Goal: Task Accomplishment & Management: Manage account settings

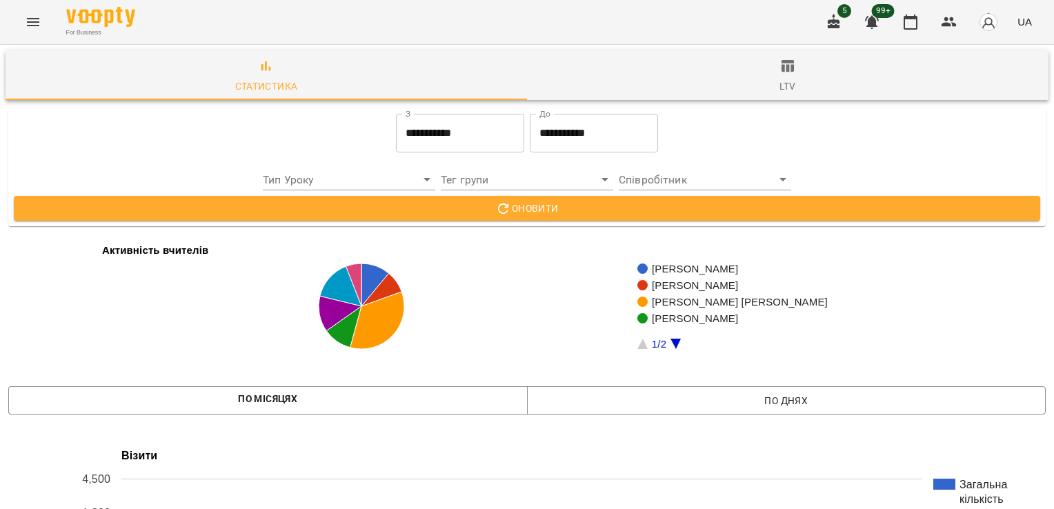
drag, startPoint x: 0, startPoint y: 0, endPoint x: 35, endPoint y: 23, distance: 42.3
click at [35, 23] on icon "Menu" at bounding box center [33, 22] width 17 height 17
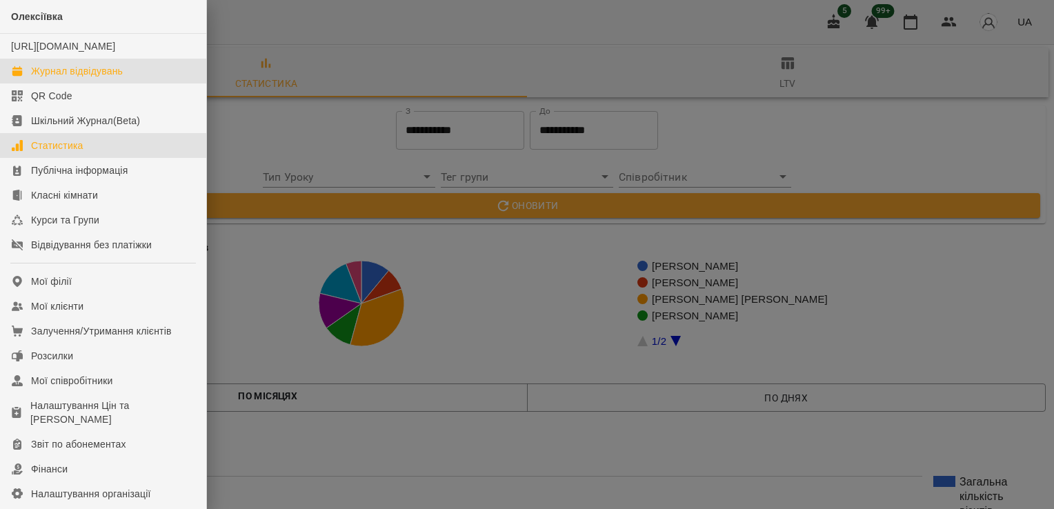
click at [75, 78] on div "Журнал відвідувань" at bounding box center [77, 71] width 92 height 14
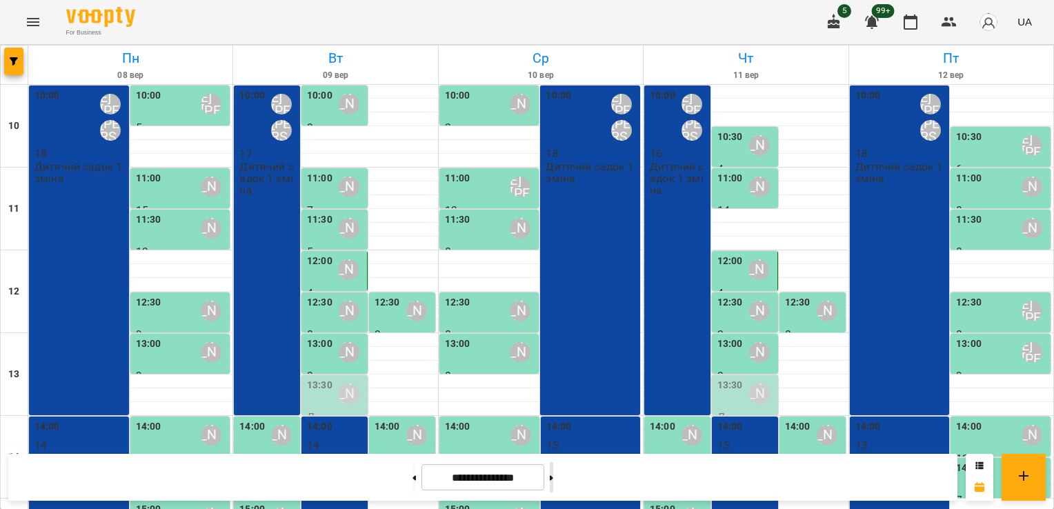
click at [553, 486] on button at bounding box center [551, 477] width 3 height 30
type input "**********"
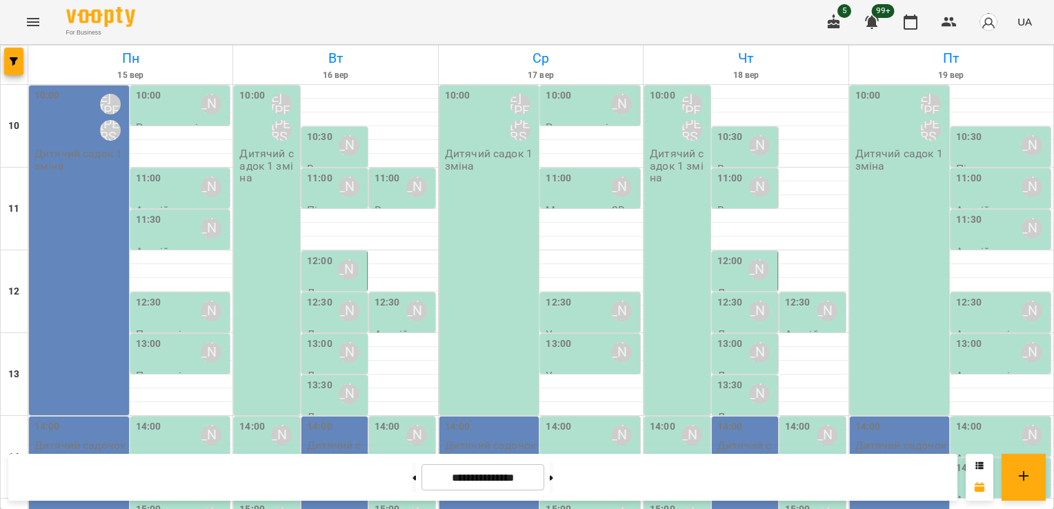
click at [86, 131] on div "10:00 [PERSON_NAME] [PERSON_NAME] [PERSON_NAME]" at bounding box center [80, 117] width 92 height 58
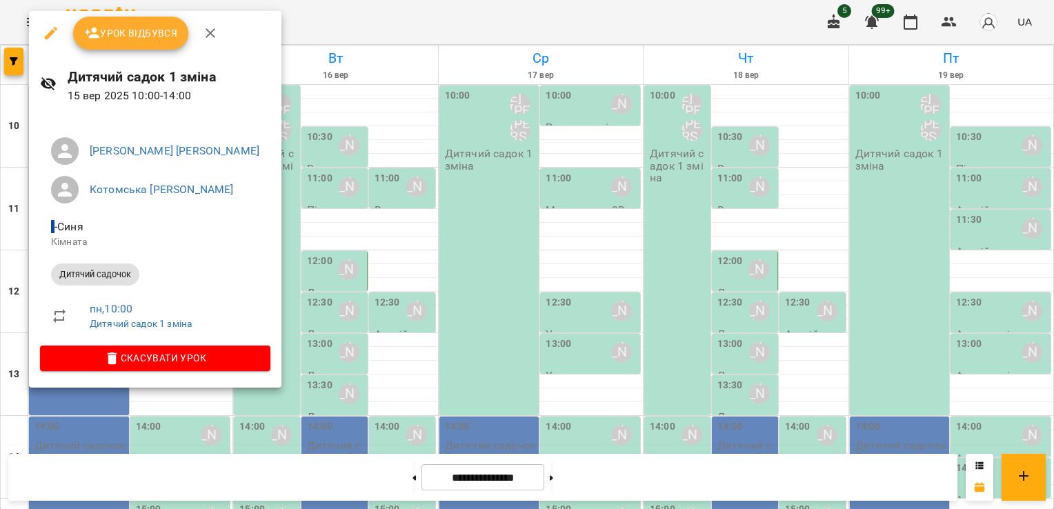
click at [121, 41] on span "Урок відбувся" at bounding box center [131, 33] width 94 height 17
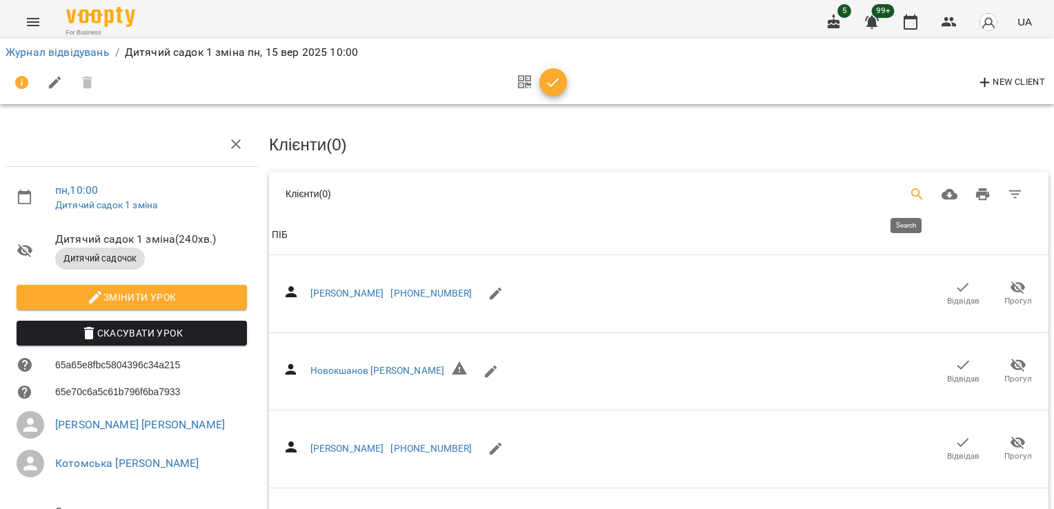
click at [913, 189] on icon "Search" at bounding box center [917, 194] width 17 height 17
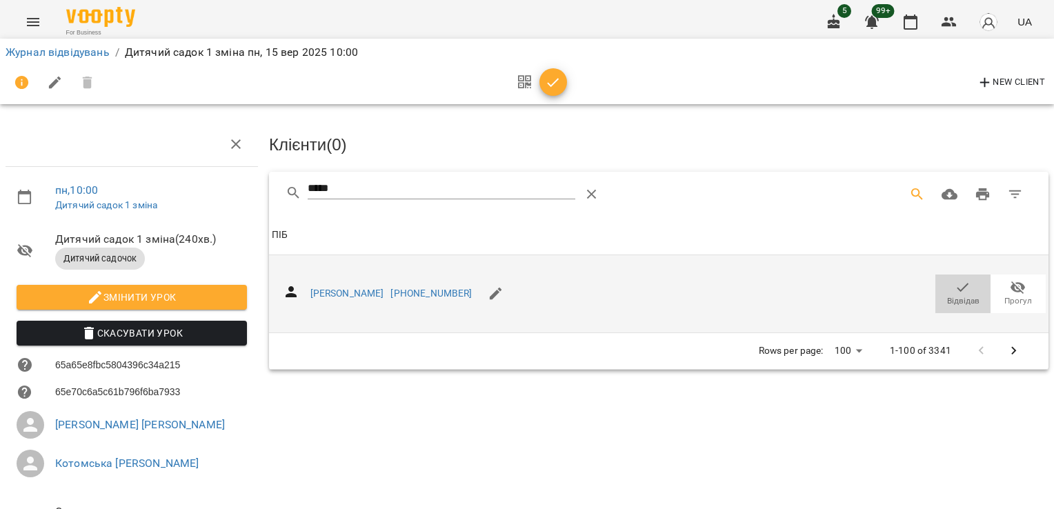
click at [967, 295] on span "Відвідав" at bounding box center [963, 301] width 32 height 12
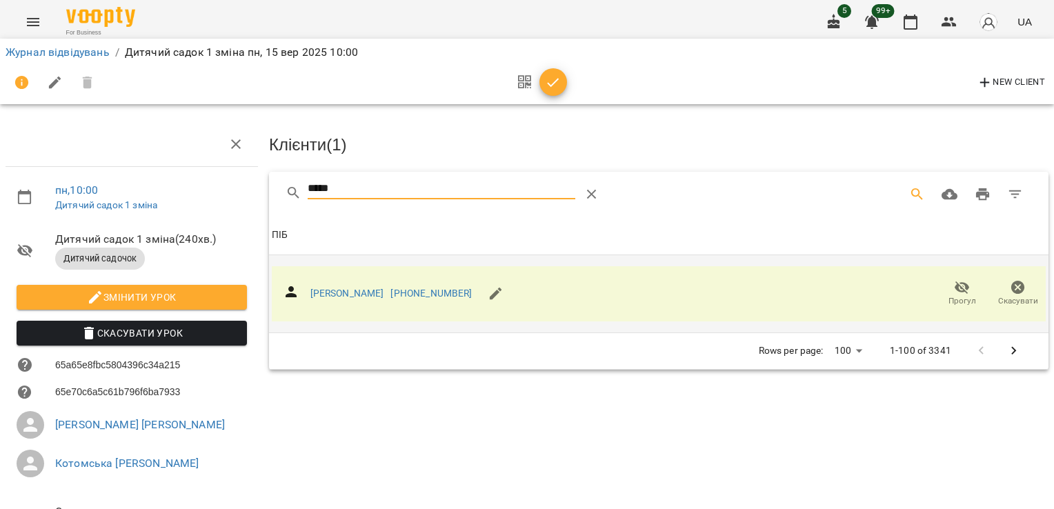
drag, startPoint x: 288, startPoint y: 185, endPoint x: 226, endPoint y: 186, distance: 61.4
click at [226, 186] on div "пн , 10:00 Дитячий садок 1 зміна Дитячий садок 1 зміна ( 240 хв. ) Дитячий садо…" at bounding box center [526, 341] width 1065 height 570
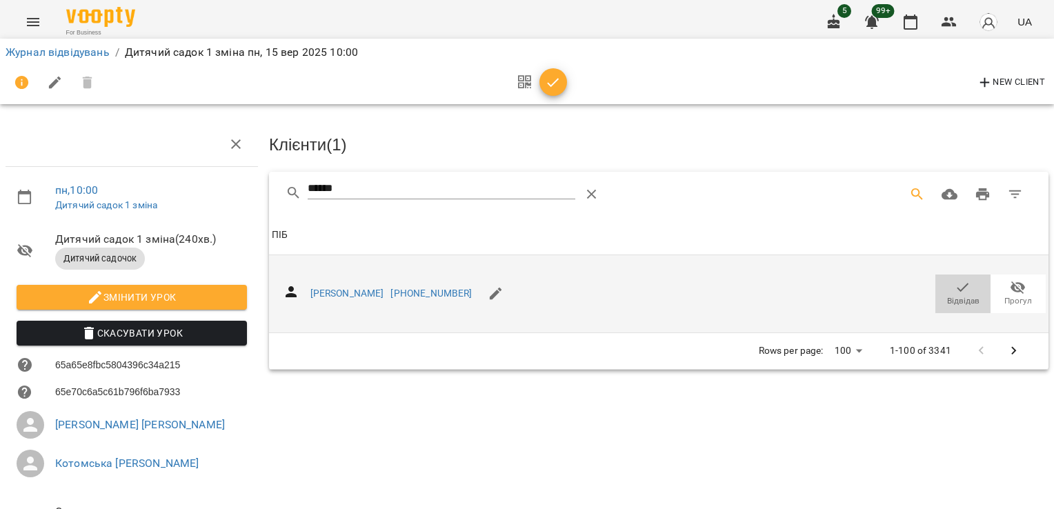
click at [955, 279] on icon "button" at bounding box center [963, 287] width 17 height 17
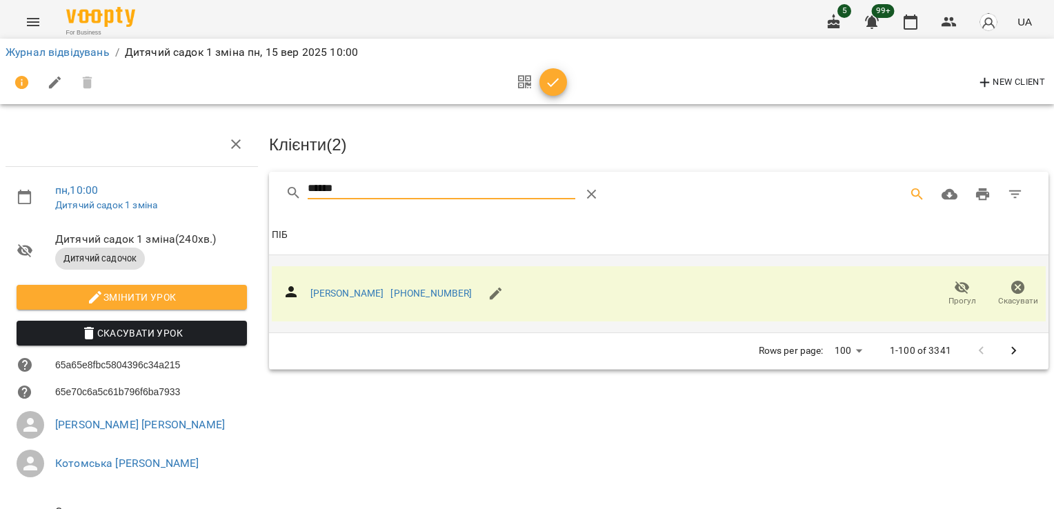
drag, startPoint x: 290, startPoint y: 185, endPoint x: 186, endPoint y: 186, distance: 103.5
click at [188, 189] on div "пн , 10:00 Дитячий садок 1 зміна Дитячий садок 1 зміна ( 240 хв. ) Дитячий садо…" at bounding box center [526, 341] width 1065 height 570
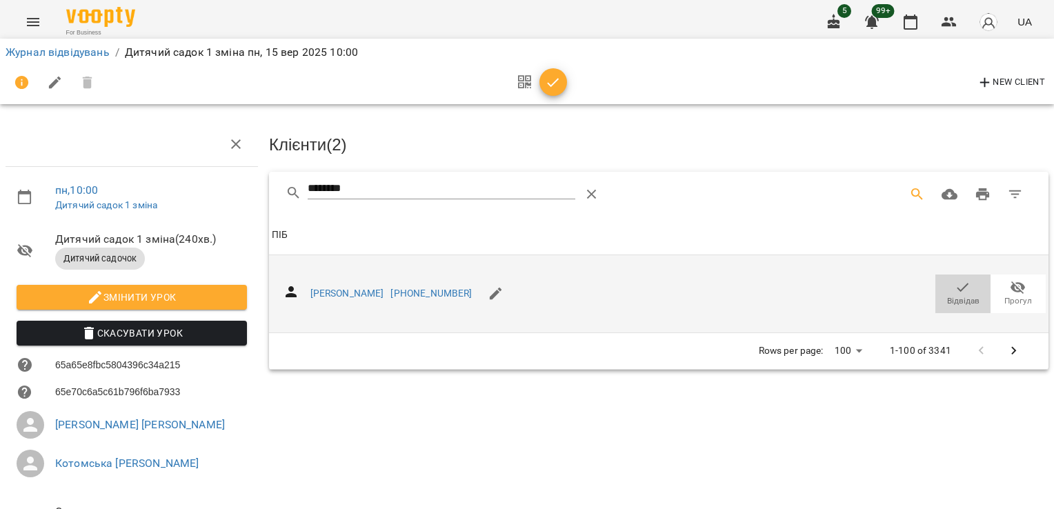
click at [958, 288] on icon "button" at bounding box center [964, 287] width 12 height 9
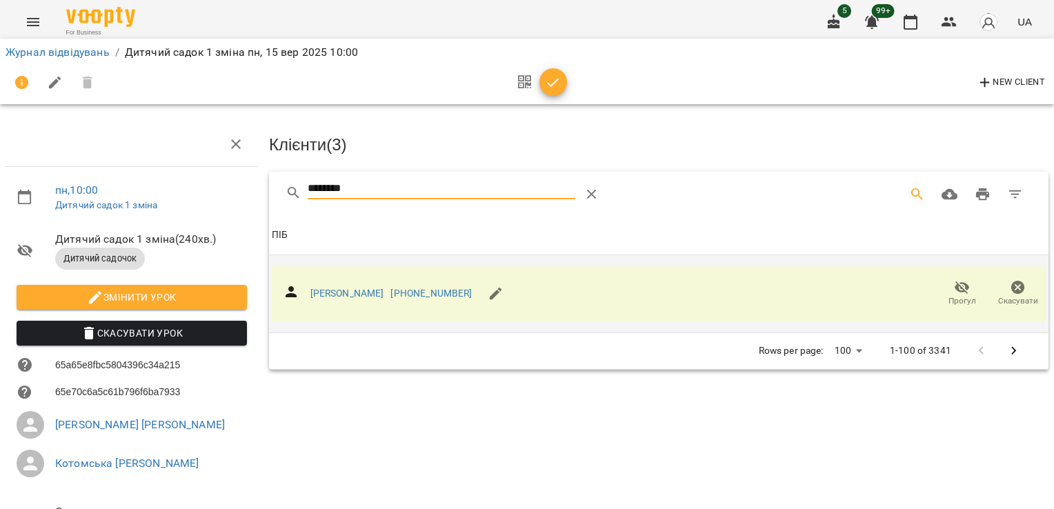
drag, startPoint x: 368, startPoint y: 185, endPoint x: 200, endPoint y: 186, distance: 167.7
click at [200, 186] on div "пн , 10:00 Дитячий садок 1 зміна Дитячий садок 1 зміна ( 240 хв. ) Дитячий садо…" at bounding box center [526, 341] width 1065 height 570
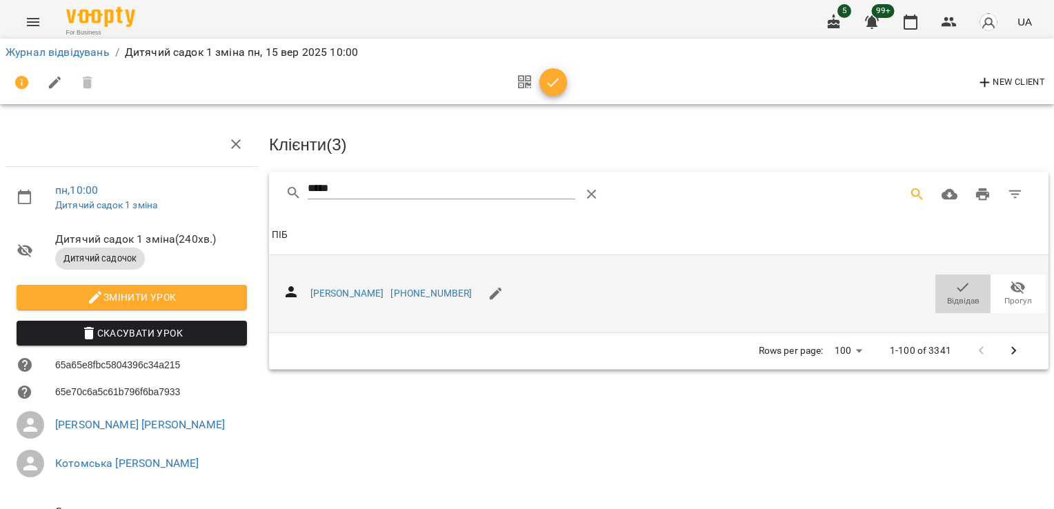
click at [947, 295] on span "Відвідав" at bounding box center [963, 301] width 32 height 12
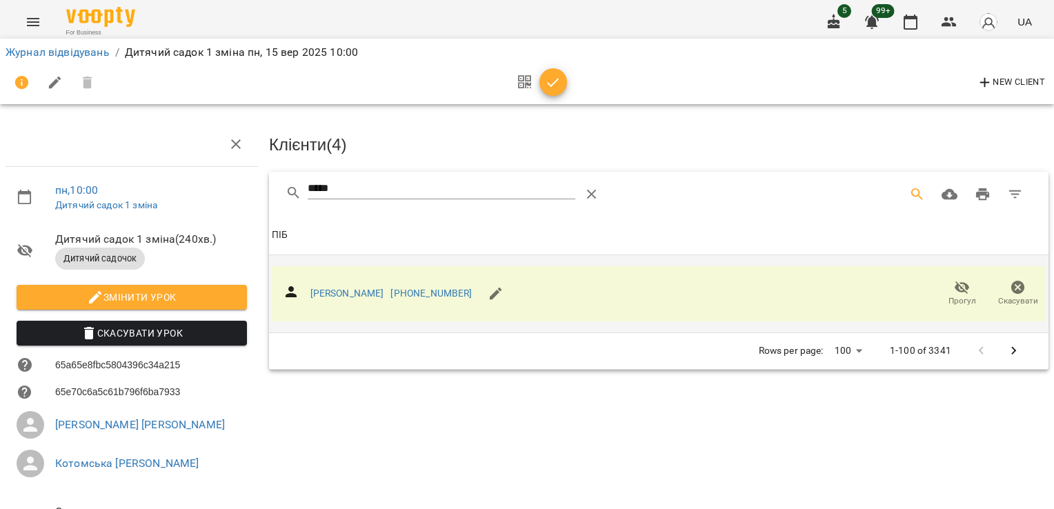
drag, startPoint x: 350, startPoint y: 189, endPoint x: 214, endPoint y: 201, distance: 137.1
click at [214, 201] on div "пн , 10:00 Дитячий садок 1 зміна Дитячий садок 1 зміна ( 240 хв. ) Дитячий садо…" at bounding box center [526, 341] width 1065 height 570
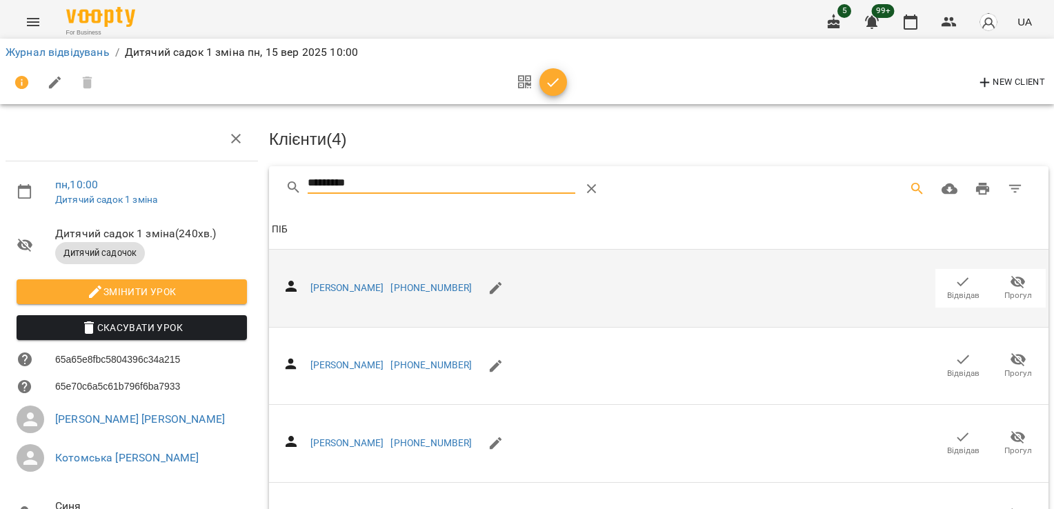
scroll to position [504, 0]
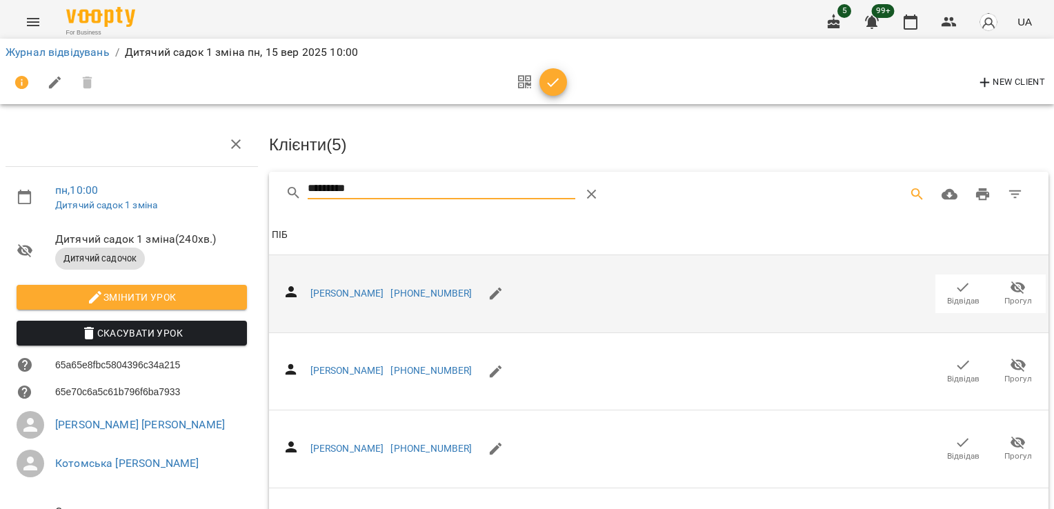
drag, startPoint x: 391, startPoint y: 186, endPoint x: 160, endPoint y: 186, distance: 231.1
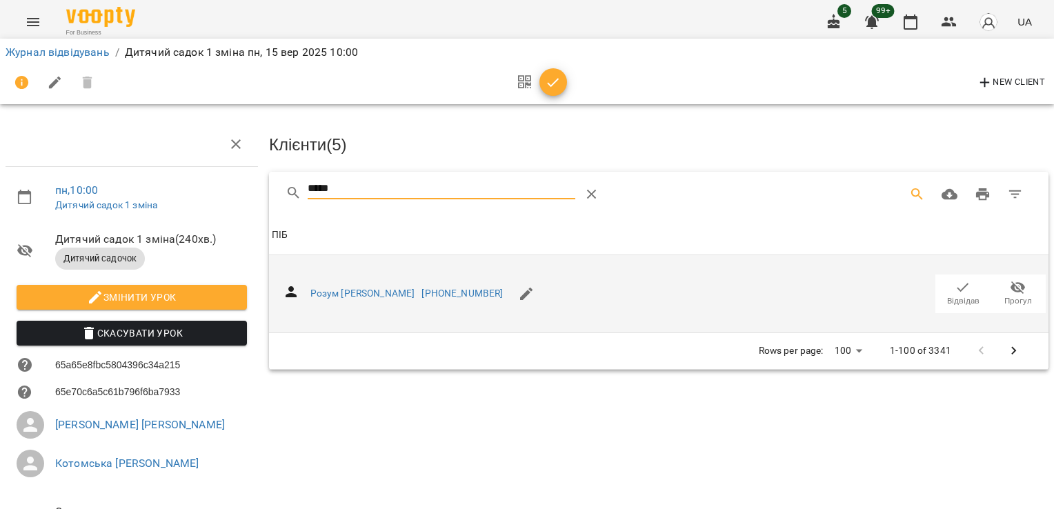
click at [958, 290] on icon "button" at bounding box center [963, 287] width 17 height 17
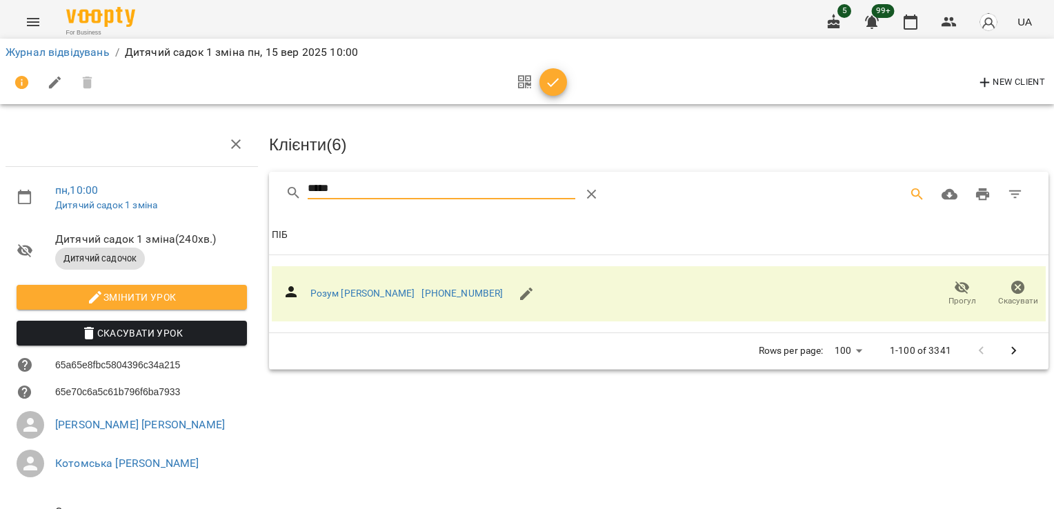
drag, startPoint x: 359, startPoint y: 184, endPoint x: 236, endPoint y: 206, distance: 124.7
click at [236, 206] on div "пн , 10:00 Дитячий садок 1 зміна Дитячий садок 1 зміна ( 240 хв. ) Дитячий садо…" at bounding box center [526, 341] width 1065 height 570
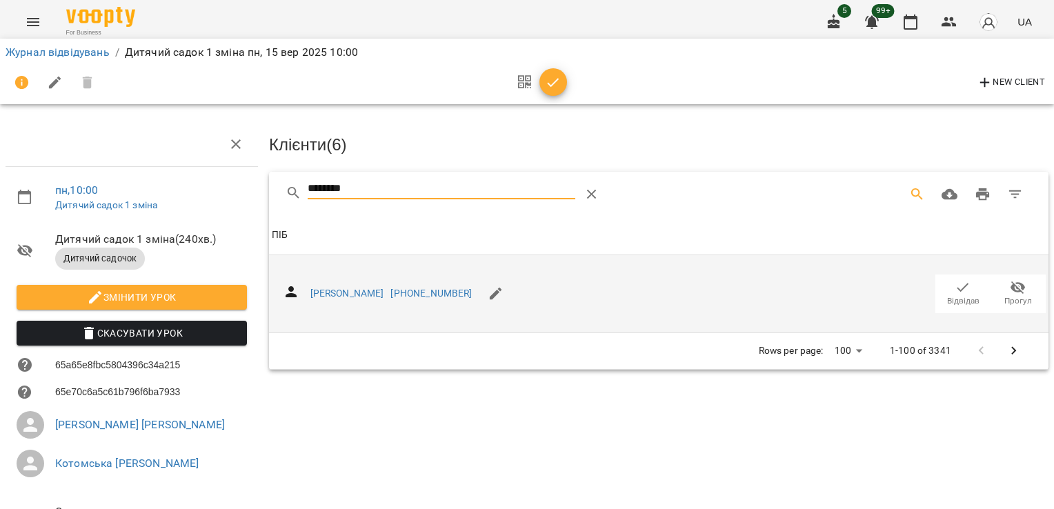
click at [952, 295] on span "Відвідав" at bounding box center [963, 301] width 32 height 12
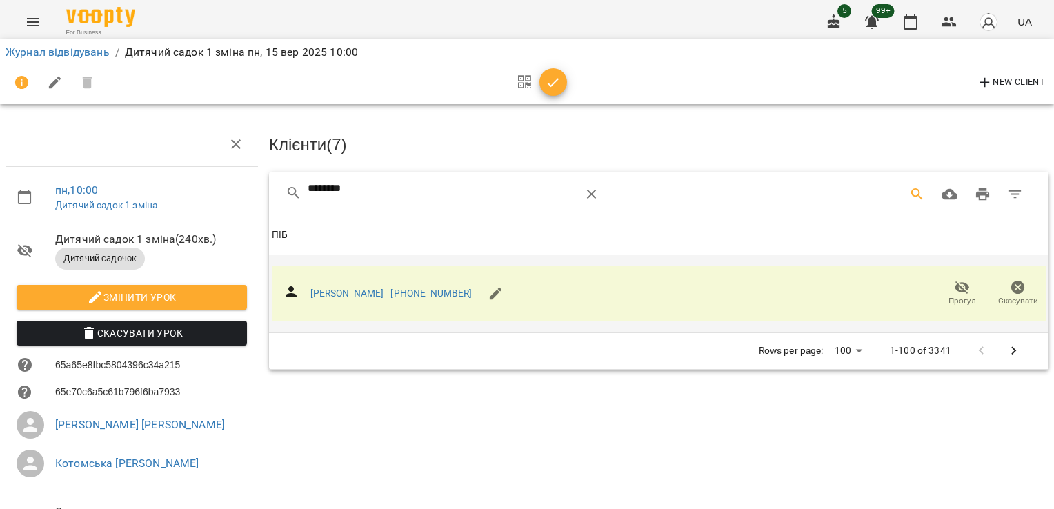
drag, startPoint x: 259, startPoint y: 199, endPoint x: 200, endPoint y: 199, distance: 59.3
click at [208, 199] on div "пн , 10:00 Дитячий садок 1 зміна Дитячий садок 1 зміна ( 240 хв. ) Дитячий садо…" at bounding box center [526, 341] width 1065 height 570
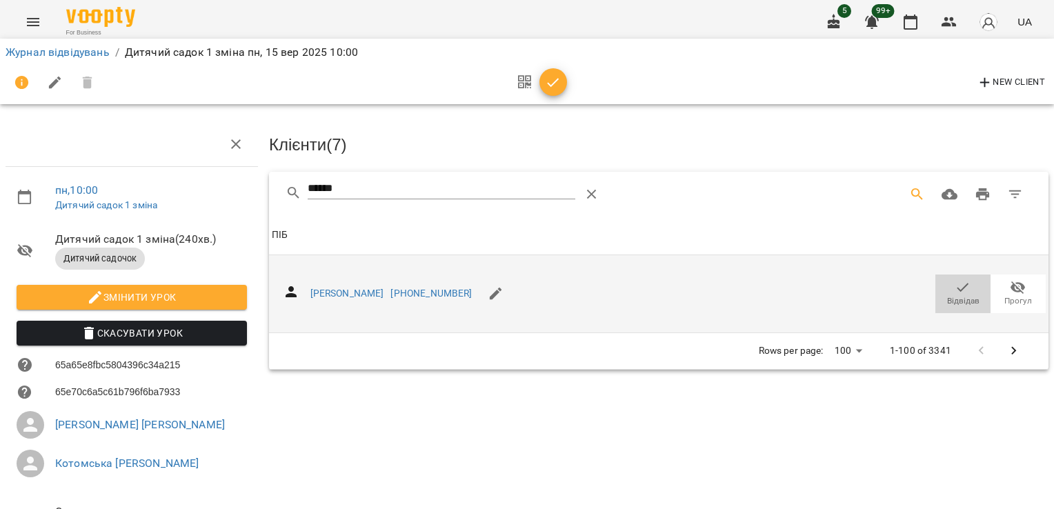
click at [958, 286] on icon "button" at bounding box center [964, 287] width 12 height 9
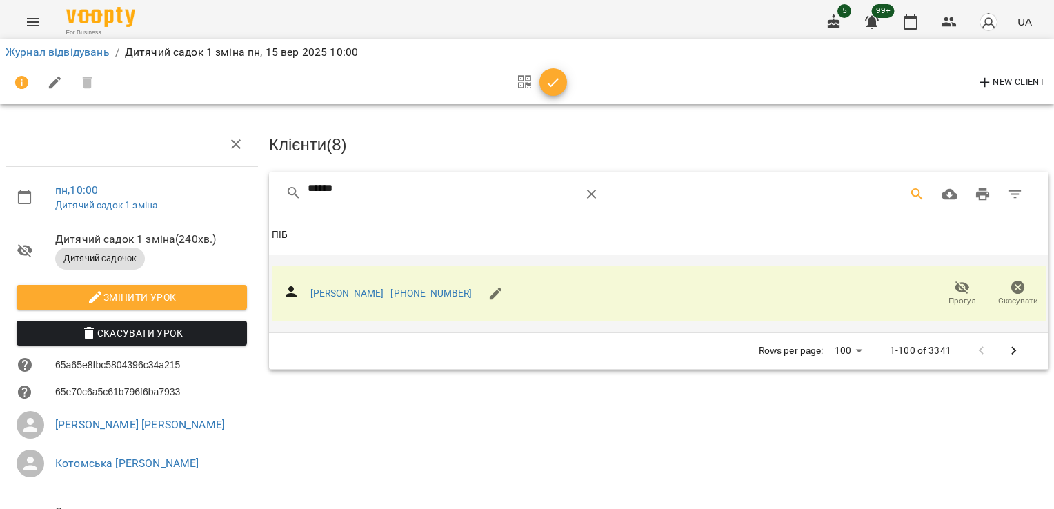
drag, startPoint x: 379, startPoint y: 184, endPoint x: 230, endPoint y: 187, distance: 149.1
click at [230, 187] on div "пн , 10:00 Дитячий садок 1 зміна Дитячий садок 1 зміна ( 240 хв. ) Дитячий садо…" at bounding box center [526, 341] width 1065 height 570
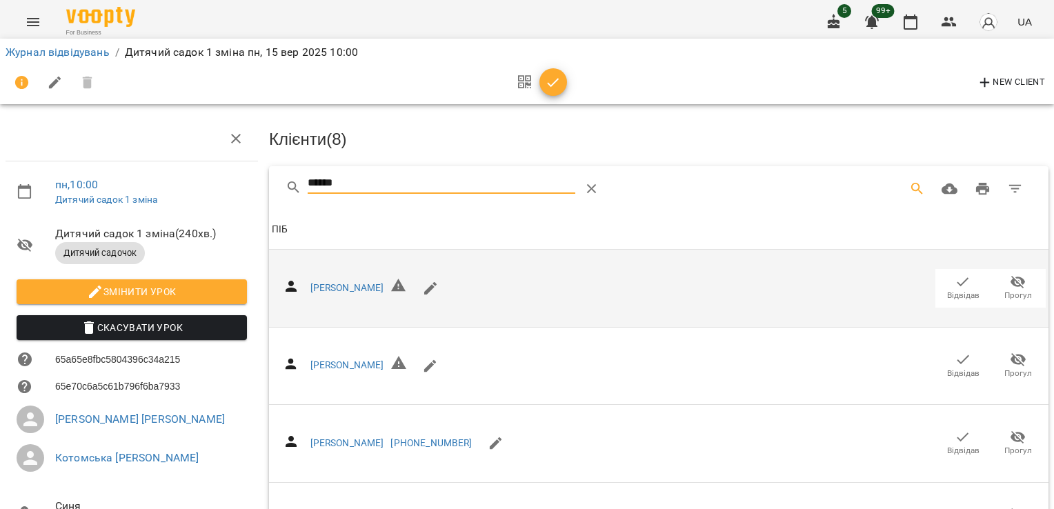
scroll to position [189, 0]
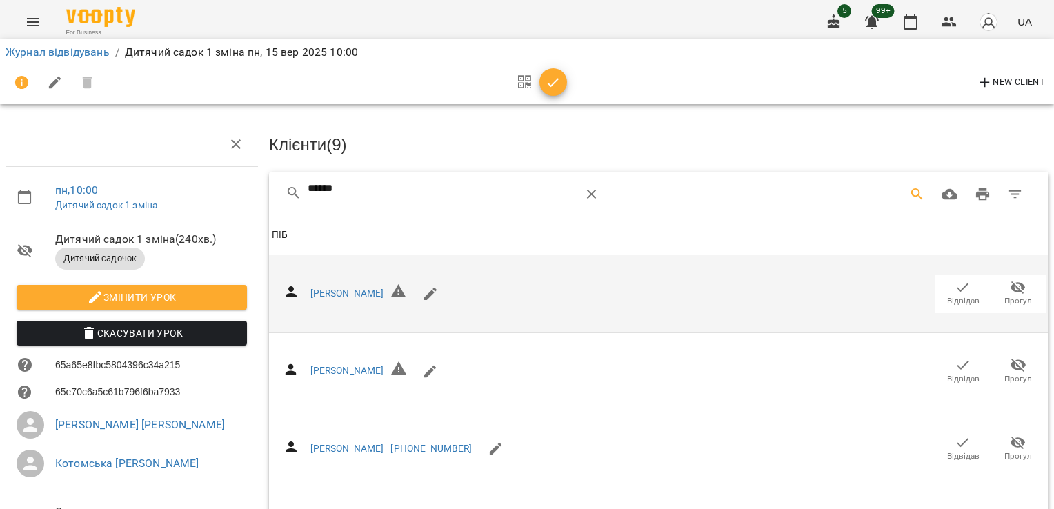
drag, startPoint x: 280, startPoint y: 190, endPoint x: 133, endPoint y: 191, distance: 147.0
click at [133, 191] on div "пн , 10:00 Дитячий садок 1 зміна Дитячий садок 1 зміна ( 240 хв. ) Дитячий садо…" at bounding box center [526, 373] width 1065 height 635
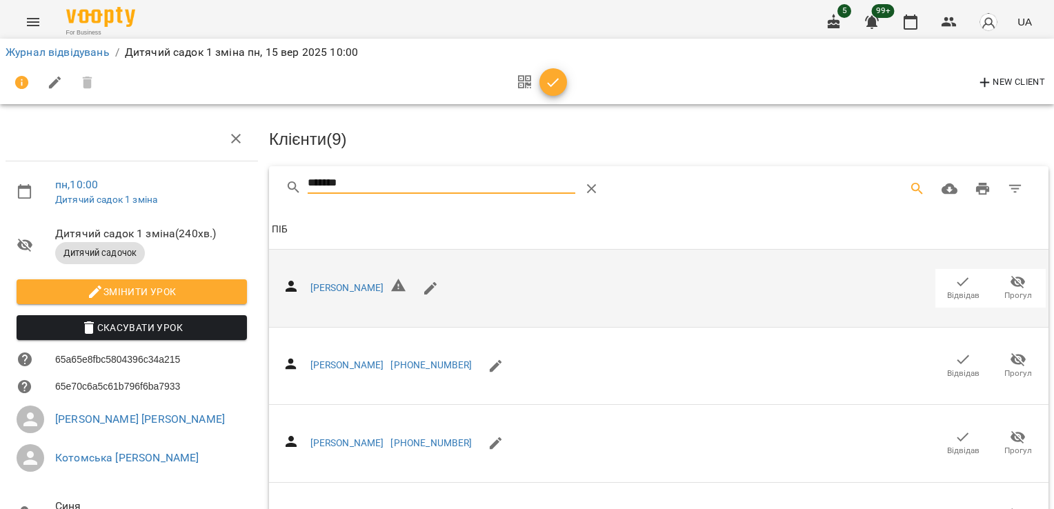
scroll to position [189, 0]
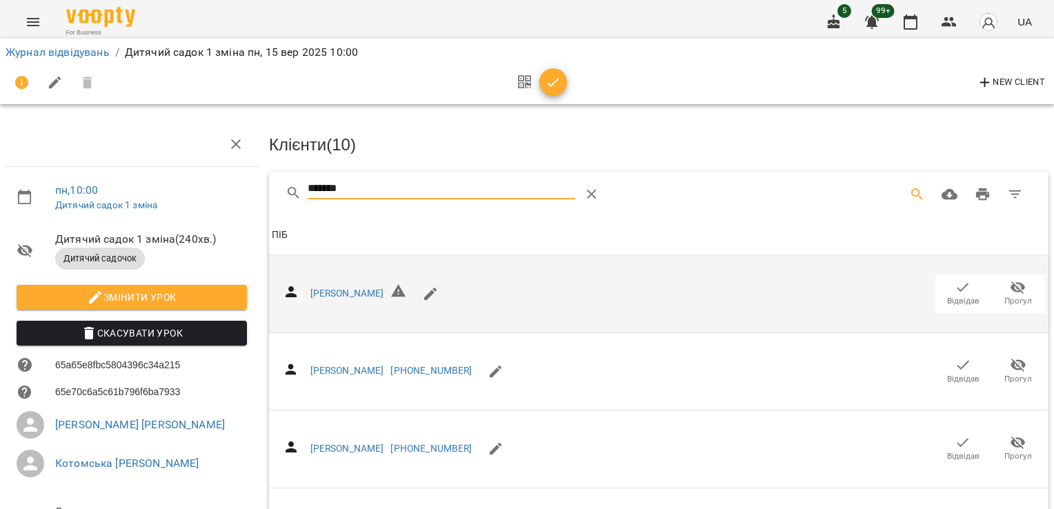
drag, startPoint x: 386, startPoint y: 195, endPoint x: 277, endPoint y: 195, distance: 109.0
click at [278, 195] on div "*******" at bounding box center [659, 194] width 780 height 44
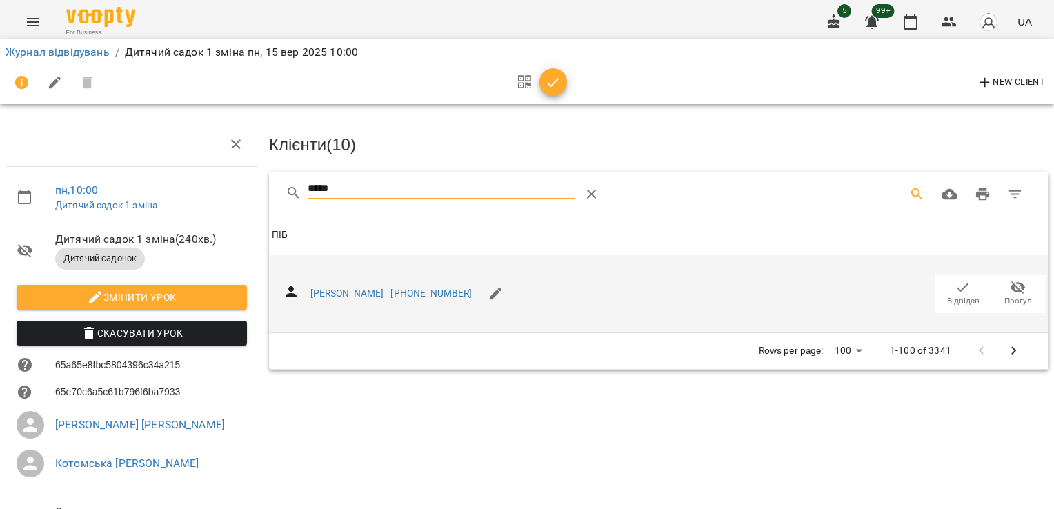
click at [944, 290] on span "Відвідав" at bounding box center [963, 293] width 39 height 28
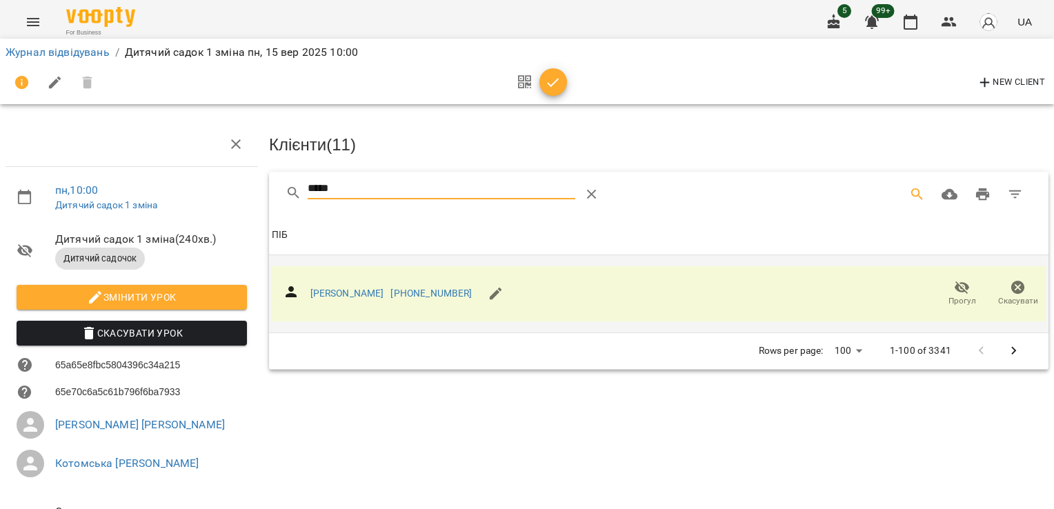
drag, startPoint x: 337, startPoint y: 192, endPoint x: 230, endPoint y: 200, distance: 107.9
click at [230, 201] on div "пн , 10:00 Дитячий садок 1 зміна Дитячий садок 1 зміна ( 240 хв. ) Дитячий садо…" at bounding box center [526, 341] width 1065 height 570
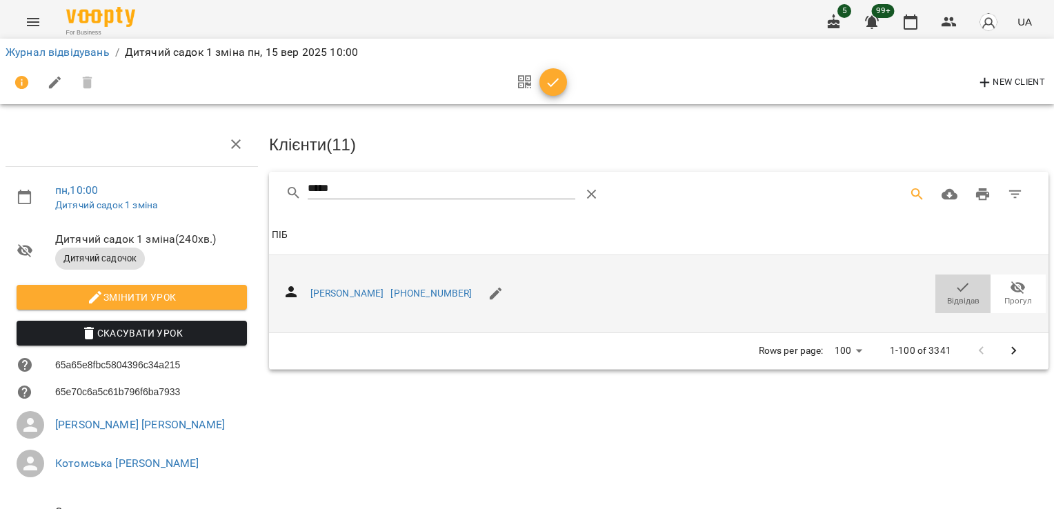
click at [947, 297] on span "Відвідав" at bounding box center [963, 301] width 32 height 12
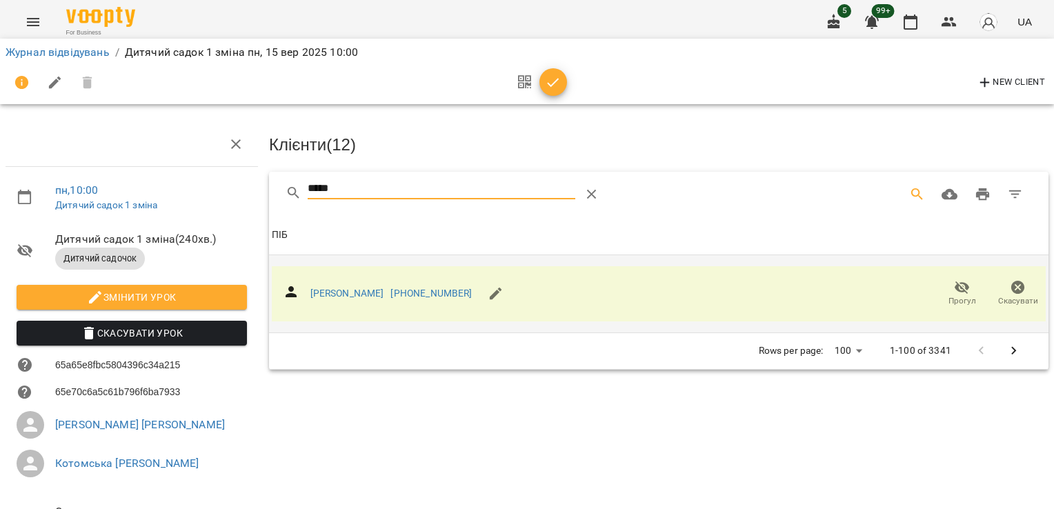
drag, startPoint x: 203, startPoint y: 197, endPoint x: 171, endPoint y: 206, distance: 32.8
click at [180, 203] on div "пн , 10:00 Дитячий садок 1 зміна Дитячий садок 1 зміна ( 240 хв. ) Дитячий садо…" at bounding box center [526, 341] width 1065 height 570
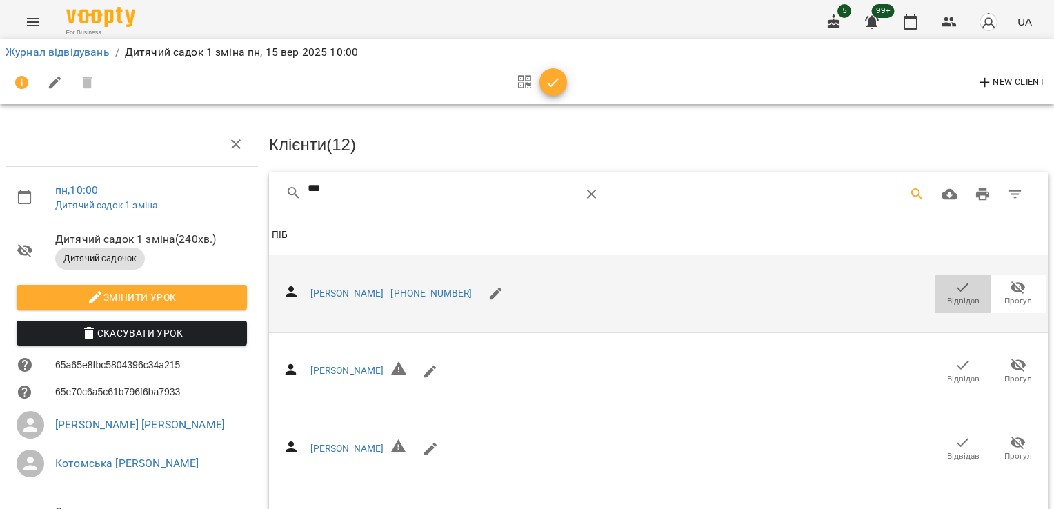
click at [944, 289] on span "Відвідав" at bounding box center [963, 293] width 39 height 28
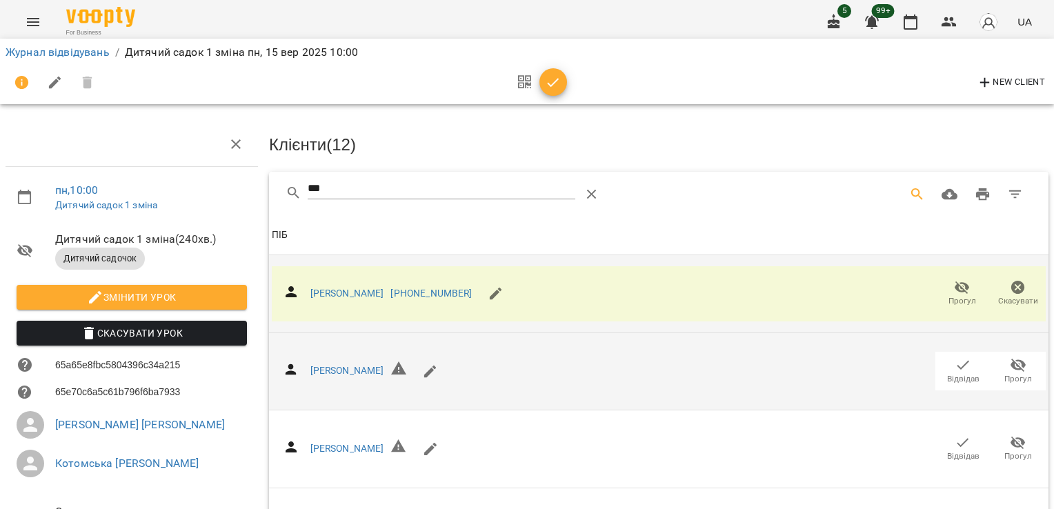
click at [950, 373] on span "Відвідав" at bounding box center [963, 379] width 32 height 12
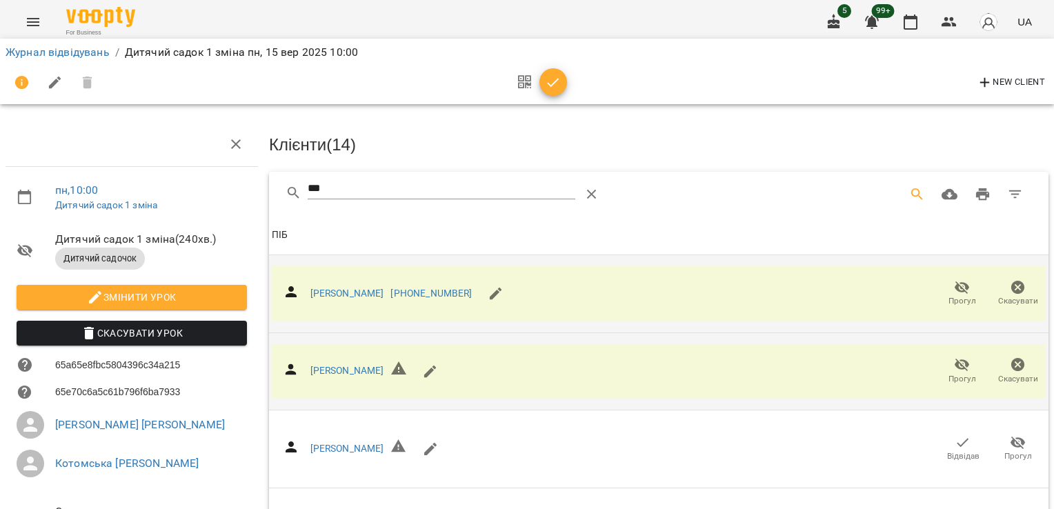
drag, startPoint x: 324, startPoint y: 184, endPoint x: 257, endPoint y: 189, distance: 66.4
click at [257, 189] on div "пн , 10:00 Дитячий садок 1 зміна Дитячий садок 1 зміна ( 240 хв. ) Дитячий садо…" at bounding box center [526, 373] width 1065 height 635
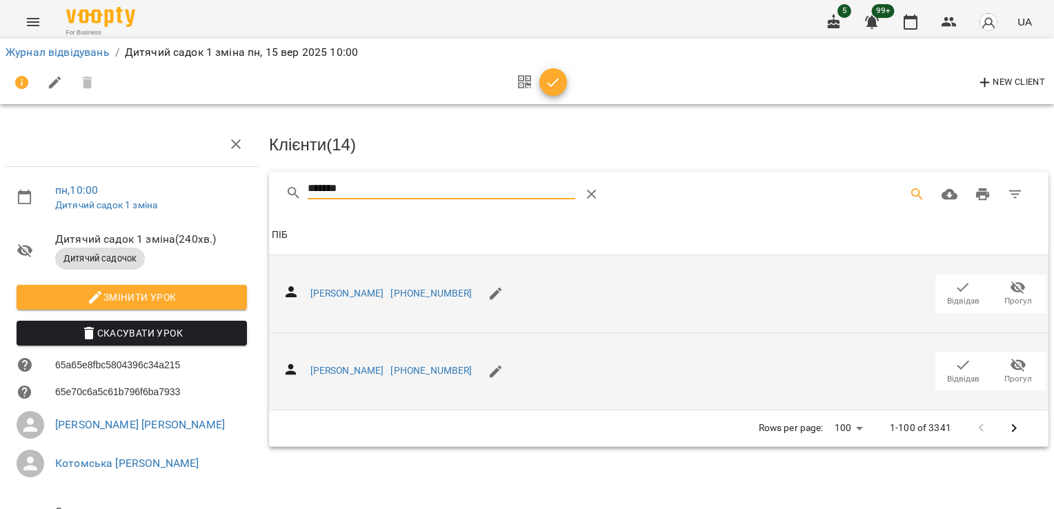
click at [944, 367] on span "Відвідав" at bounding box center [963, 371] width 39 height 28
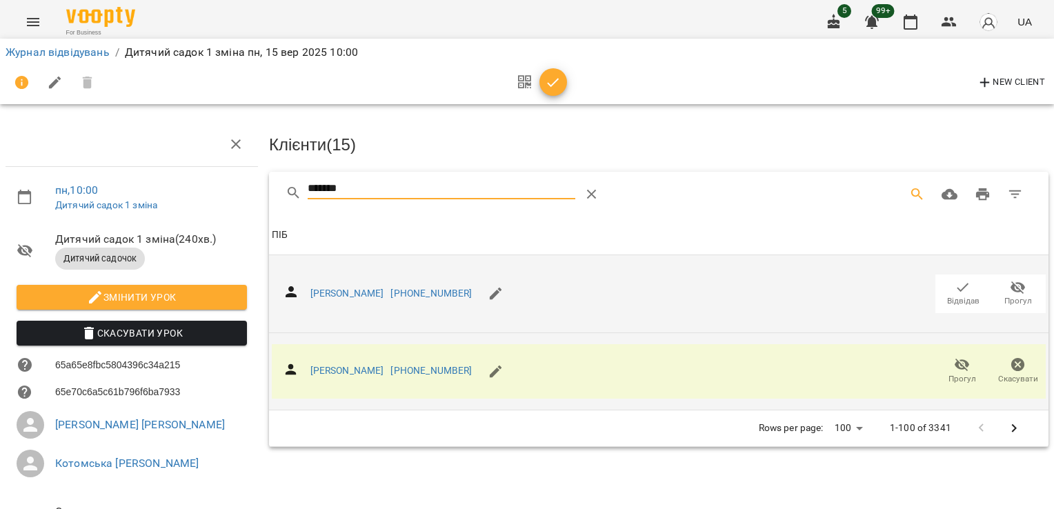
drag, startPoint x: 393, startPoint y: 186, endPoint x: 228, endPoint y: 192, distance: 165.0
click at [239, 193] on div "пн , 10:00 Дитячий садок 1 зміна Дитячий садок 1 зміна ( 240 хв. ) Дитячий садо…" at bounding box center [526, 341] width 1065 height 570
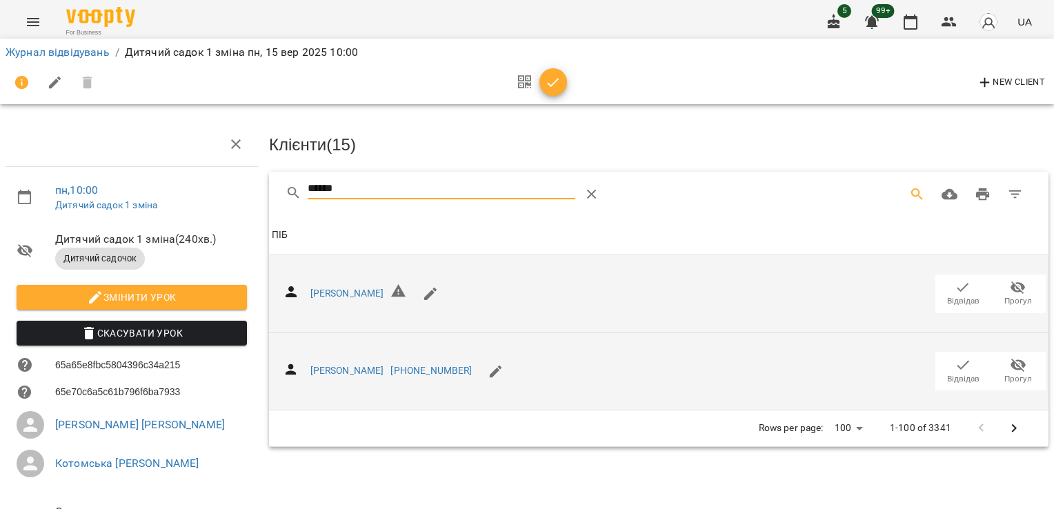
click at [960, 367] on span "Відвідав" at bounding box center [963, 371] width 39 height 28
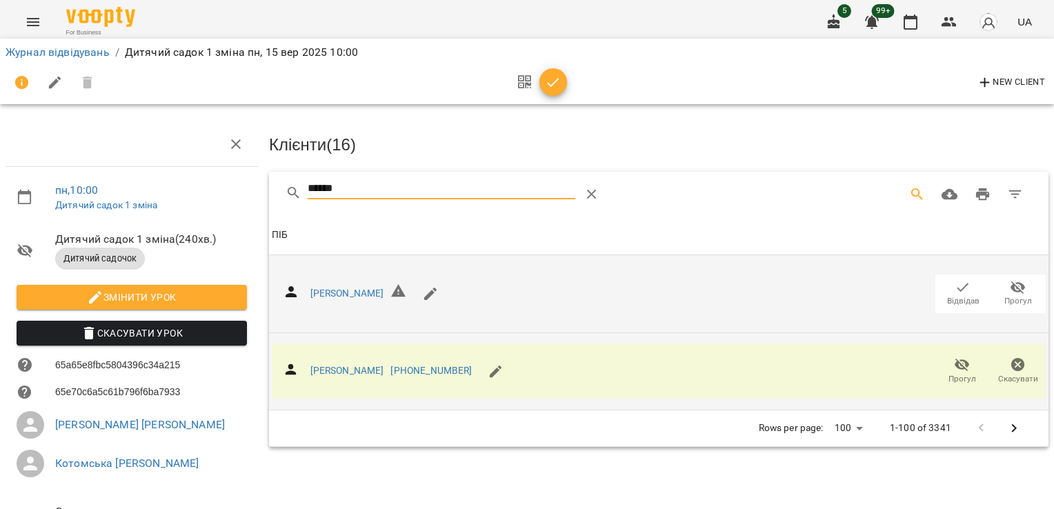
drag, startPoint x: 317, startPoint y: 189, endPoint x: 214, endPoint y: 189, distance: 103.5
click at [214, 189] on div "пн , 10:00 Дитячий садок 1 зміна Дитячий садок 1 зміна ( 240 хв. ) Дитячий садо…" at bounding box center [526, 341] width 1065 height 570
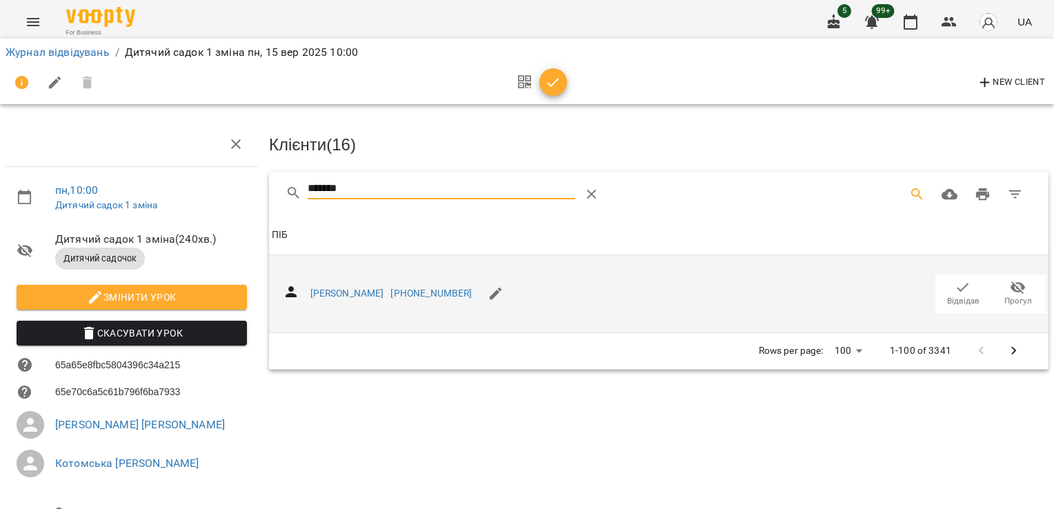
click at [960, 297] on span "Відвідав" at bounding box center [963, 301] width 32 height 12
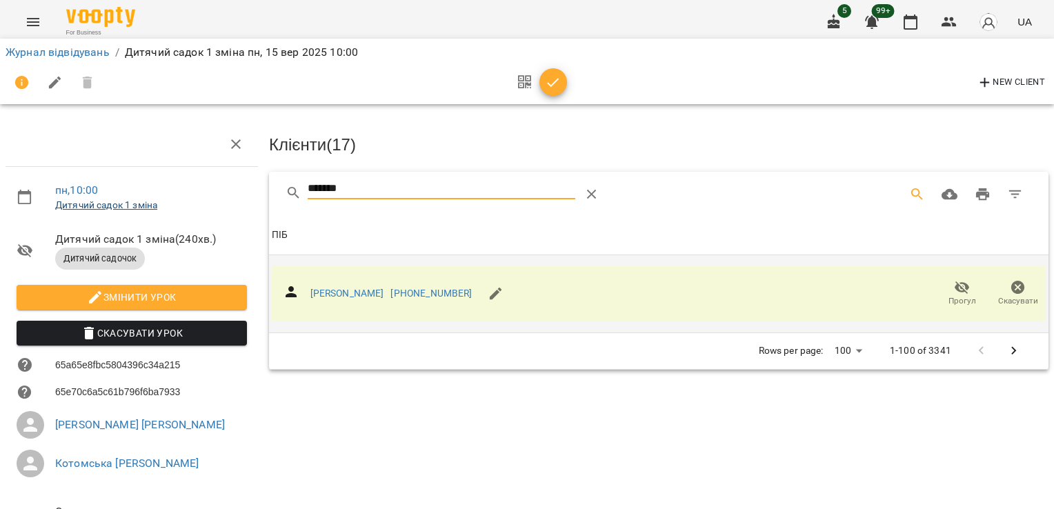
drag, startPoint x: 212, startPoint y: 200, endPoint x: 155, endPoint y: 204, distance: 58.1
click at [156, 204] on div "пн , 10:00 Дитячий садок 1 зміна Дитячий садок 1 зміна ( 240 хв. ) Дитячий садо…" at bounding box center [526, 341] width 1065 height 570
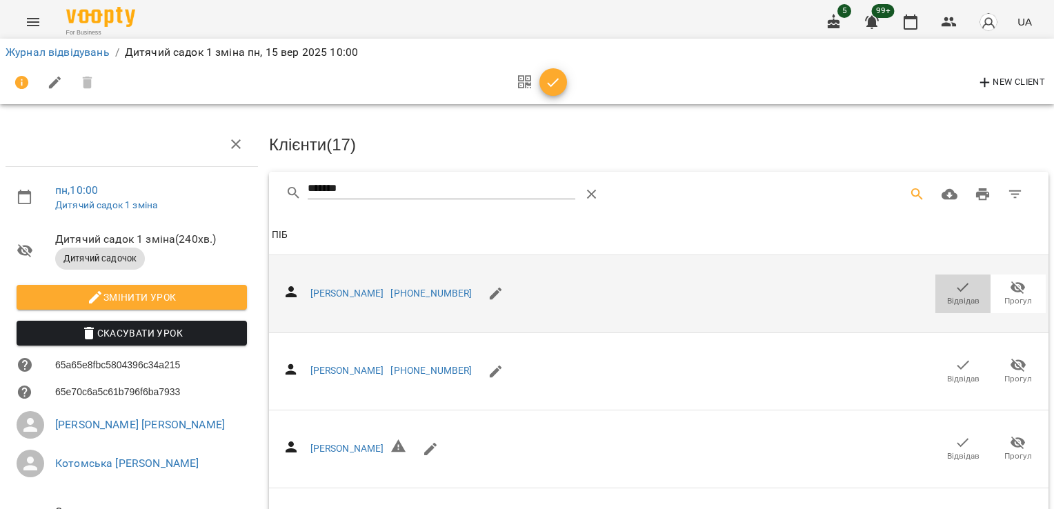
click at [944, 287] on span "Відвідав" at bounding box center [963, 293] width 39 height 28
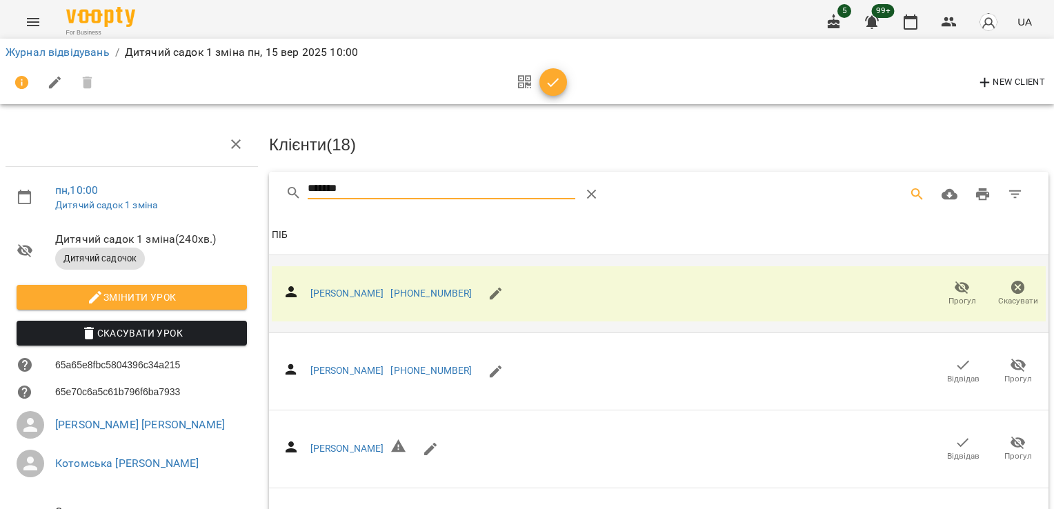
drag, startPoint x: 354, startPoint y: 186, endPoint x: 148, endPoint y: 190, distance: 205.6
click at [150, 189] on div "пн , 10:00 Дитячий садок 1 зміна Дитячий садок 1 зміна ( 240 хв. ) Дитячий садо…" at bounding box center [526, 412] width 1065 height 713
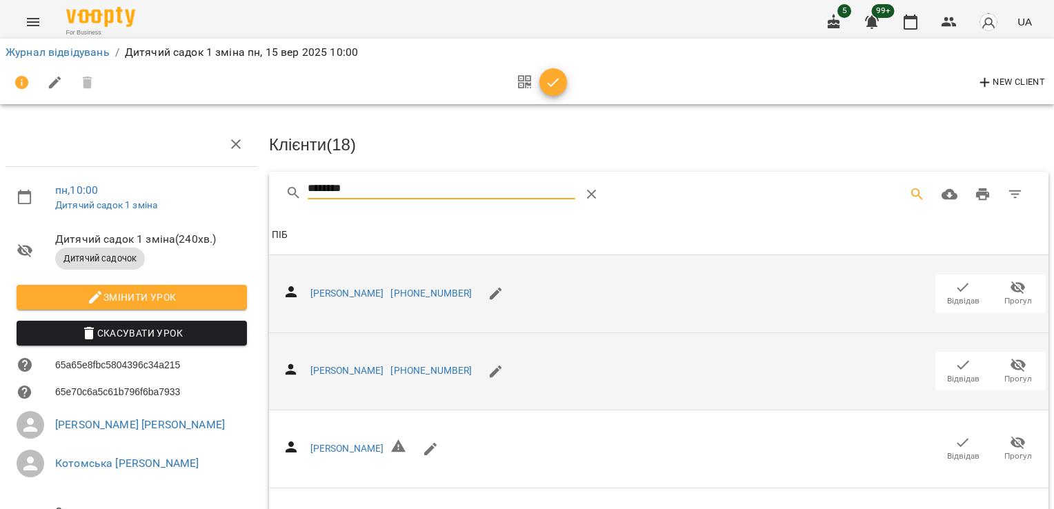
type input "********"
click at [958, 364] on icon "button" at bounding box center [963, 365] width 17 height 17
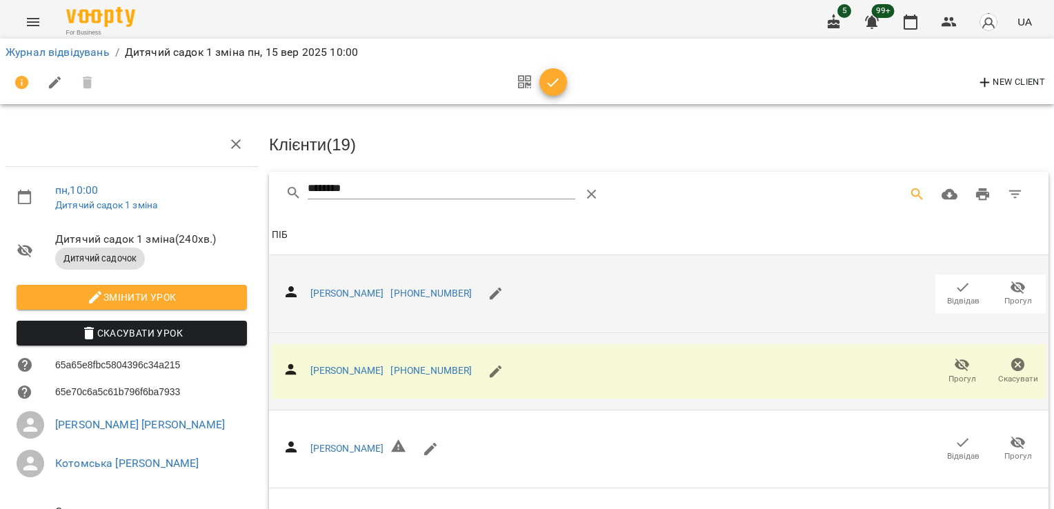
click at [560, 79] on icon "button" at bounding box center [553, 83] width 17 height 17
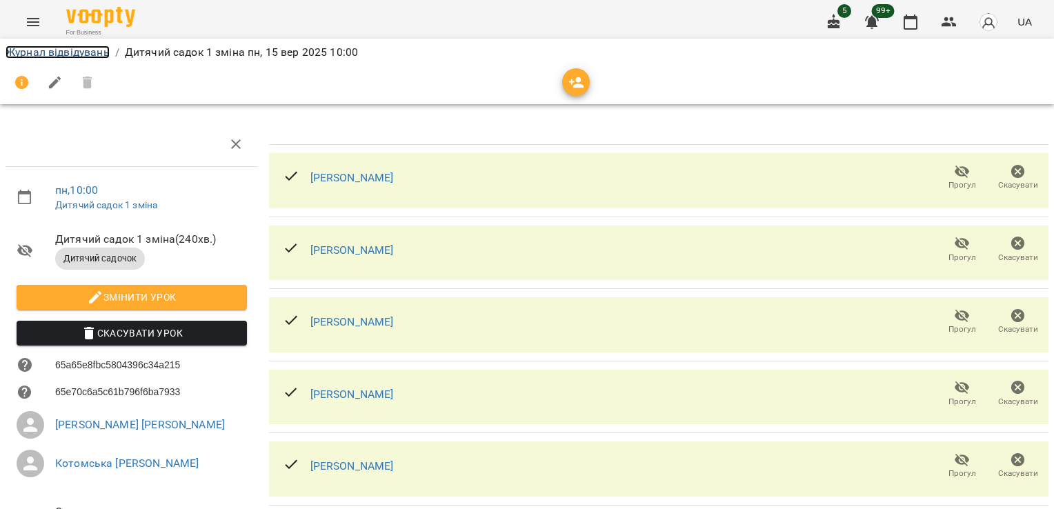
click at [77, 55] on link "Журнал відвідувань" at bounding box center [58, 52] width 104 height 13
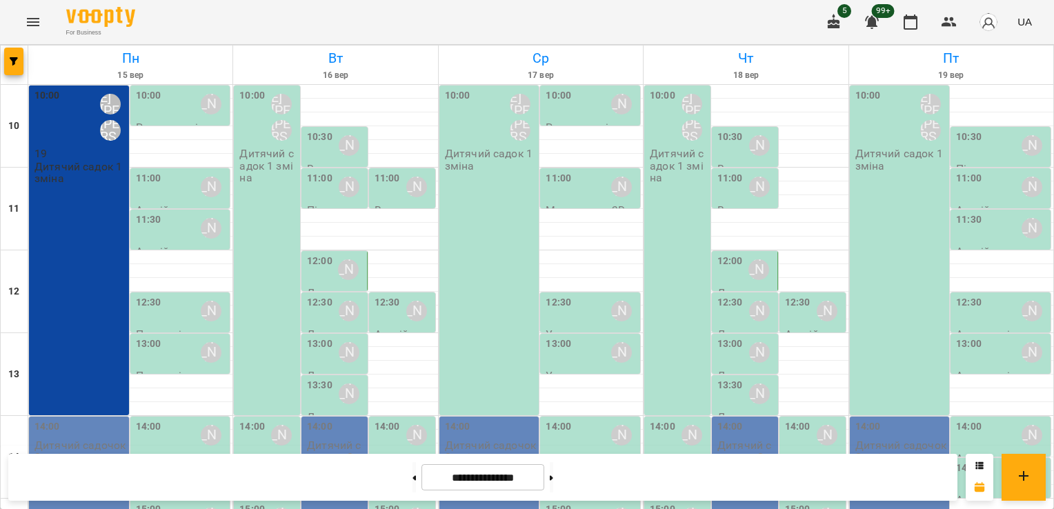
click at [156, 115] on div "10:00" at bounding box center [149, 104] width 26 height 32
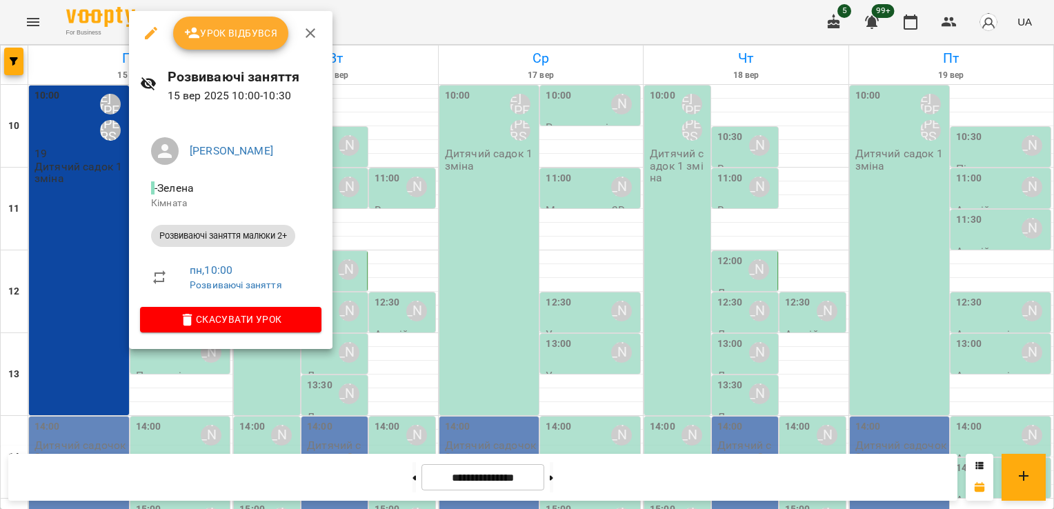
click at [147, 34] on icon "button" at bounding box center [151, 33] width 12 height 12
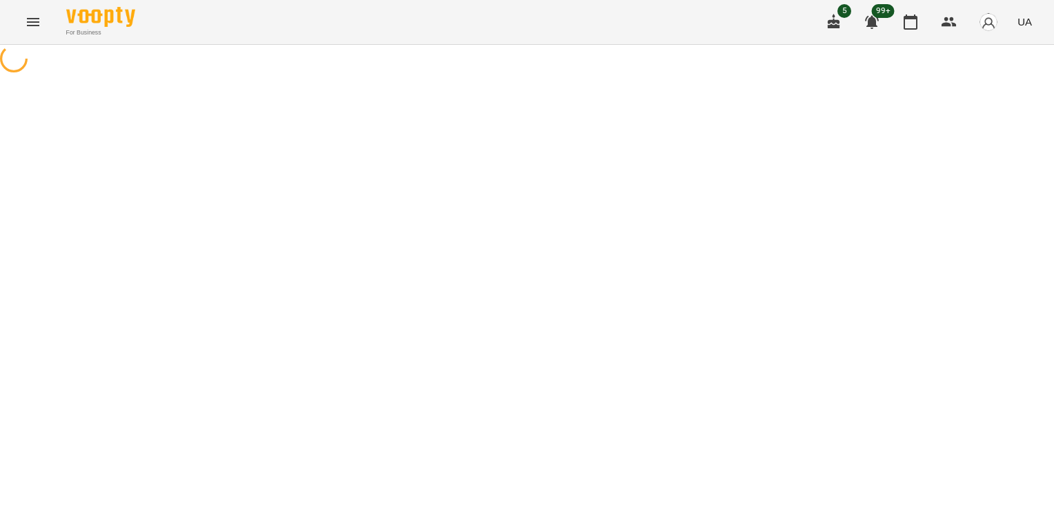
select select "**********"
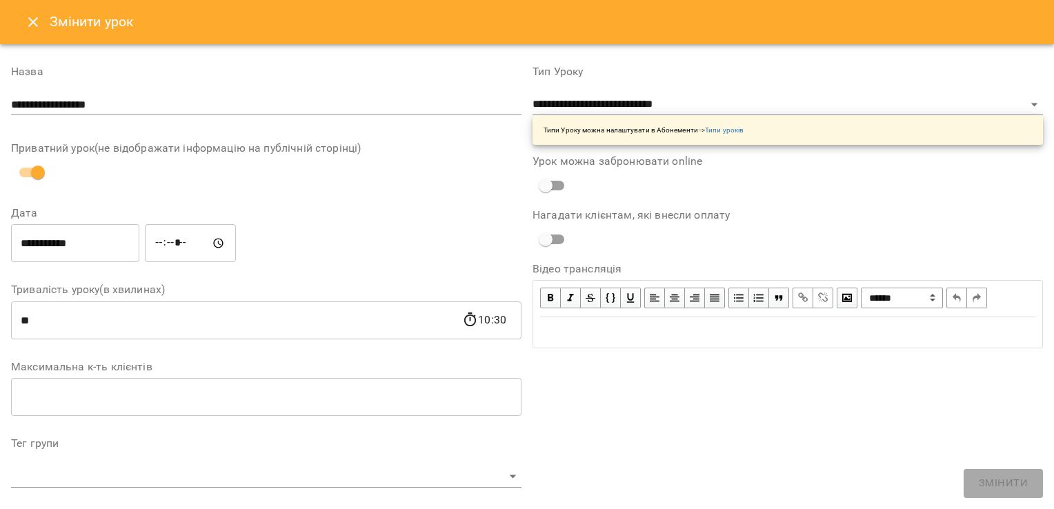
click at [186, 244] on input "*****" at bounding box center [190, 243] width 91 height 39
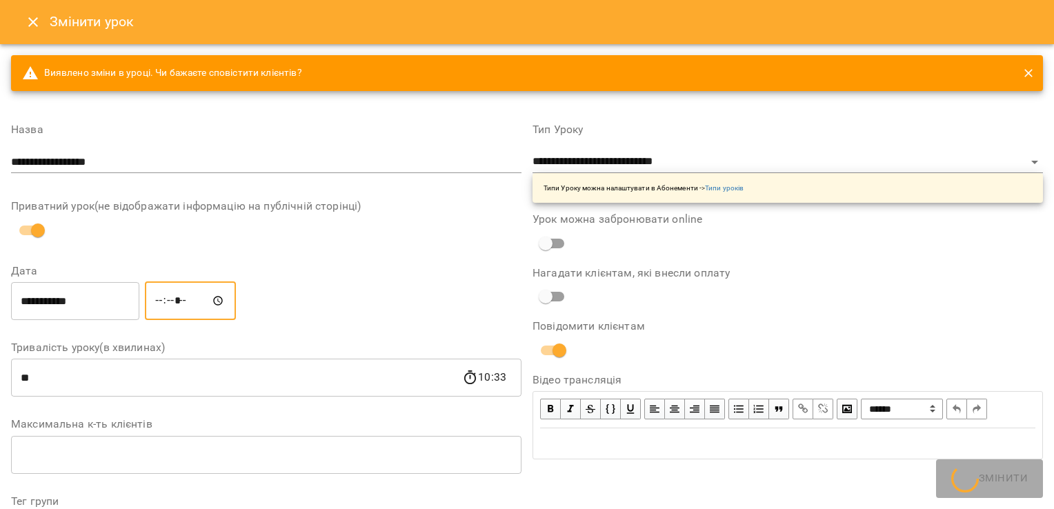
type input "*****"
click at [164, 165] on input "**********" at bounding box center [266, 162] width 511 height 22
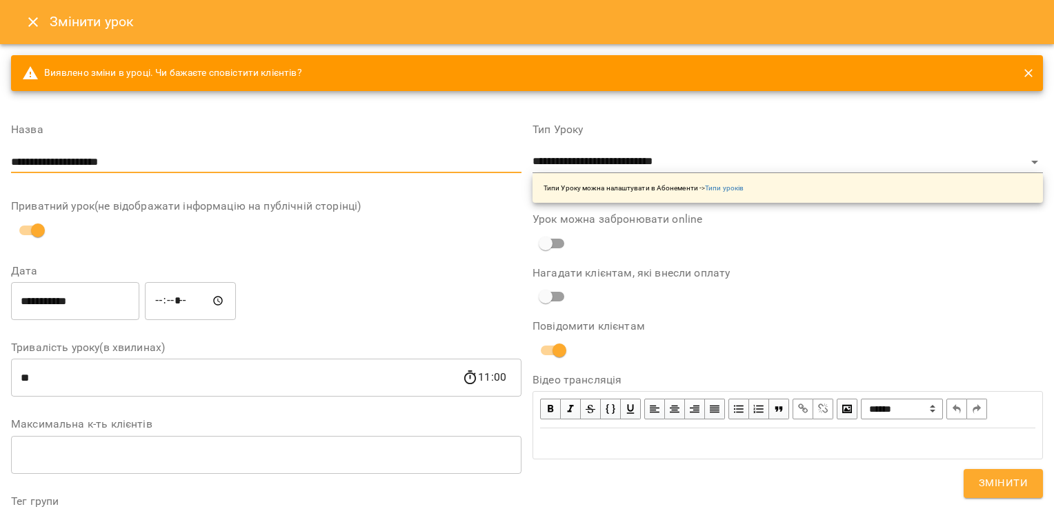
type input "**********"
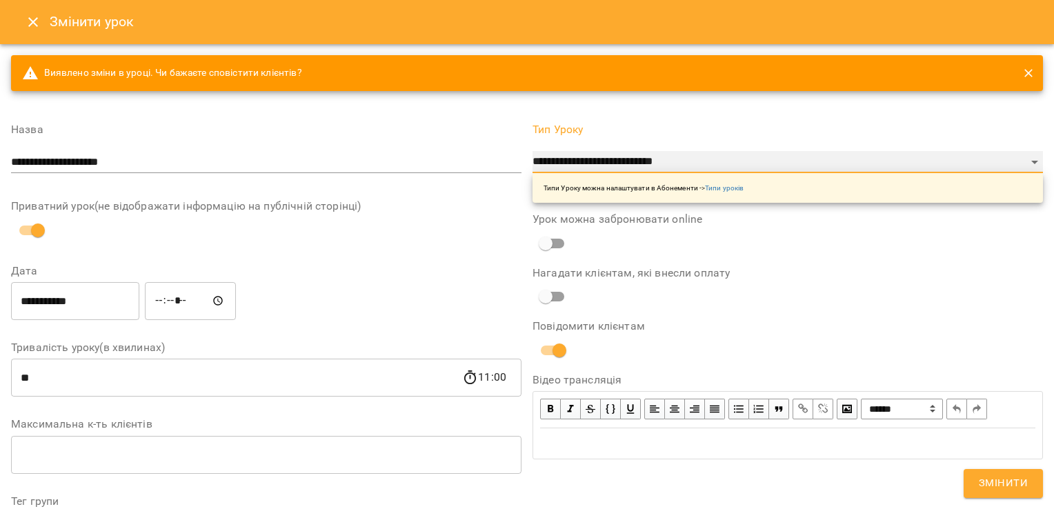
click at [584, 169] on select "**********" at bounding box center [788, 162] width 511 height 22
select select "**********"
click at [533, 151] on select "**********" at bounding box center [788, 162] width 511 height 22
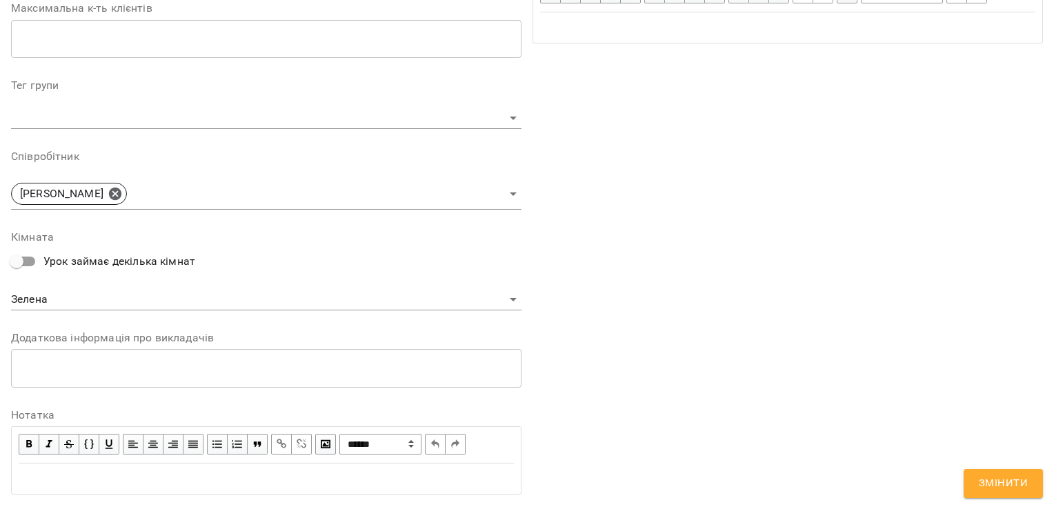
scroll to position [431, 0]
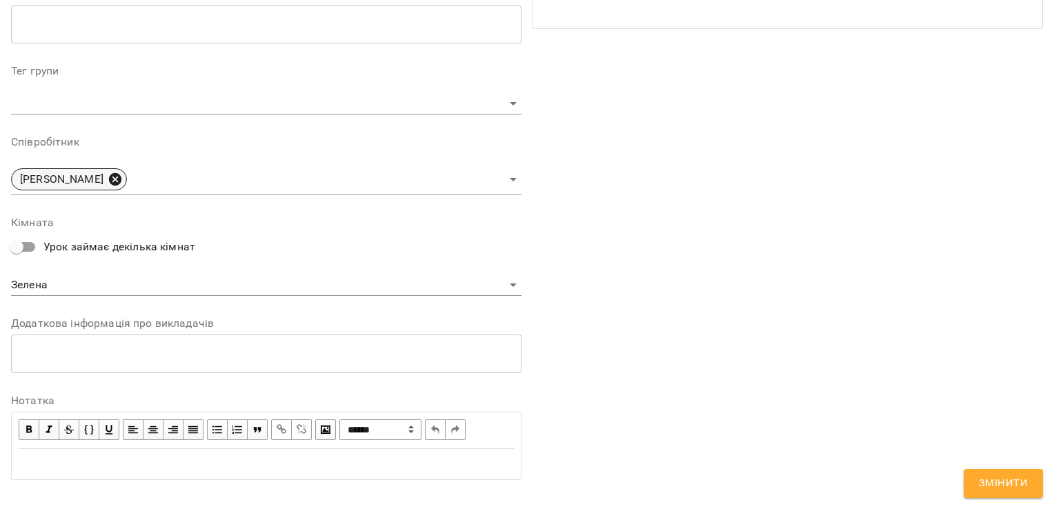
click at [123, 181] on icon at bounding box center [115, 179] width 15 height 15
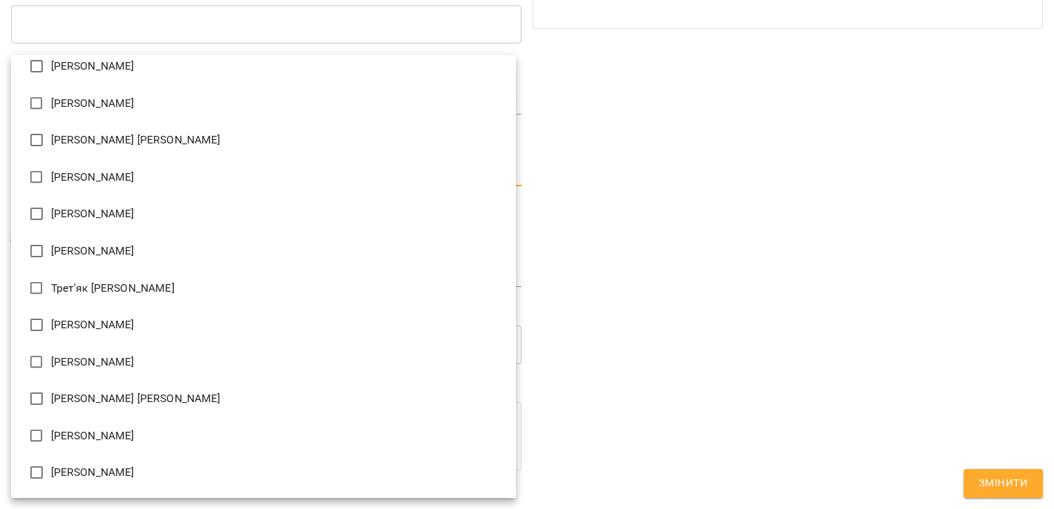
scroll to position [2228, 0]
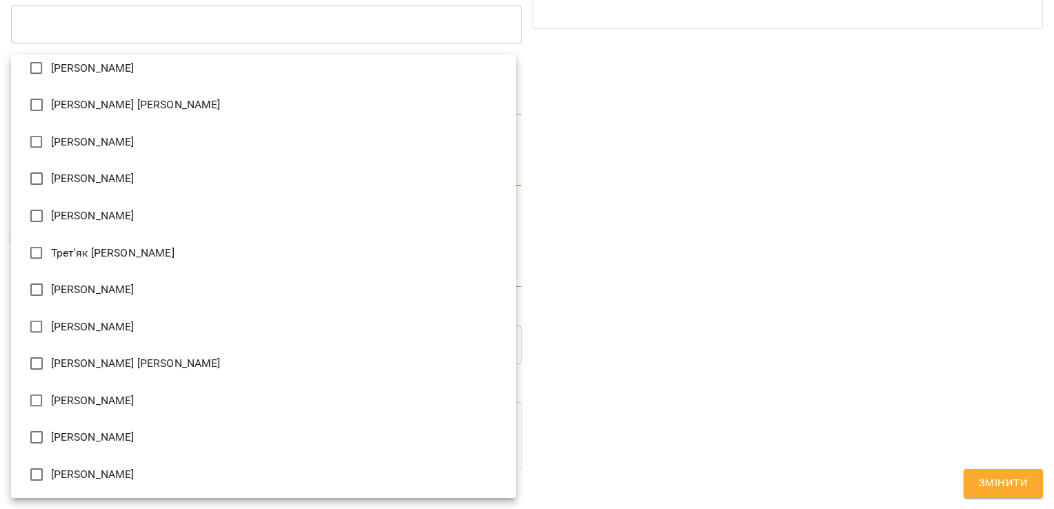
click at [152, 363] on li "[PERSON_NAME] [PERSON_NAME]" at bounding box center [263, 363] width 505 height 37
type input "**********"
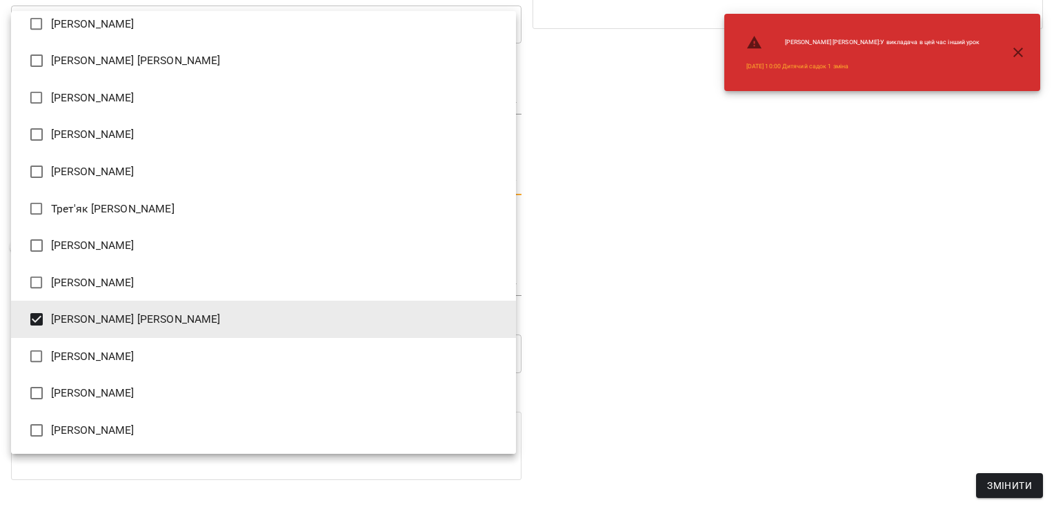
click at [613, 281] on div at bounding box center [527, 254] width 1054 height 509
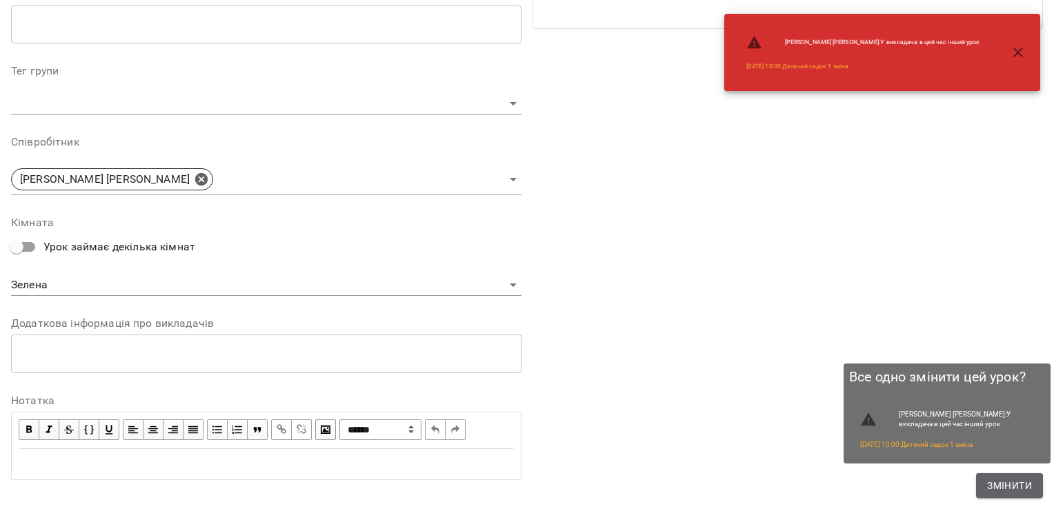
click at [1008, 490] on span "Змінити" at bounding box center [1009, 485] width 45 height 17
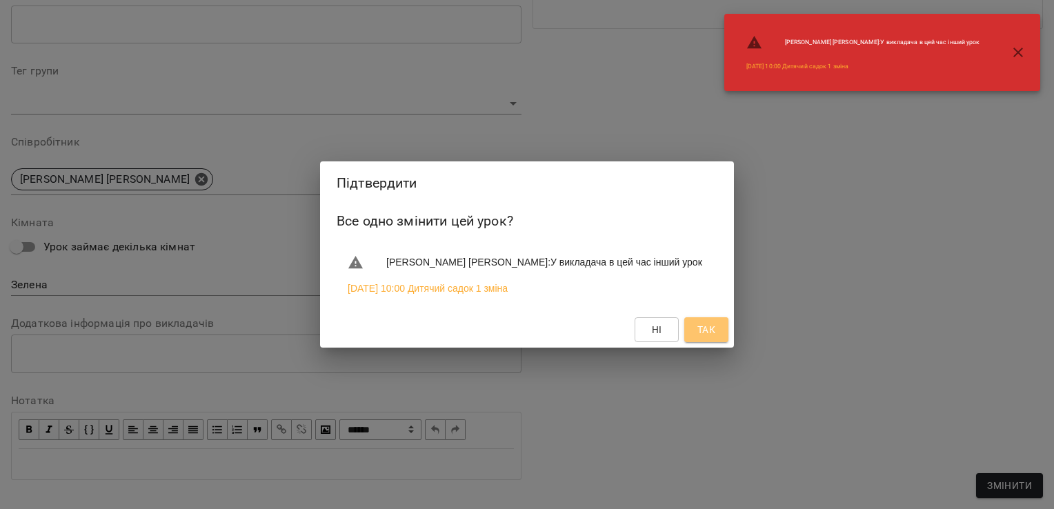
click at [711, 337] on span "Так" at bounding box center [707, 330] width 18 height 17
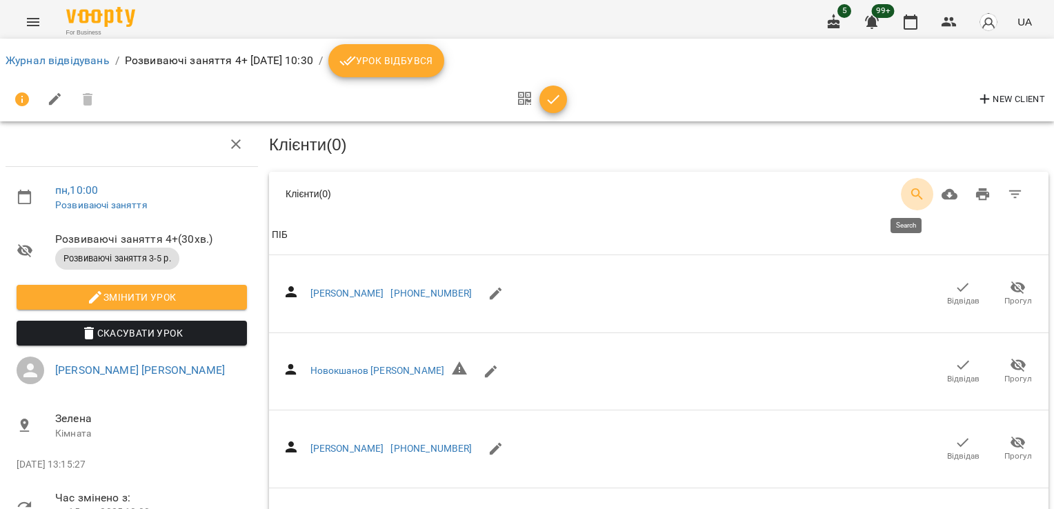
click at [909, 192] on icon "Search" at bounding box center [917, 194] width 17 height 17
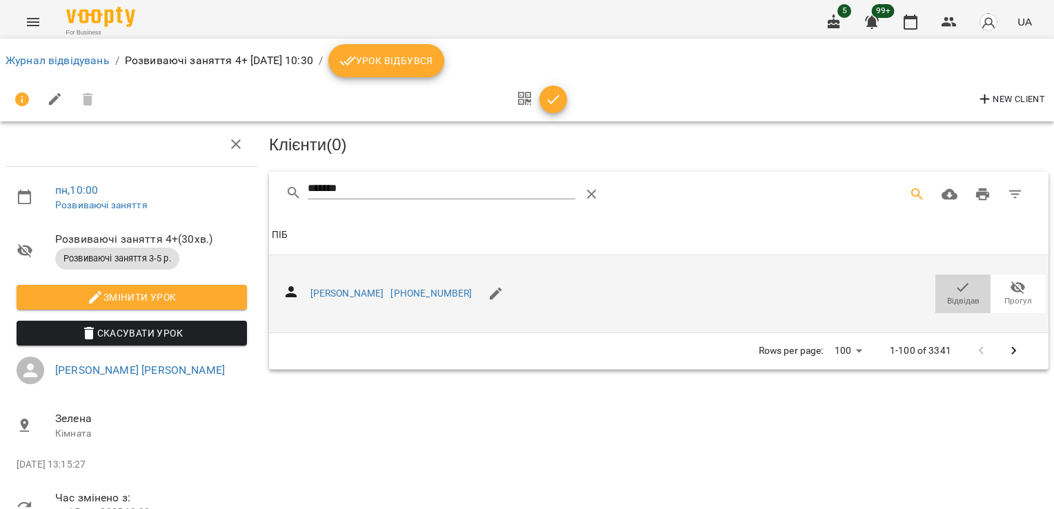
click at [955, 295] on span "Відвідав" at bounding box center [963, 301] width 32 height 12
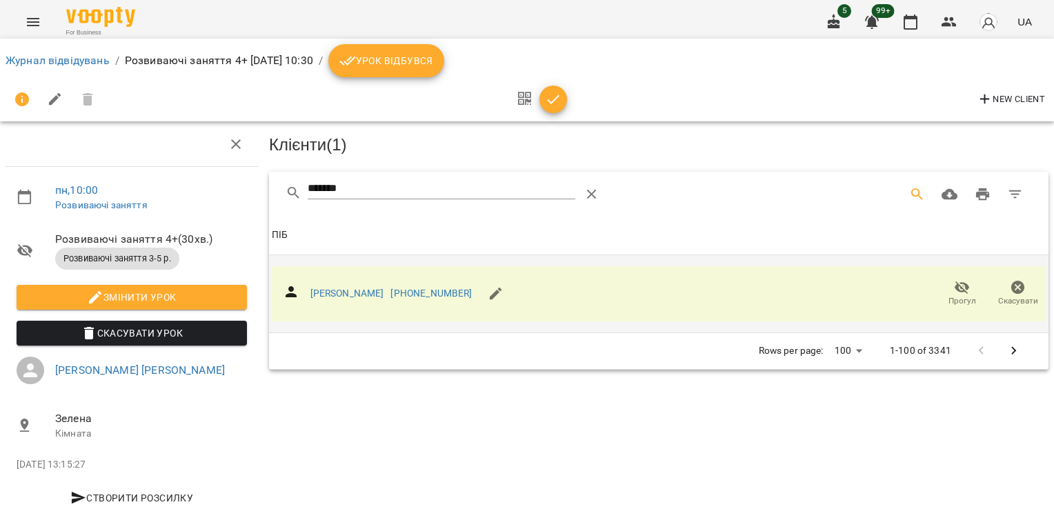
drag, startPoint x: 359, startPoint y: 183, endPoint x: 179, endPoint y: 211, distance: 181.6
click at [179, 211] on div "пн , 10:00 Розвиваючі заняття Розвиваючі заняття 4+ ( 30 хв. ) Розвиваючі занят…" at bounding box center [526, 319] width 1065 height 526
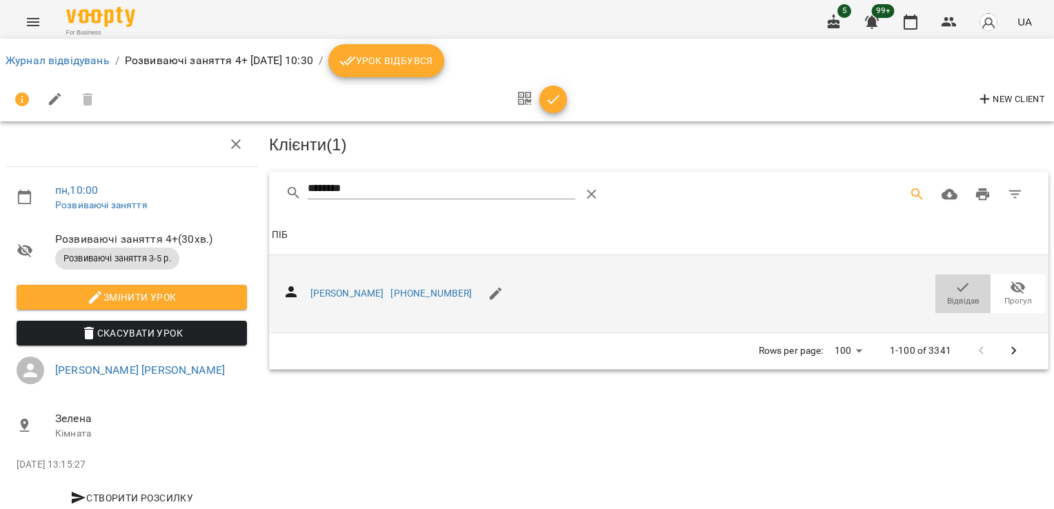
click at [947, 295] on span "Відвідав" at bounding box center [963, 301] width 32 height 12
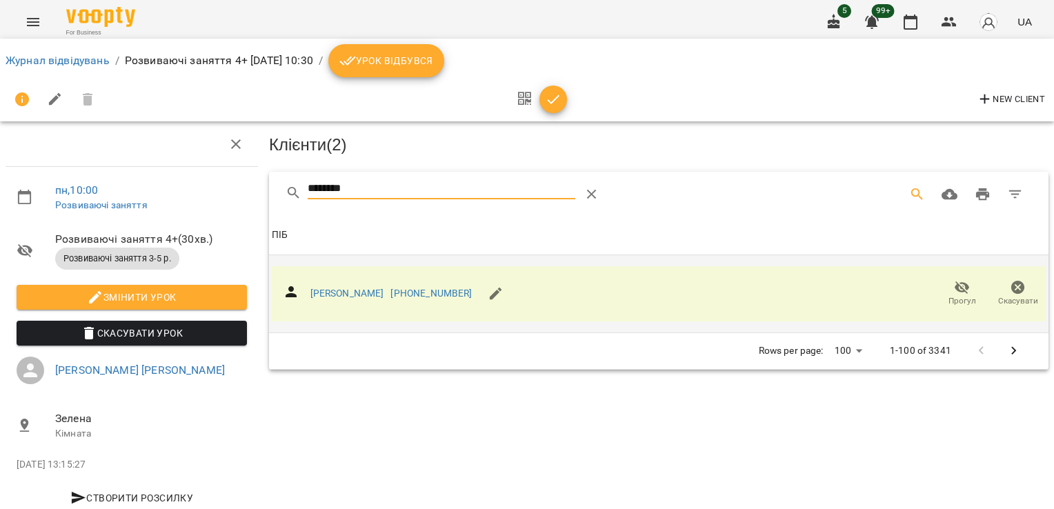
drag, startPoint x: 386, startPoint y: 179, endPoint x: 257, endPoint y: 184, distance: 129.8
click at [257, 184] on div "пн , 10:00 Розвиваючі заняття Розвиваючі заняття 4+ ( 30 хв. ) Розвиваючі занят…" at bounding box center [526, 319] width 1065 height 526
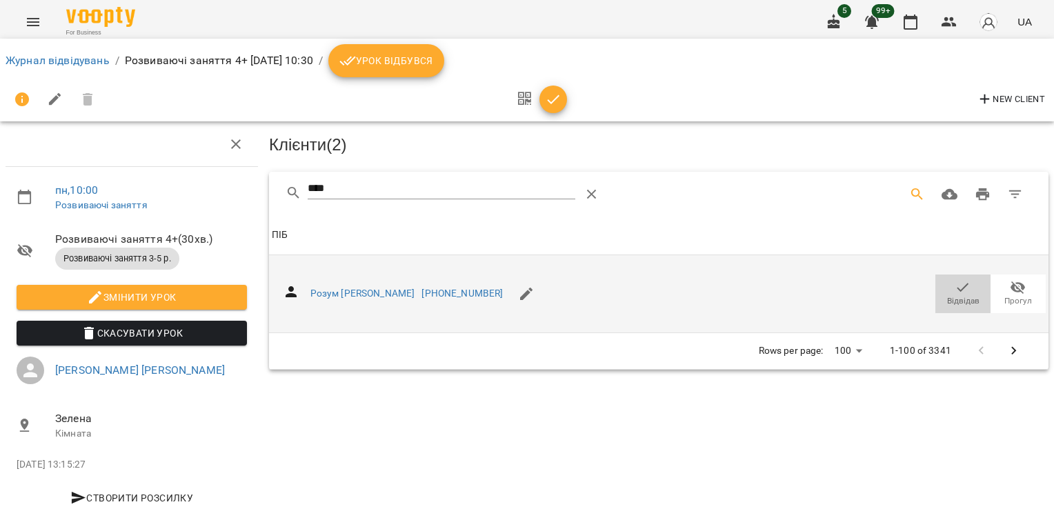
click at [944, 279] on span "Відвідав" at bounding box center [963, 293] width 39 height 28
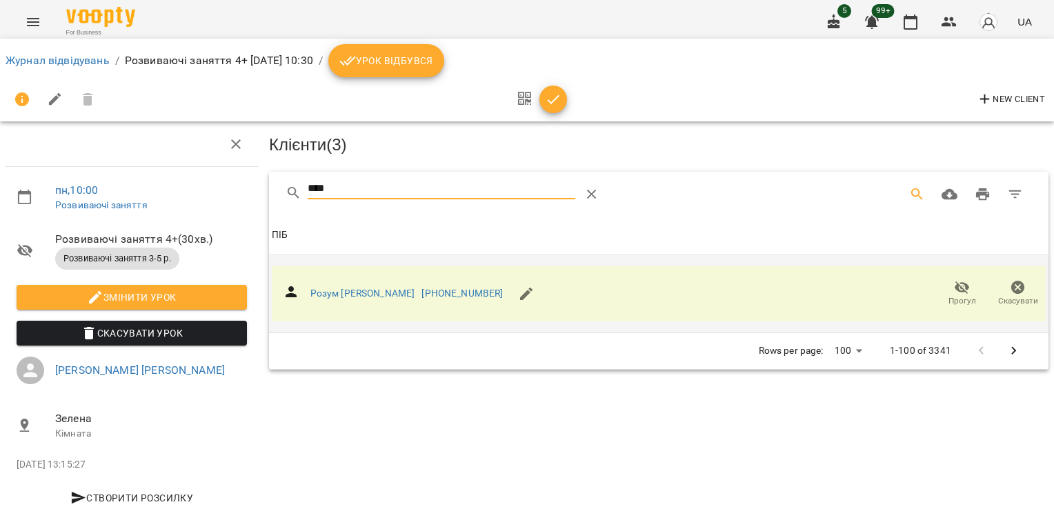
drag, startPoint x: 342, startPoint y: 183, endPoint x: 204, endPoint y: 186, distance: 138.0
click at [204, 186] on div "пн , 10:00 Розвиваючі заняття Розвиваючі заняття 4+ ( 30 хв. ) Розвиваючі занят…" at bounding box center [526, 319] width 1065 height 526
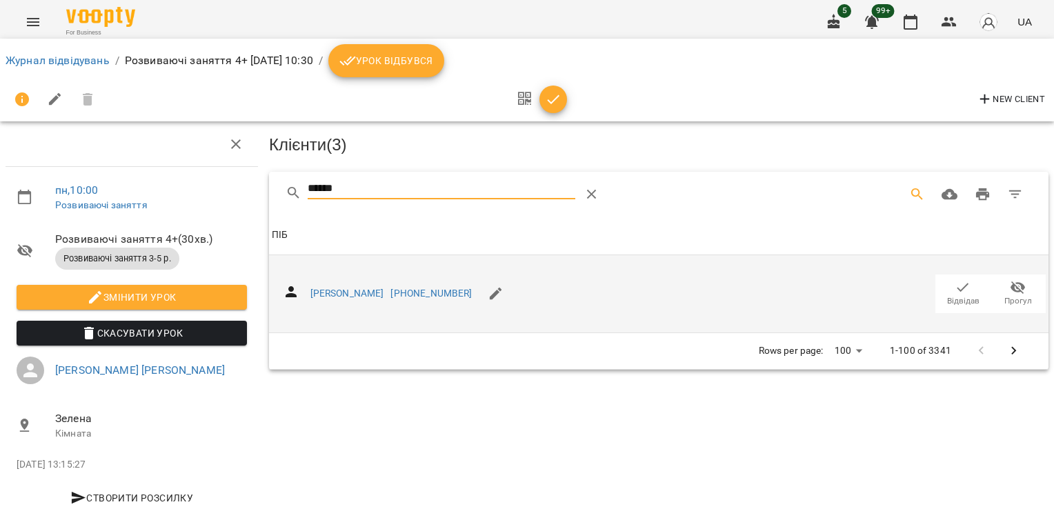
click at [959, 286] on icon "button" at bounding box center [963, 287] width 17 height 17
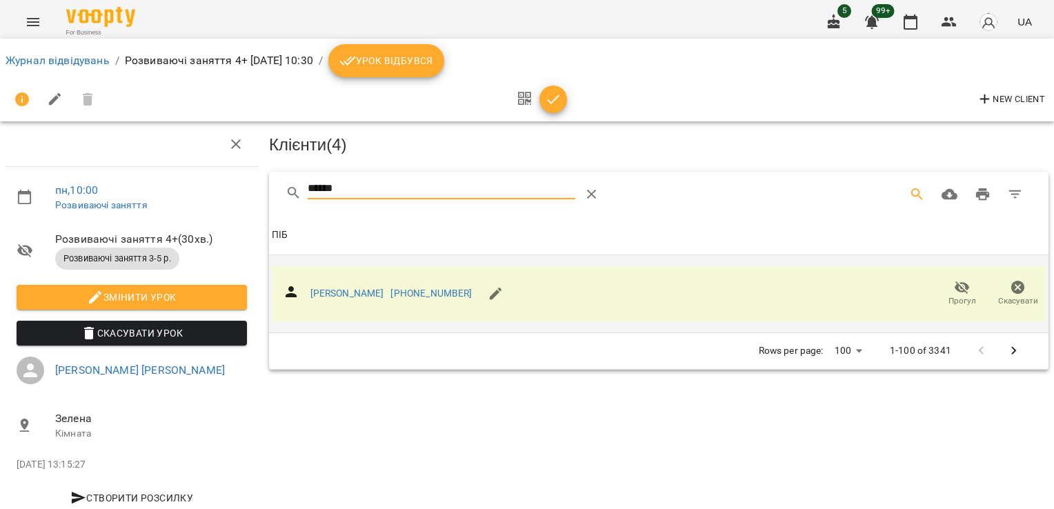
drag, startPoint x: 346, startPoint y: 190, endPoint x: 215, endPoint y: 192, distance: 131.1
click at [227, 192] on div "пн , 10:00 Розвиваючі заняття Розвиваючі заняття 4+ ( 30 хв. ) Розвиваючі занят…" at bounding box center [526, 319] width 1065 height 526
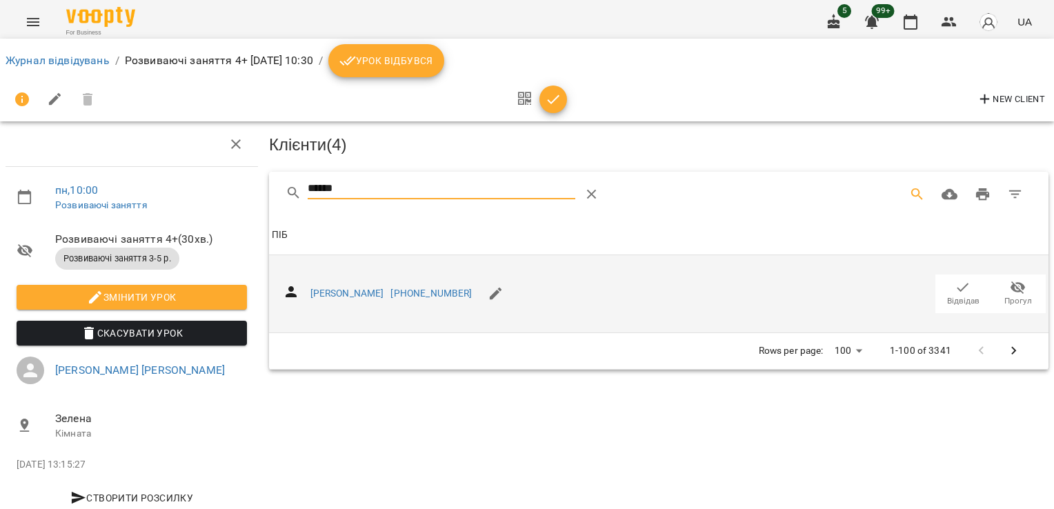
click at [952, 295] on span "Відвідав" at bounding box center [963, 301] width 32 height 12
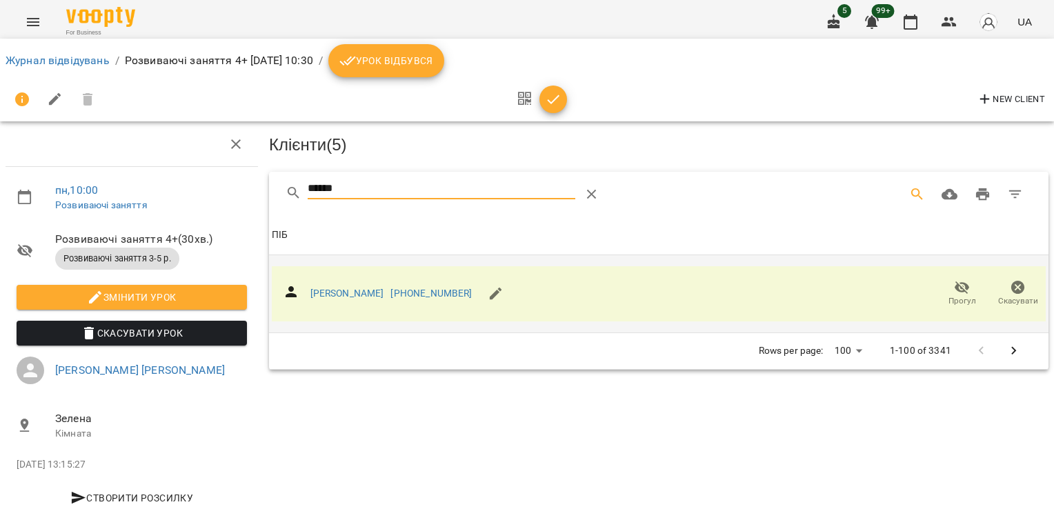
drag, startPoint x: 359, startPoint y: 190, endPoint x: 211, endPoint y: 194, distance: 148.4
click at [212, 194] on div "пн , 10:00 Розвиваючі заняття Розвиваючі заняття 4+ ( 30 хв. ) Розвиваючі занят…" at bounding box center [526, 319] width 1065 height 526
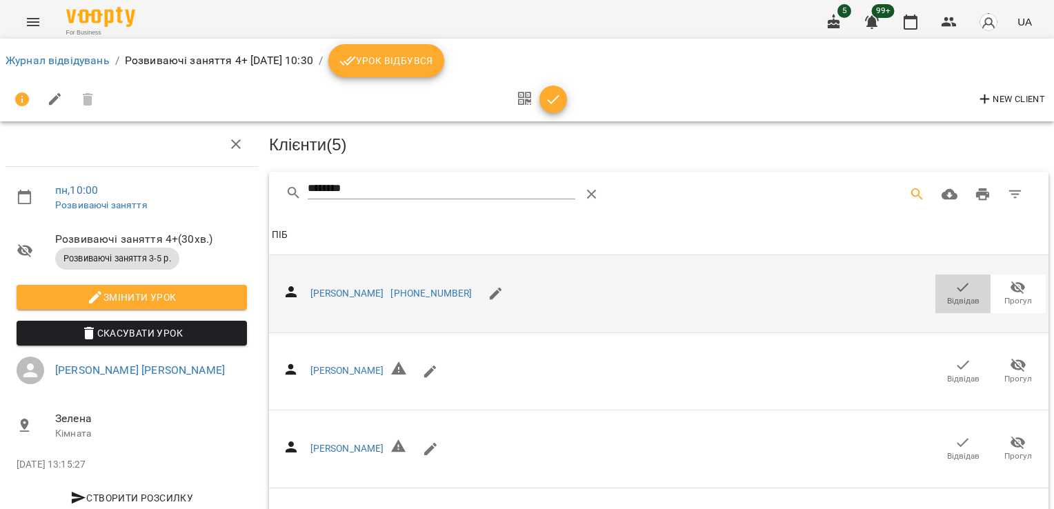
click at [952, 296] on span "Відвідав" at bounding box center [963, 301] width 32 height 12
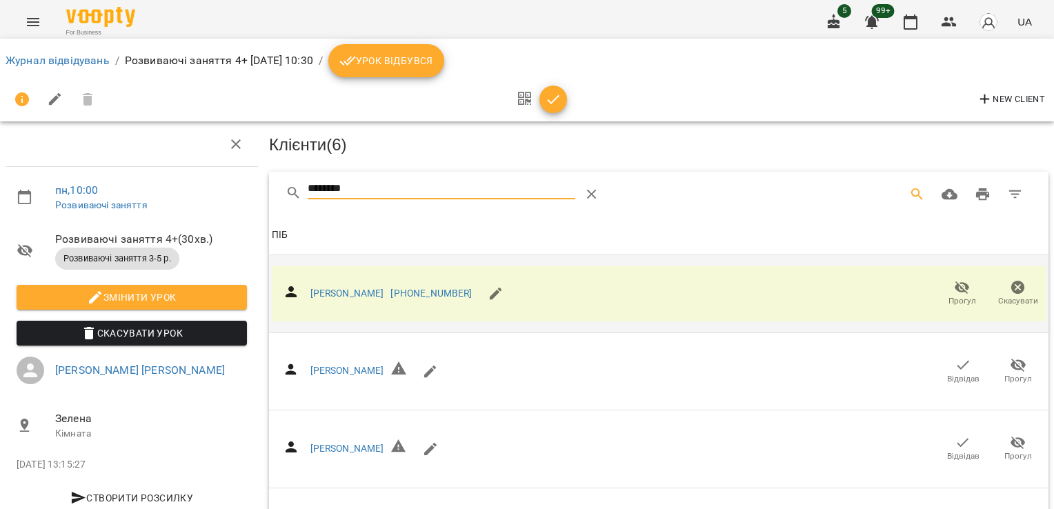
drag, startPoint x: 370, startPoint y: 184, endPoint x: 224, endPoint y: 188, distance: 146.3
click at [224, 188] on div "пн , 10:00 Розвиваючі заняття Розвиваючі заняття 4+ ( 30 хв. ) Розвиваючі занят…" at bounding box center [526, 373] width 1065 height 635
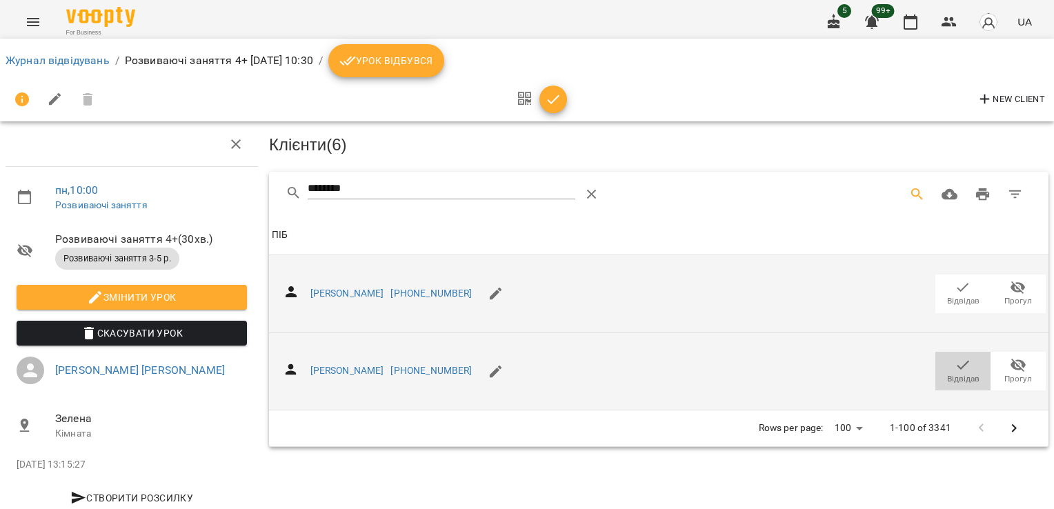
click at [955, 357] on icon "button" at bounding box center [963, 365] width 17 height 17
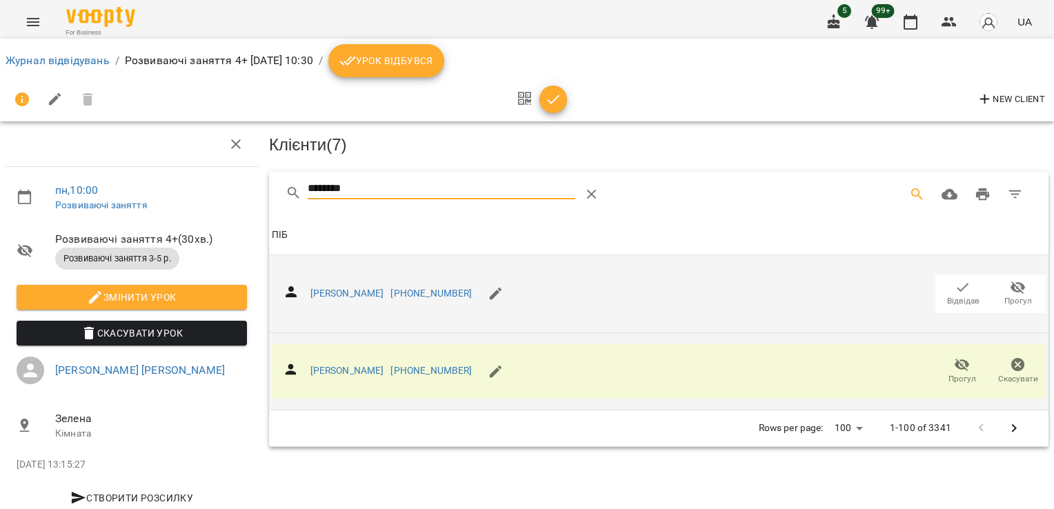
drag, startPoint x: 397, startPoint y: 186, endPoint x: 256, endPoint y: 206, distance: 142.8
click at [256, 206] on div "пн , 10:00 Розвиваючі заняття Розвиваючі заняття 4+ ( 30 хв. ) Розвиваючі занят…" at bounding box center [526, 319] width 1065 height 526
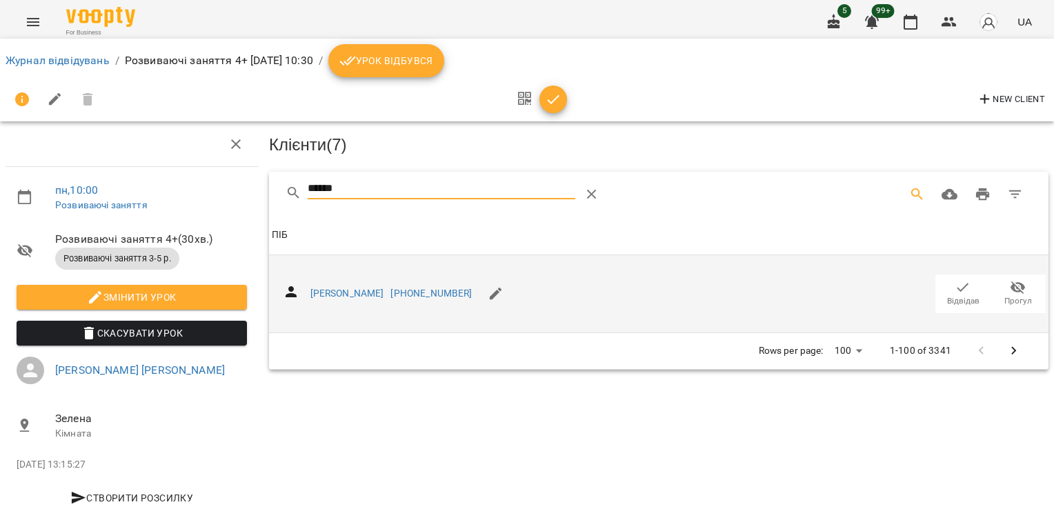
type input "******"
click at [957, 284] on icon "button" at bounding box center [963, 287] width 17 height 17
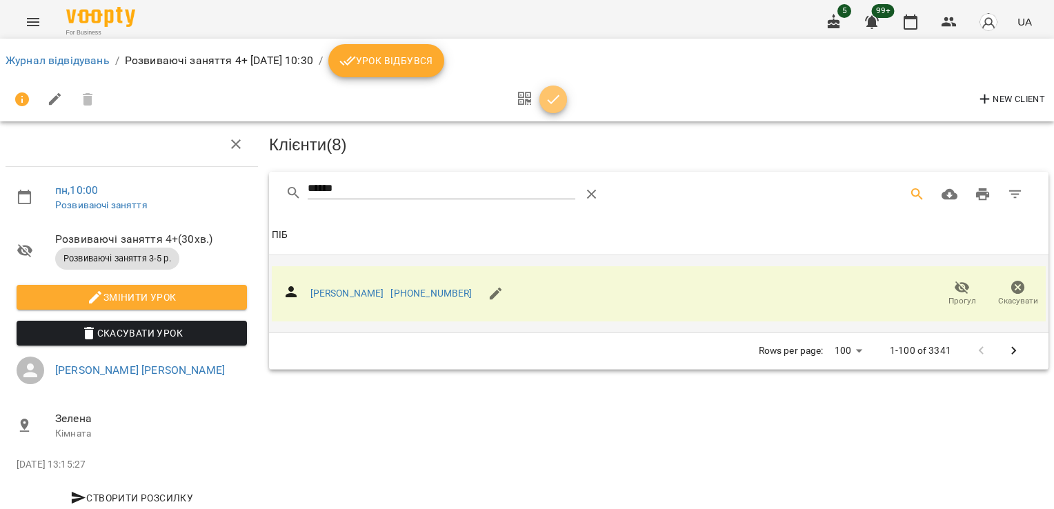
click at [558, 98] on icon "button" at bounding box center [553, 99] width 17 height 17
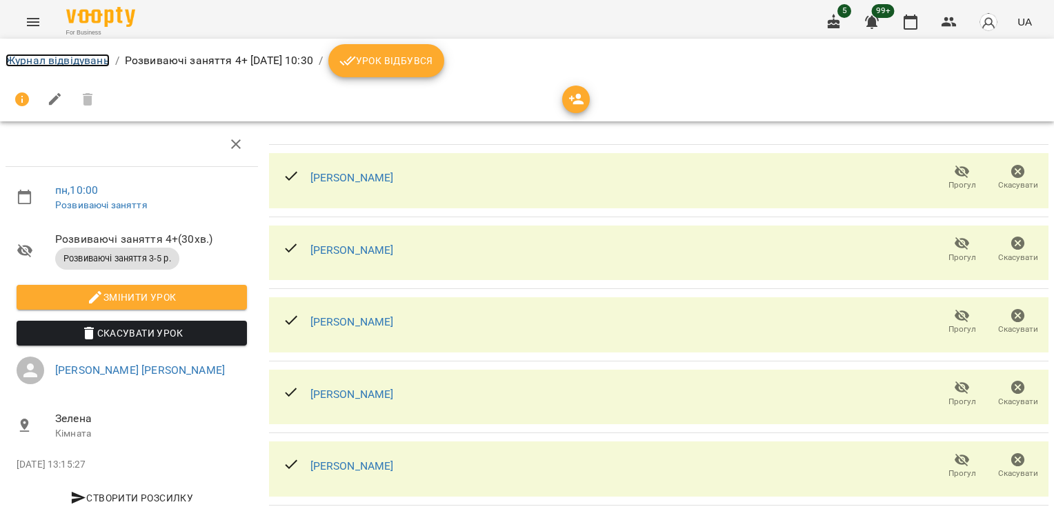
click at [90, 60] on link "Журнал відвідувань" at bounding box center [58, 60] width 104 height 13
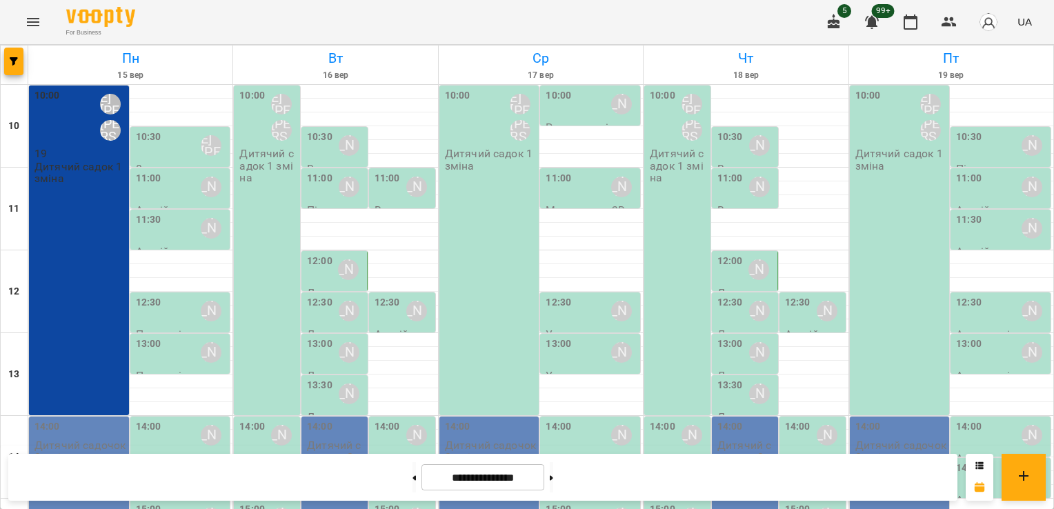
click at [163, 145] on div "10:30 [PERSON_NAME] [PERSON_NAME]" at bounding box center [182, 146] width 92 height 32
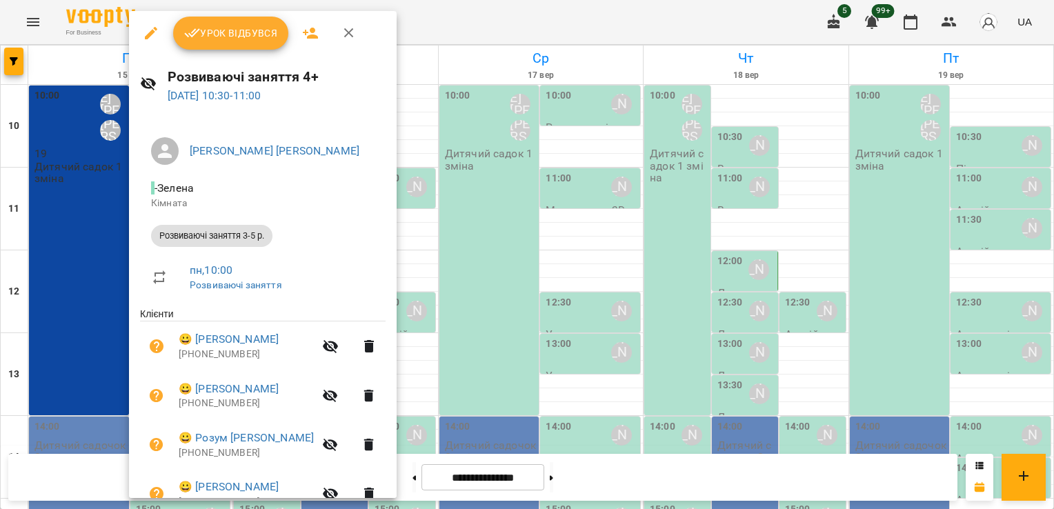
click at [226, 44] on button "Урок відбувся" at bounding box center [231, 33] width 116 height 33
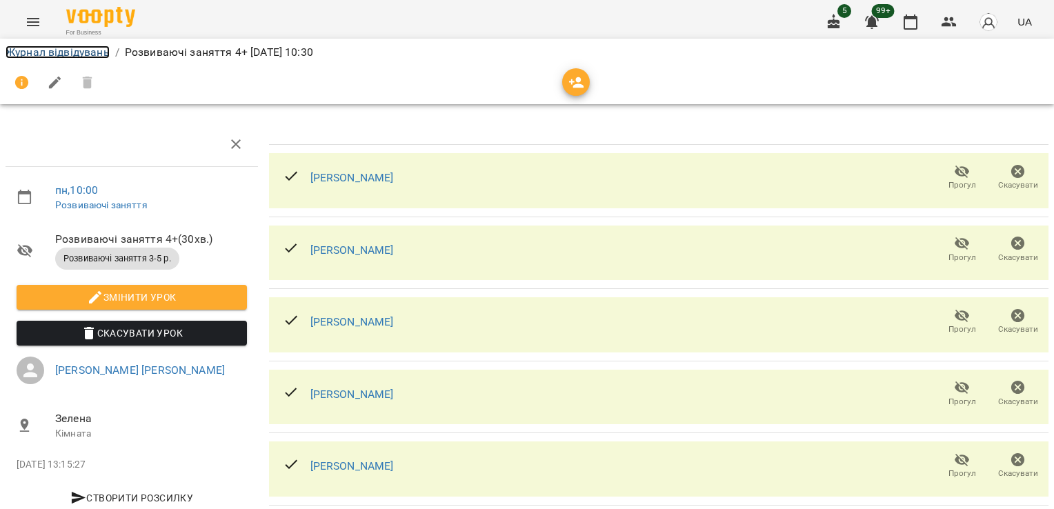
click at [37, 48] on link "Журнал відвідувань" at bounding box center [58, 52] width 104 height 13
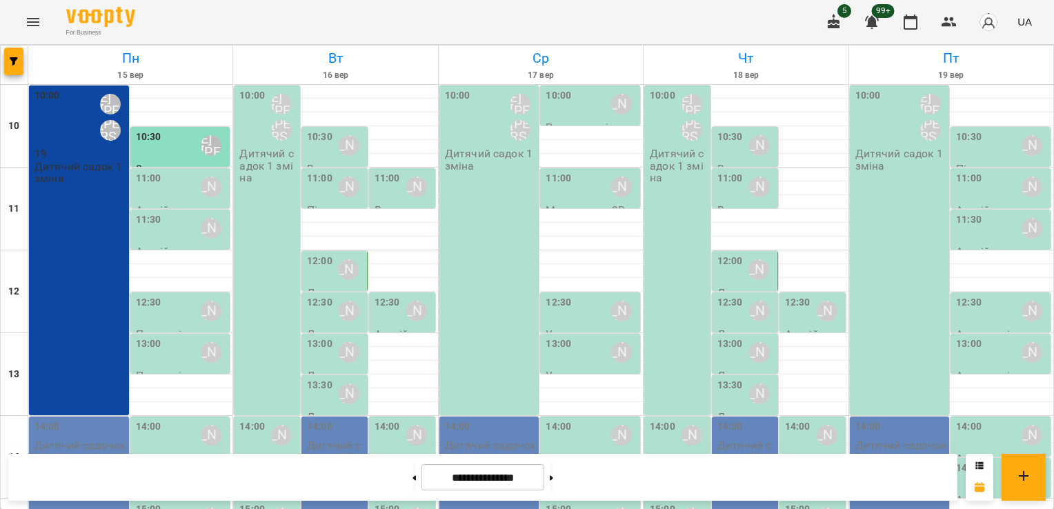
click at [176, 193] on div "11:00 [PERSON_NAME]" at bounding box center [182, 187] width 92 height 32
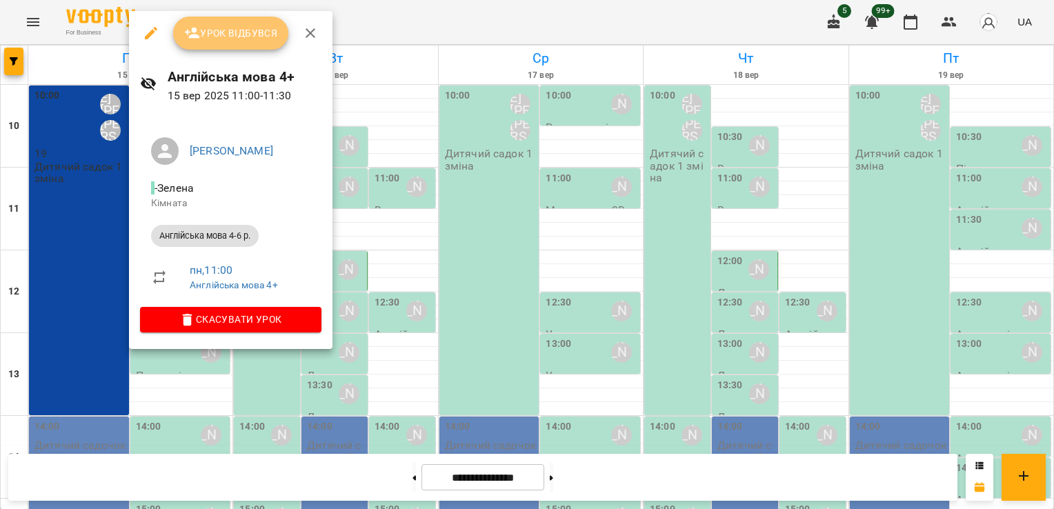
click at [245, 29] on span "Урок відбувся" at bounding box center [231, 33] width 94 height 17
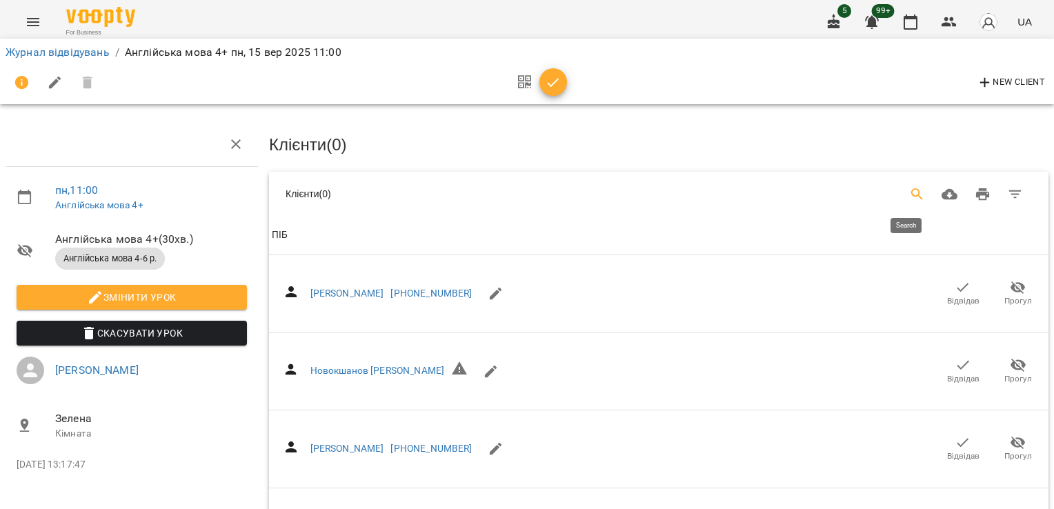
click at [909, 197] on icon "Search" at bounding box center [917, 194] width 17 height 17
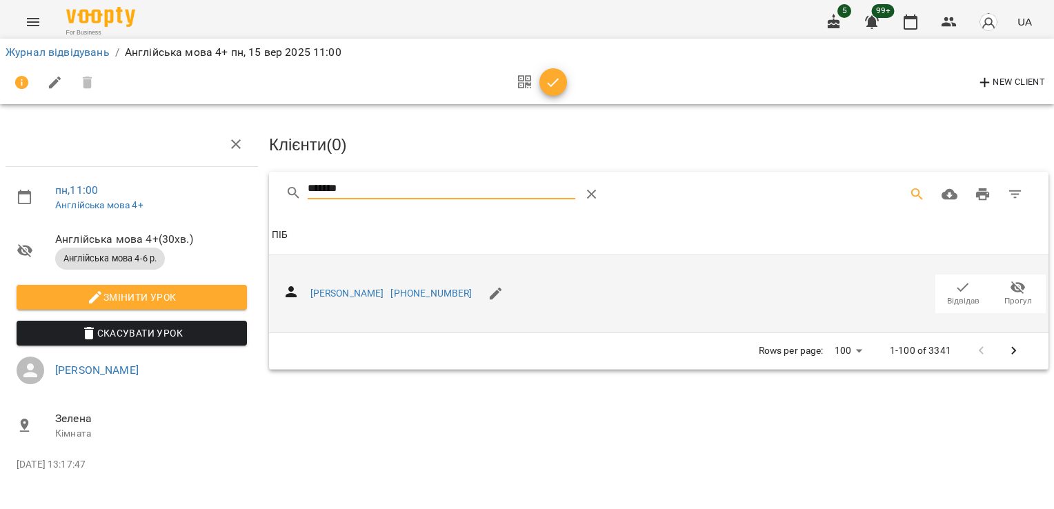
click at [969, 283] on icon "button" at bounding box center [964, 287] width 12 height 9
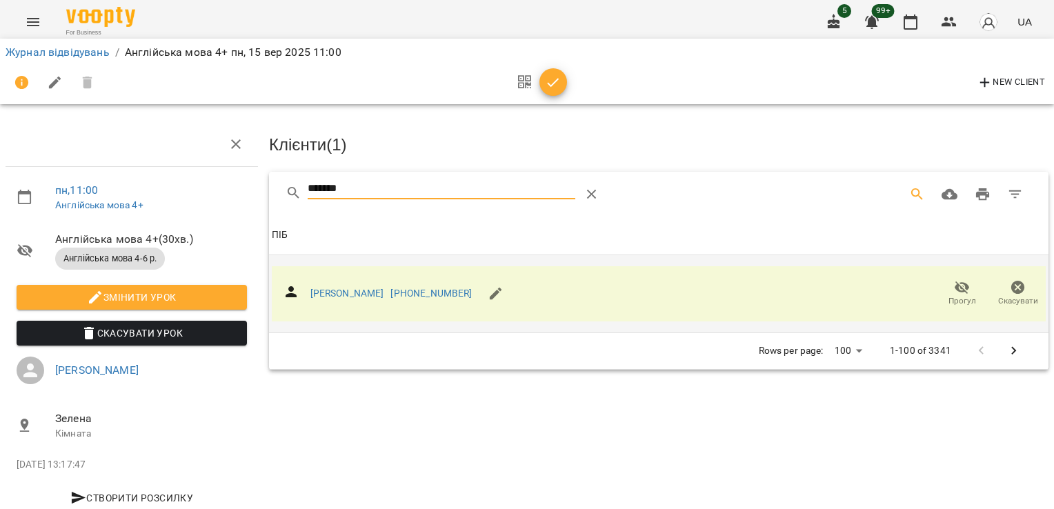
drag, startPoint x: 369, startPoint y: 181, endPoint x: 221, endPoint y: 175, distance: 148.5
click at [224, 175] on div "пн , 11:00 Англійська мова 4+ Англійська мова 4+ ( 30 хв. ) Англійська мова 4-6…" at bounding box center [526, 294] width 1065 height 477
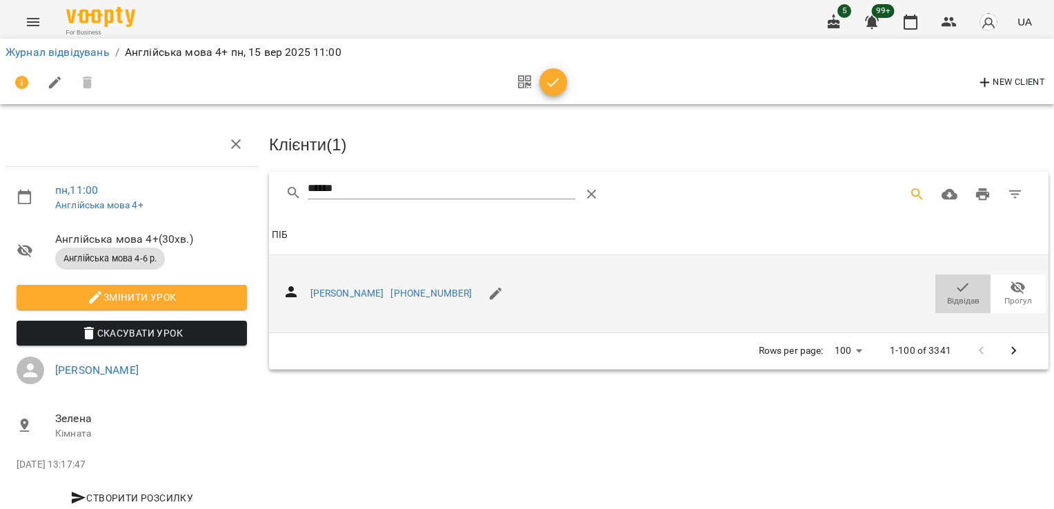
click at [944, 288] on span "Відвідав" at bounding box center [963, 293] width 39 height 28
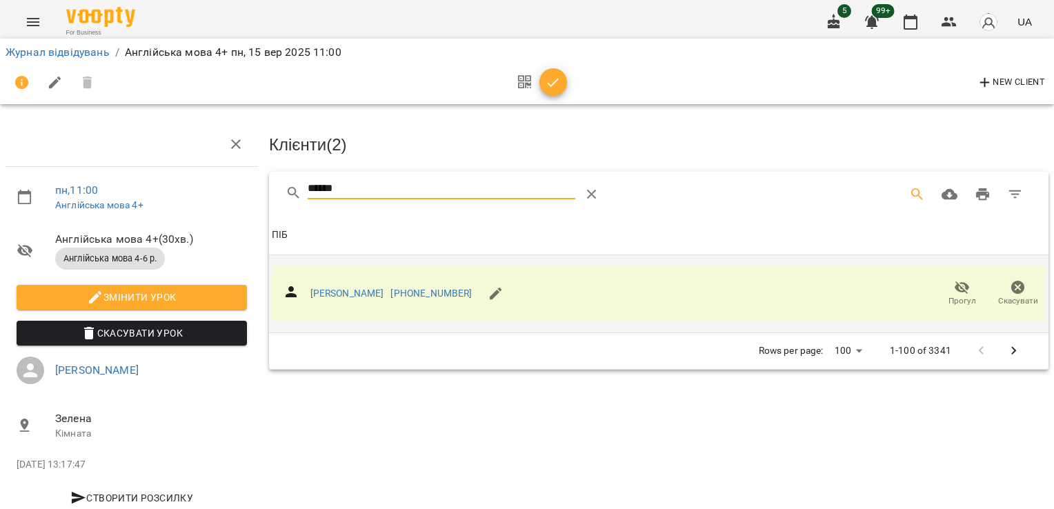
drag, startPoint x: 359, startPoint y: 185, endPoint x: 204, endPoint y: 190, distance: 155.3
click at [208, 190] on div "пн , 11:00 Англійська мова 4+ Англійська мова 4+ ( 30 хв. ) Англійська мова 4-6…" at bounding box center [526, 294] width 1065 height 477
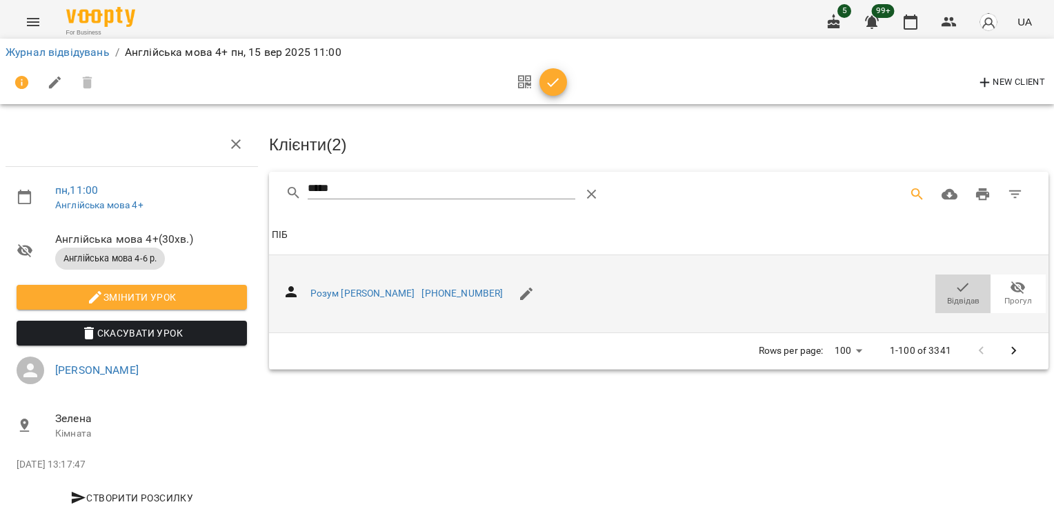
click at [956, 288] on icon "button" at bounding box center [963, 287] width 17 height 17
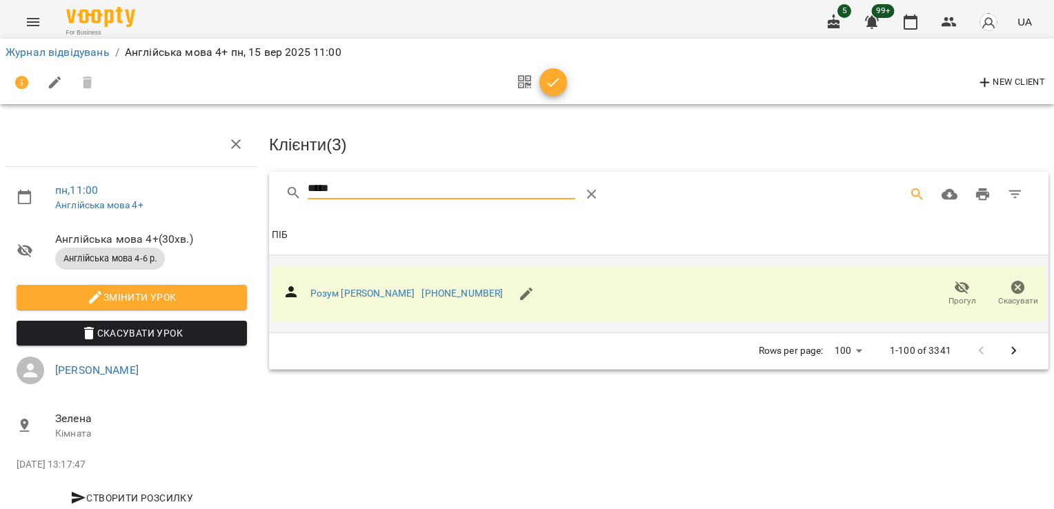
drag, startPoint x: 351, startPoint y: 184, endPoint x: 216, endPoint y: 181, distance: 135.3
click at [215, 181] on div "пн , 11:00 Англійська мова 4+ Англійська мова 4+ ( 30 хв. ) Англійська мова 4-6…" at bounding box center [526, 294] width 1065 height 477
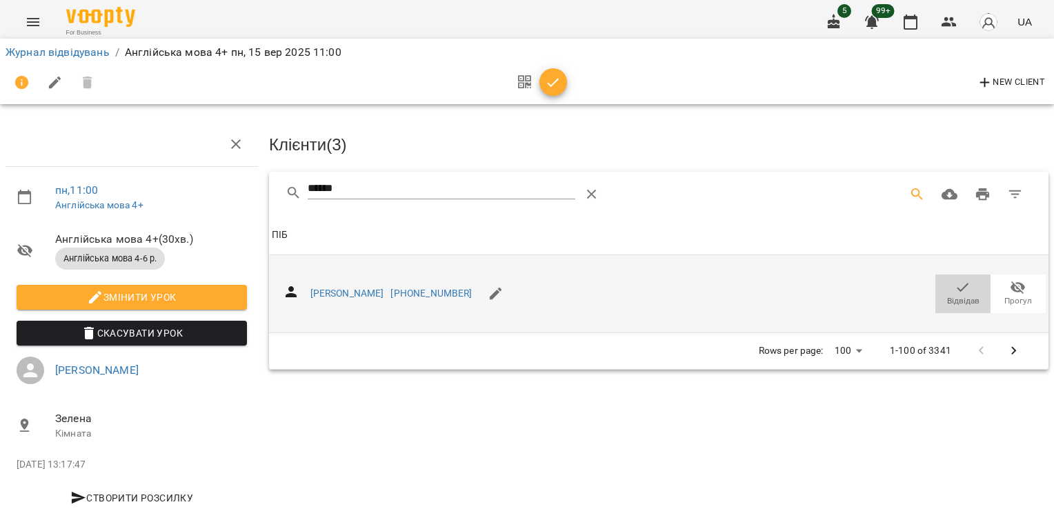
click at [956, 295] on span "Відвідав" at bounding box center [963, 301] width 32 height 12
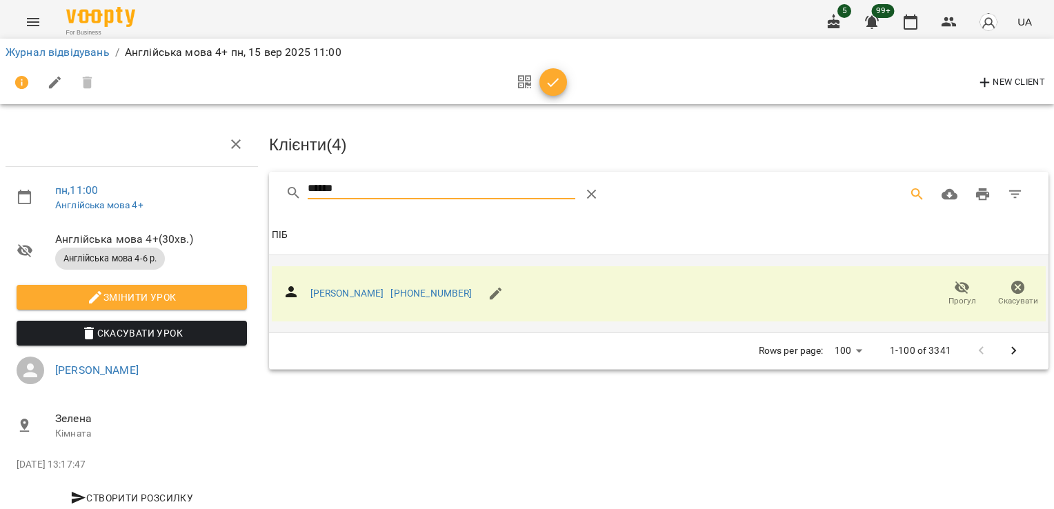
drag, startPoint x: 372, startPoint y: 191, endPoint x: 242, endPoint y: 184, distance: 129.9
click at [242, 184] on div "пн , 11:00 Англійська мова 4+ Англійська мова 4+ ( 30 хв. ) Англійська мова 4-6…" at bounding box center [526, 294] width 1065 height 477
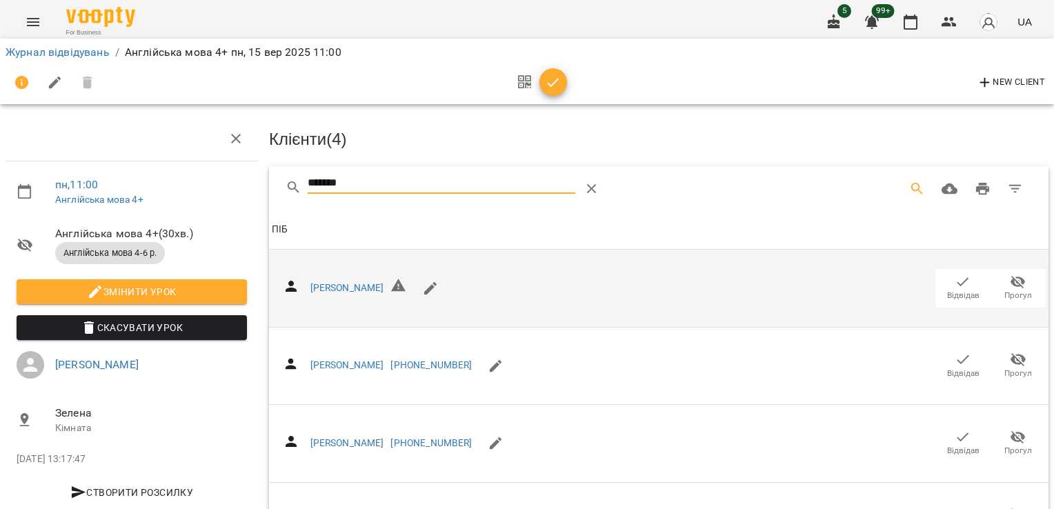
scroll to position [189, 0]
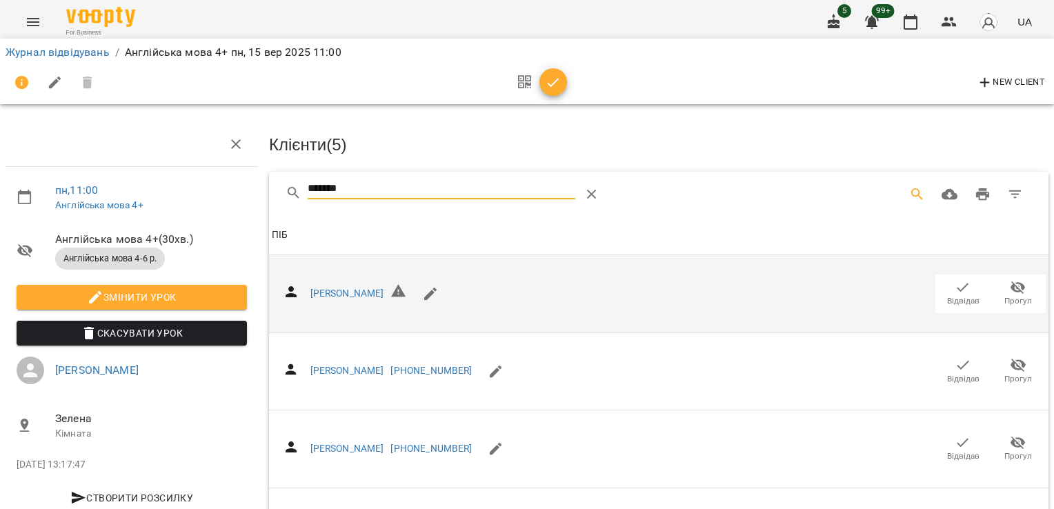
drag, startPoint x: 374, startPoint y: 189, endPoint x: 196, endPoint y: 189, distance: 178.0
click at [196, 189] on div "пн , 11:00 Англійська мова 4+ Англійська мова 4+ ( 30 хв. ) Англійська мова 4-6…" at bounding box center [526, 373] width 1065 height 635
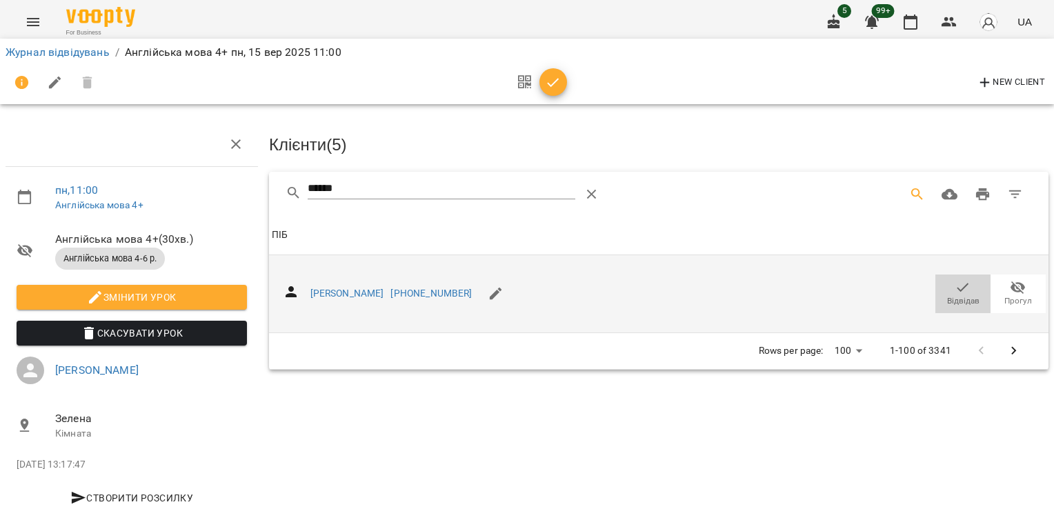
click at [961, 302] on span "Відвідав" at bounding box center [963, 301] width 32 height 12
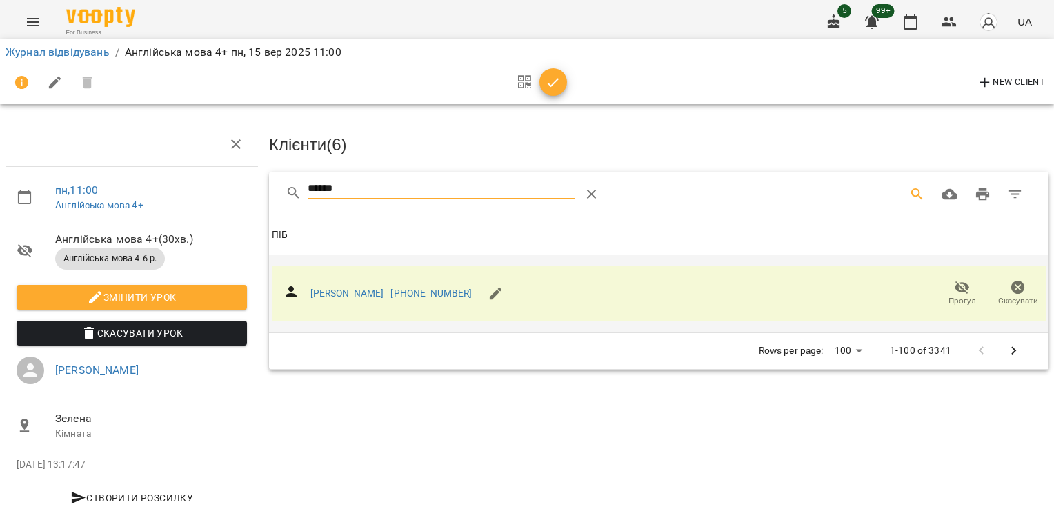
drag, startPoint x: 293, startPoint y: 180, endPoint x: 235, endPoint y: 177, distance: 57.3
click at [235, 177] on div "пн , 11:00 Англійська мова 4+ Англійська мова 4+ ( 30 хв. ) Англійська мова 4-6…" at bounding box center [526, 294] width 1065 height 477
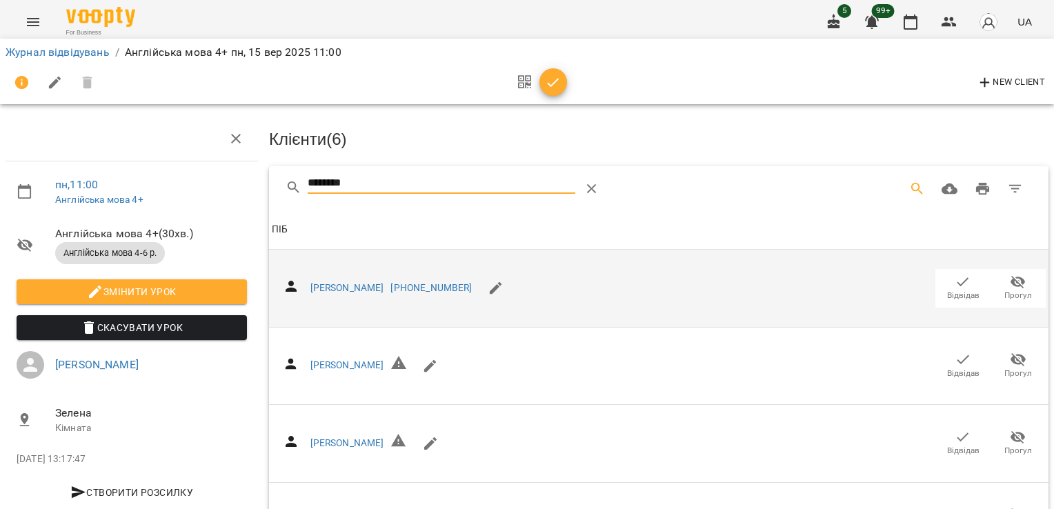
scroll to position [69, 0]
click at [958, 277] on icon "button" at bounding box center [964, 281] width 12 height 9
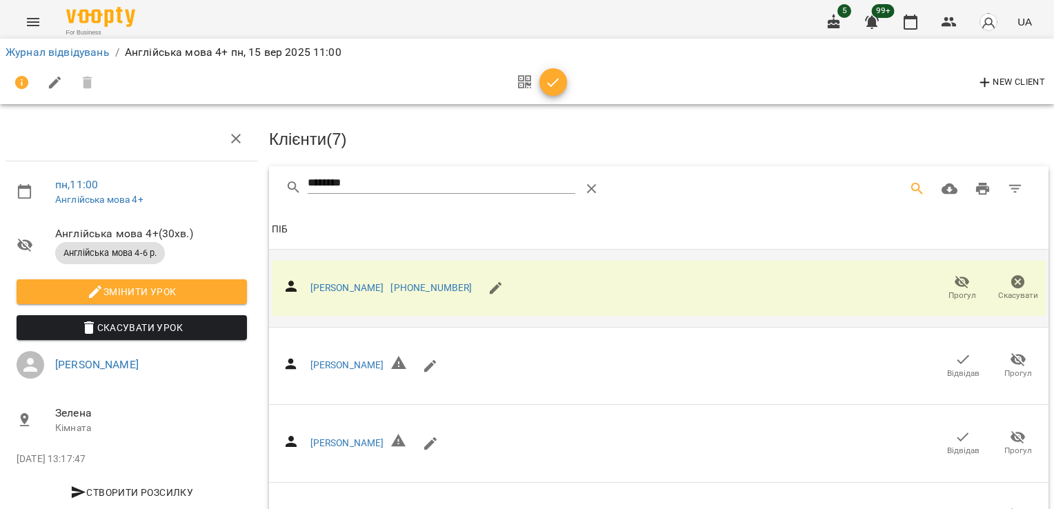
scroll to position [0, 0]
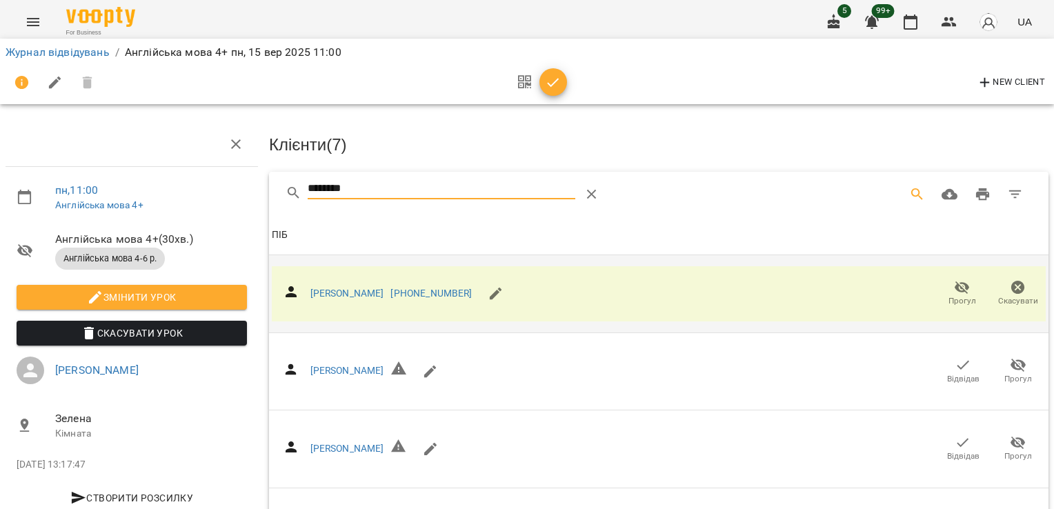
drag, startPoint x: 240, startPoint y: 188, endPoint x: 229, endPoint y: 186, distance: 11.1
click at [235, 187] on div "пн , 11:00 Англійська мова 4+ Англійська мова 4+ ( 30 хв. ) Англійська мова 4-6…" at bounding box center [526, 373] width 1065 height 635
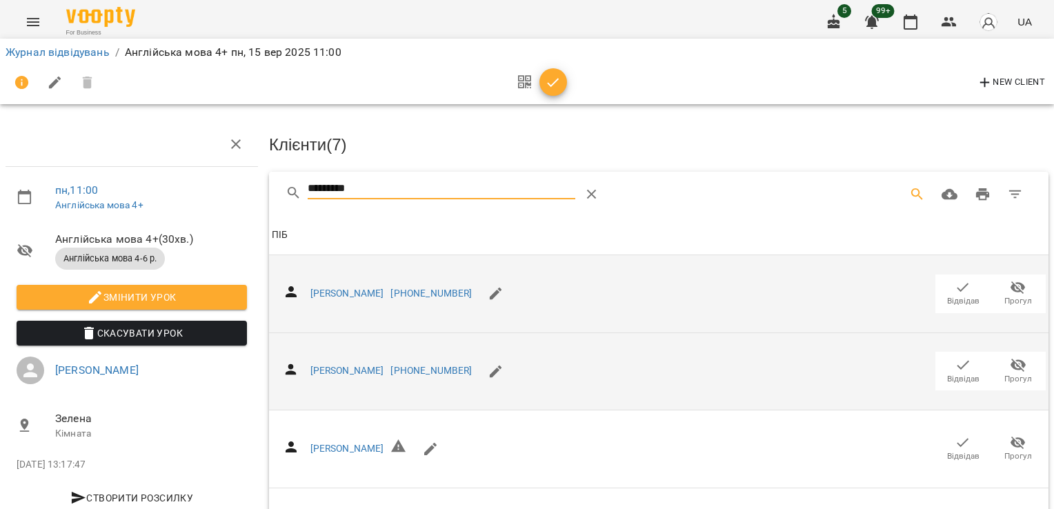
click at [947, 373] on span "Відвідав" at bounding box center [963, 379] width 32 height 12
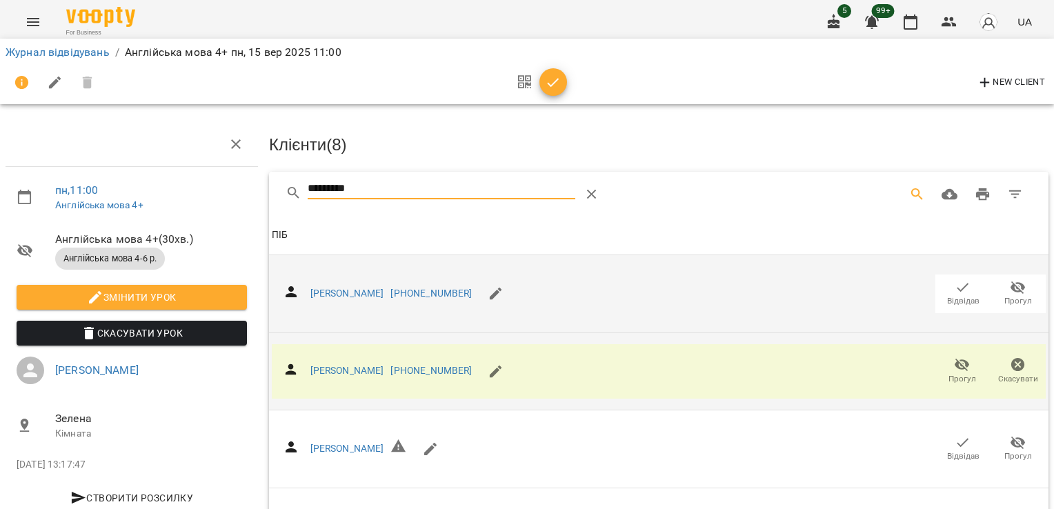
drag, startPoint x: 383, startPoint y: 189, endPoint x: 135, endPoint y: 192, distance: 247.7
click at [141, 202] on div "пн , 11:00 Англійська мова 4+ Англійська мова 4+ ( 30 хв. ) Англійська мова 4-6…" at bounding box center [526, 334] width 1065 height 557
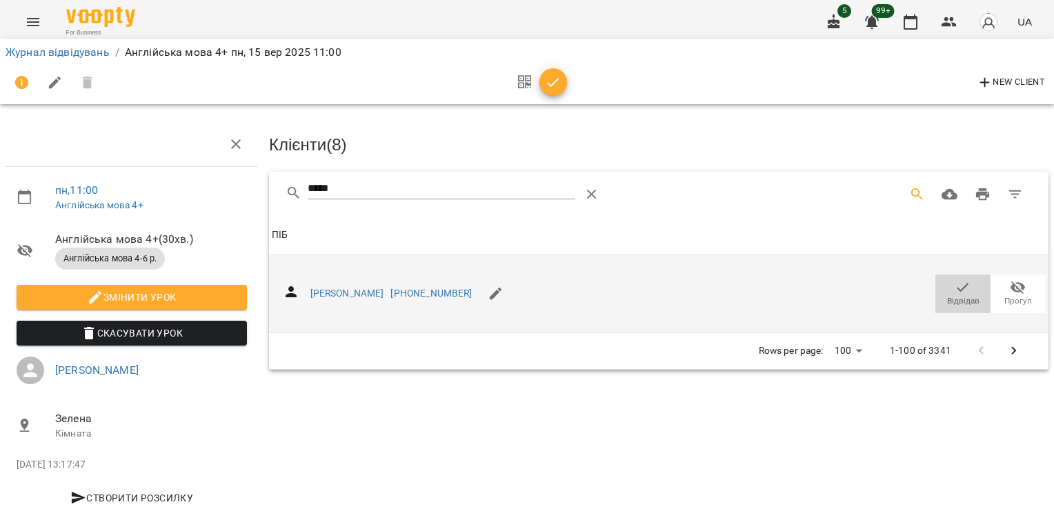
click at [956, 288] on icon "button" at bounding box center [963, 287] width 17 height 17
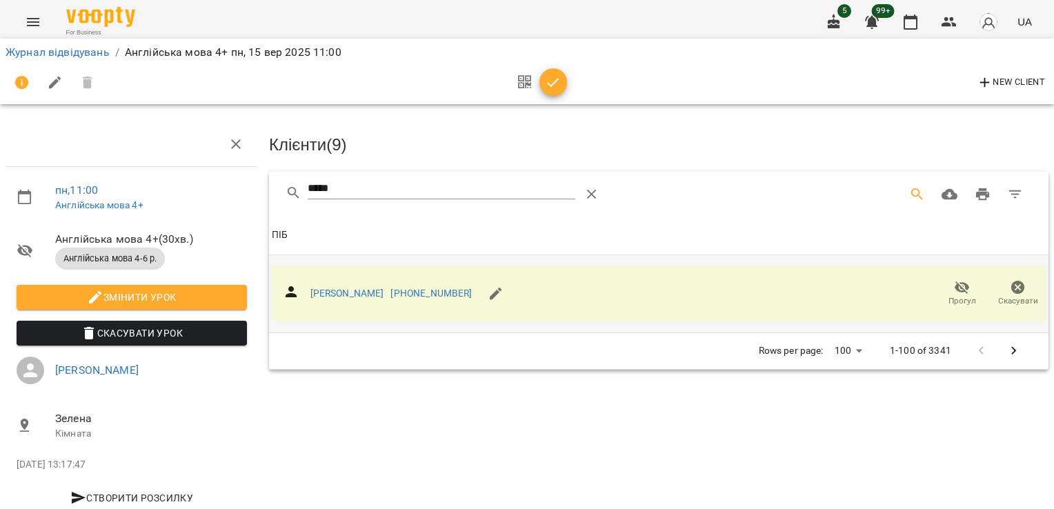
drag, startPoint x: 356, startPoint y: 184, endPoint x: 212, endPoint y: 191, distance: 143.7
click at [212, 191] on div "пн , 11:00 Англійська мова 4+ Англійська мова 4+ ( 30 хв. ) Англійська мова 4-6…" at bounding box center [526, 294] width 1065 height 477
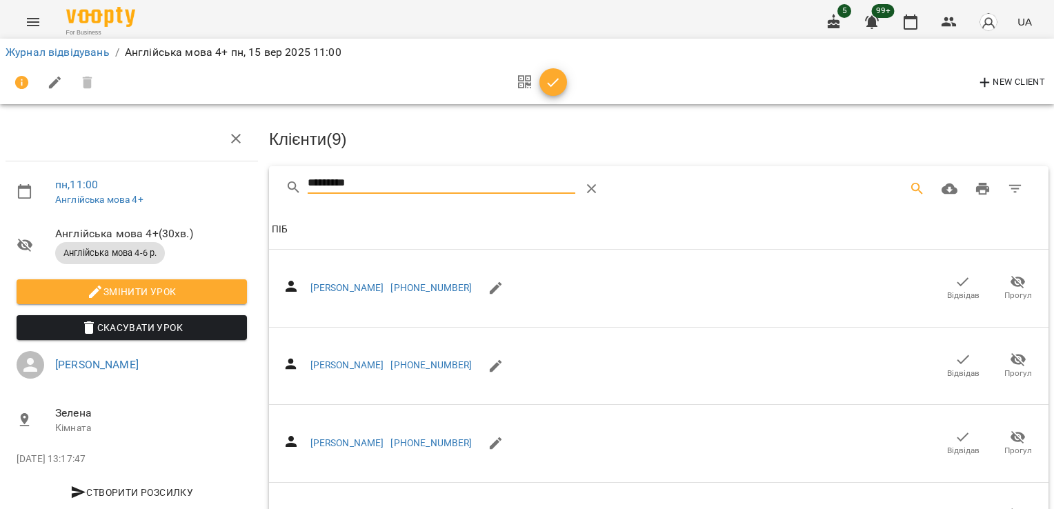
scroll to position [495, 0]
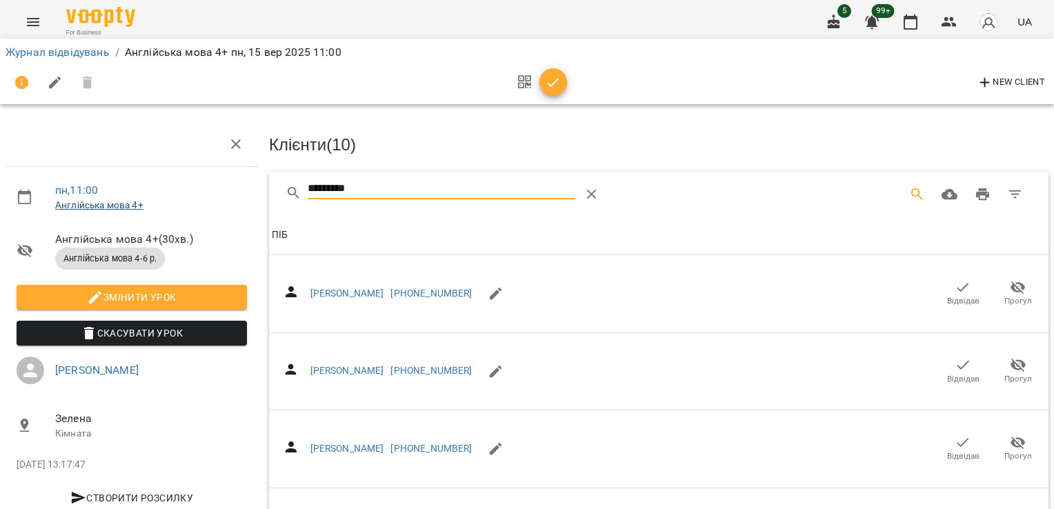
drag, startPoint x: 413, startPoint y: 189, endPoint x: 141, endPoint y: 202, distance: 272.1
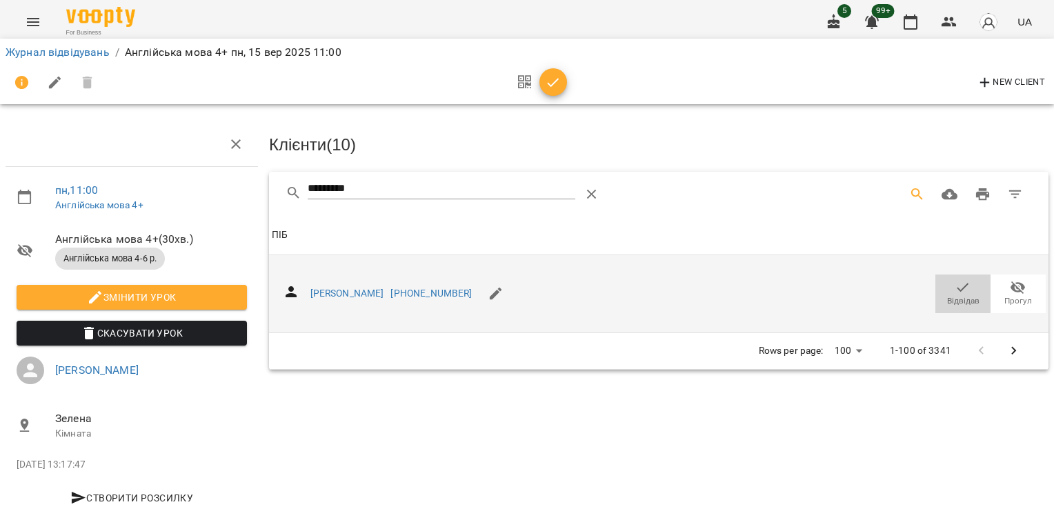
click at [952, 308] on button "Відвідав" at bounding box center [963, 294] width 55 height 39
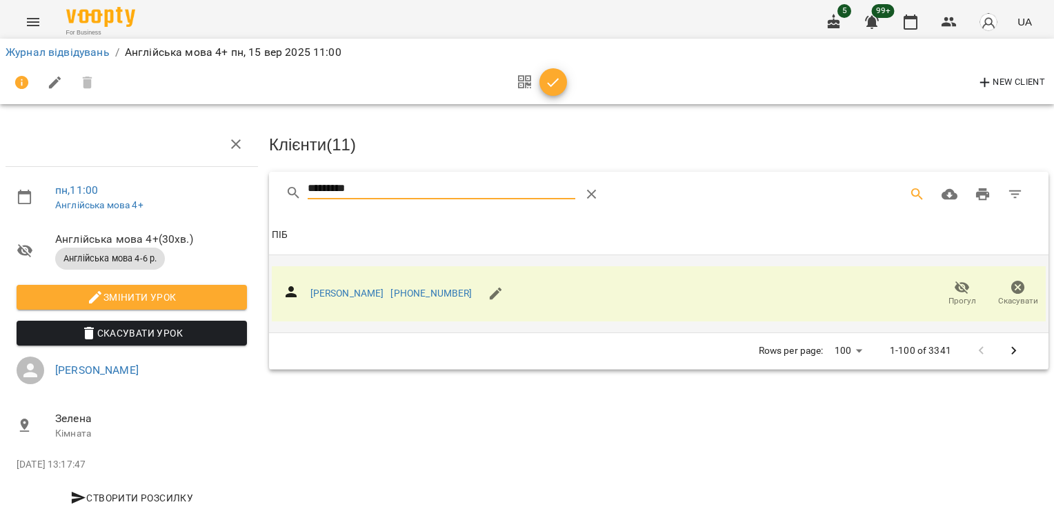
drag, startPoint x: 377, startPoint y: 195, endPoint x: 228, endPoint y: 202, distance: 149.9
click at [229, 202] on div "пн , 11:00 Англійська мова 4+ Англійська мова 4+ ( 30 хв. ) Англійська мова 4-6…" at bounding box center [526, 294] width 1065 height 477
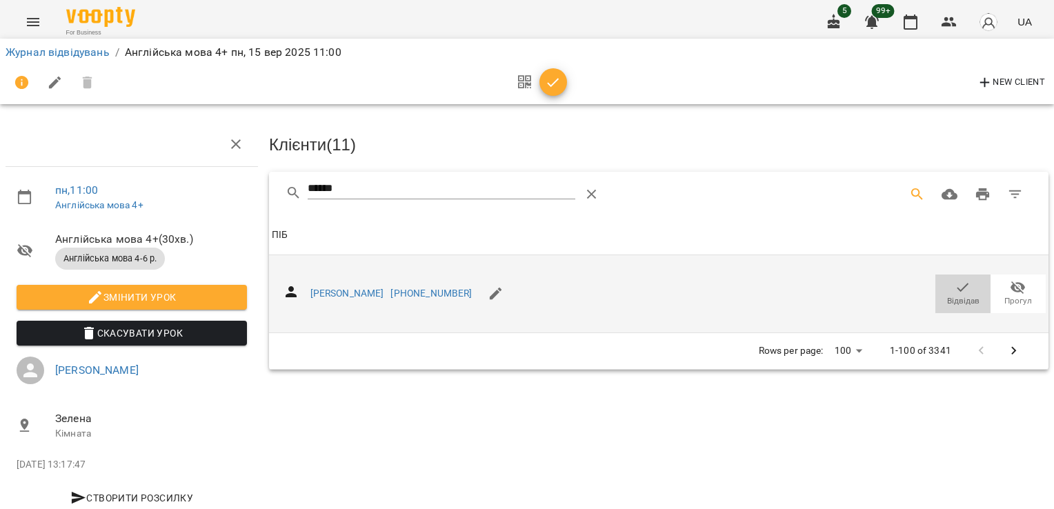
click at [955, 289] on icon "button" at bounding box center [963, 287] width 17 height 17
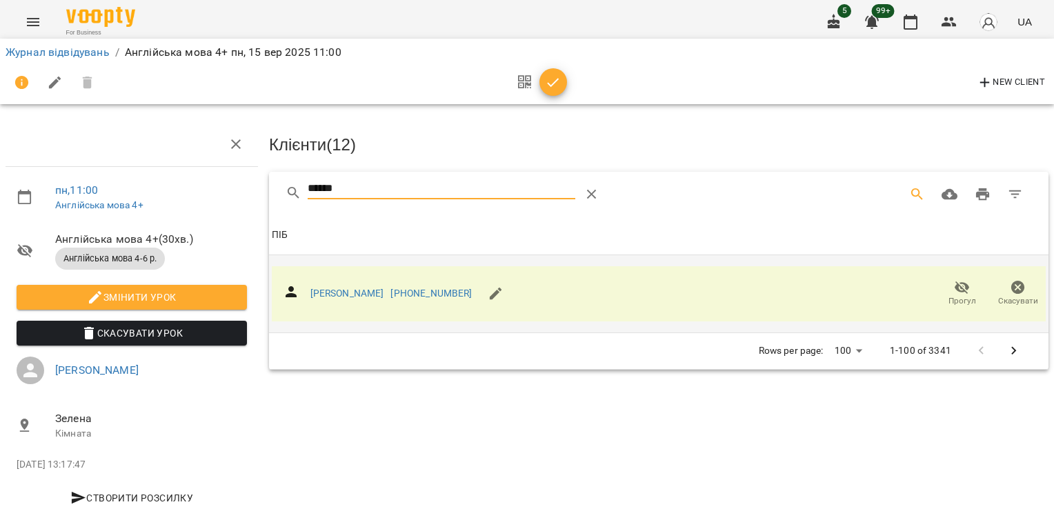
drag, startPoint x: 367, startPoint y: 181, endPoint x: 170, endPoint y: 181, distance: 196.6
click at [170, 181] on div "пн , 11:00 Англійська мова 4+ Англійська мова 4+ ( 30 хв. ) Англійська мова 4-6…" at bounding box center [526, 294] width 1065 height 477
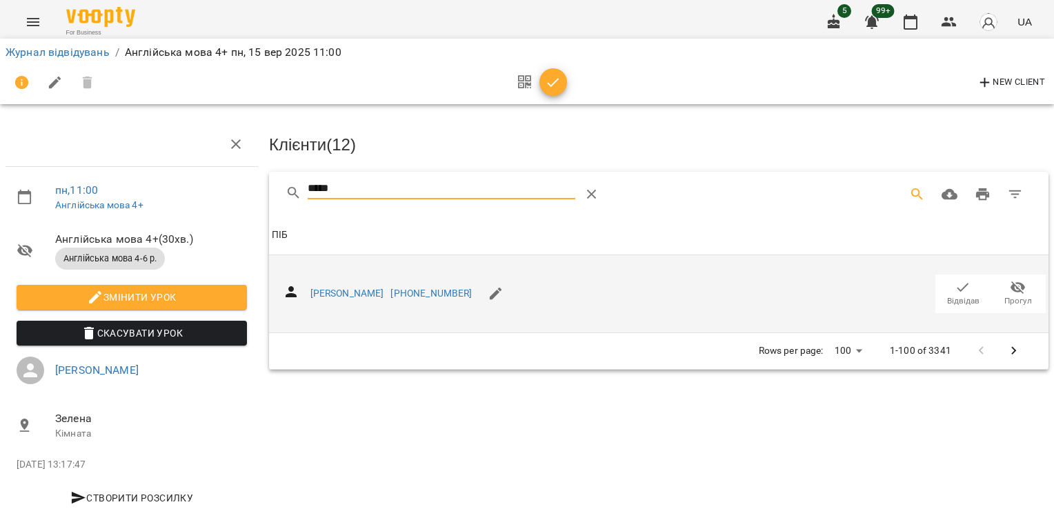
click at [955, 290] on icon "button" at bounding box center [963, 287] width 17 height 17
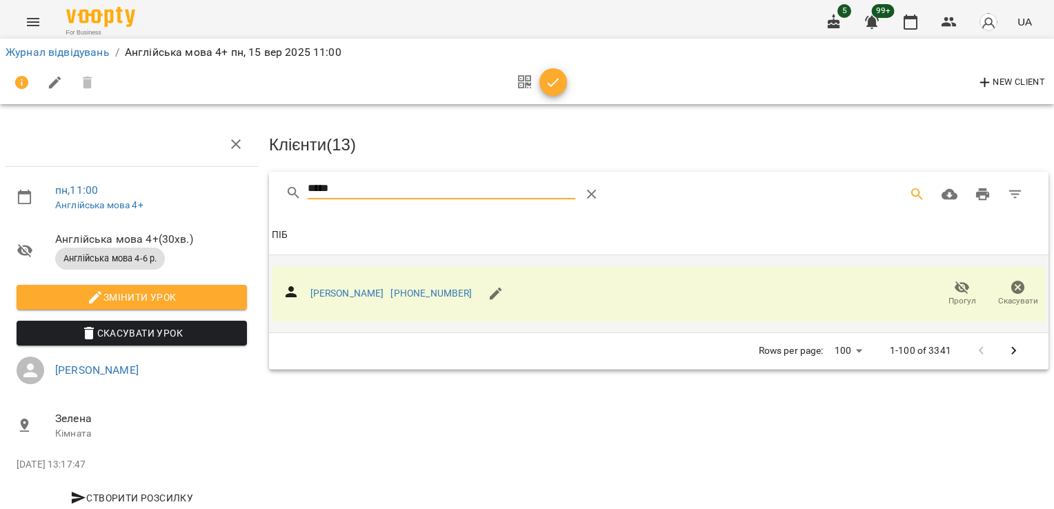
drag, startPoint x: 346, startPoint y: 184, endPoint x: 179, endPoint y: 181, distance: 167.7
click at [179, 181] on div "пн , 11:00 Англійська мова 4+ Англійська мова 4+ ( 30 хв. ) Англійська мова 4-6…" at bounding box center [526, 294] width 1065 height 477
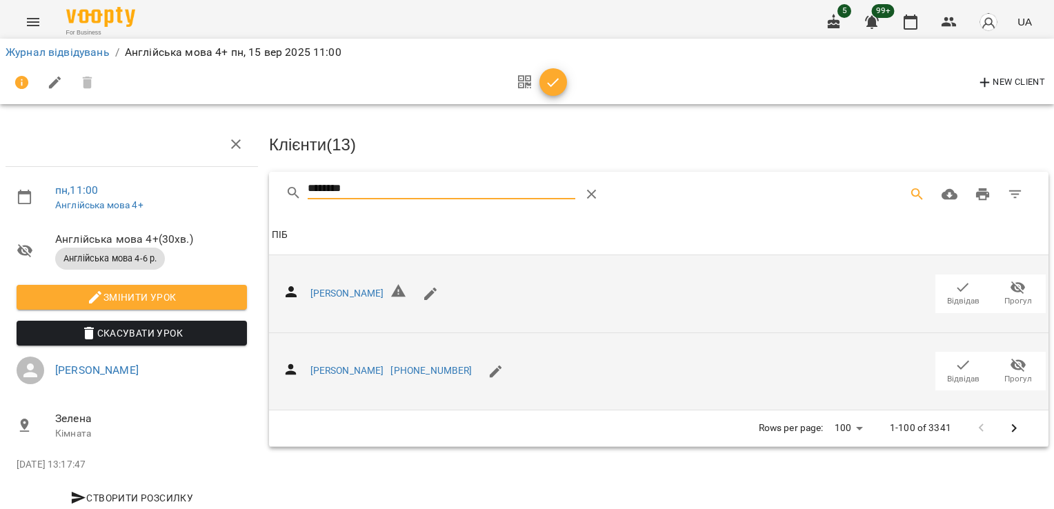
click at [958, 363] on icon "button" at bounding box center [964, 365] width 12 height 9
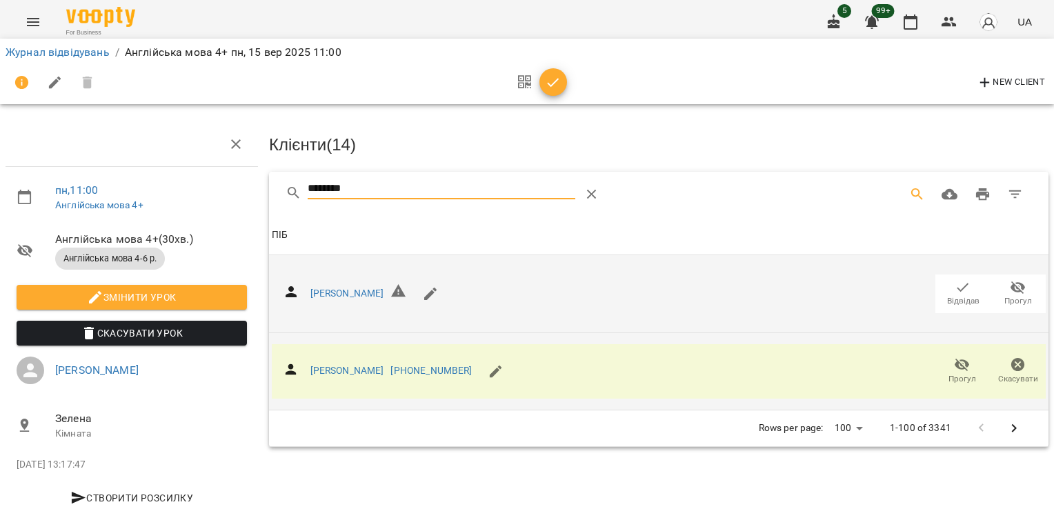
drag, startPoint x: 362, startPoint y: 195, endPoint x: 172, endPoint y: 220, distance: 190.8
click at [172, 220] on div "пн , 11:00 Англійська мова 4+ Англійська мова 4+ ( 30 хв. ) Англійська мова 4-6…" at bounding box center [526, 294] width 1065 height 477
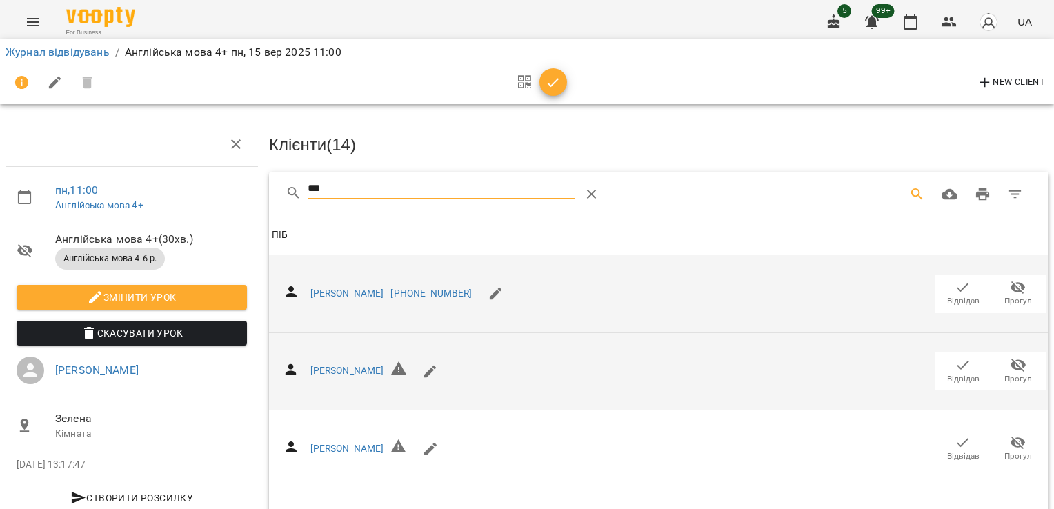
click at [944, 286] on span "Відвідав" at bounding box center [963, 293] width 39 height 28
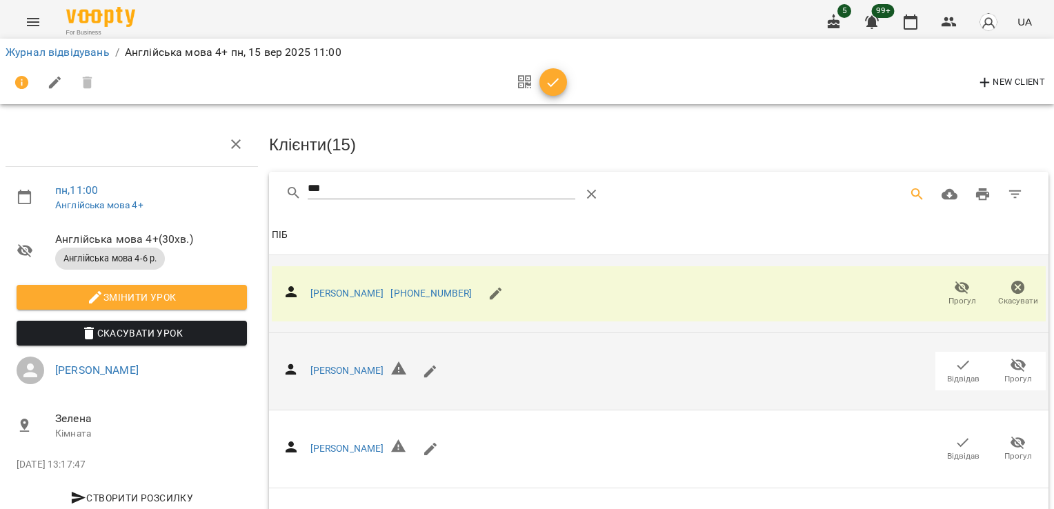
drag, startPoint x: 304, startPoint y: 188, endPoint x: 232, endPoint y: 192, distance: 72.6
click at [233, 192] on div "пн , 11:00 Англійська мова 4+ Англійська мова 4+ ( 30 хв. ) Англійська мова 4-6…" at bounding box center [526, 373] width 1065 height 635
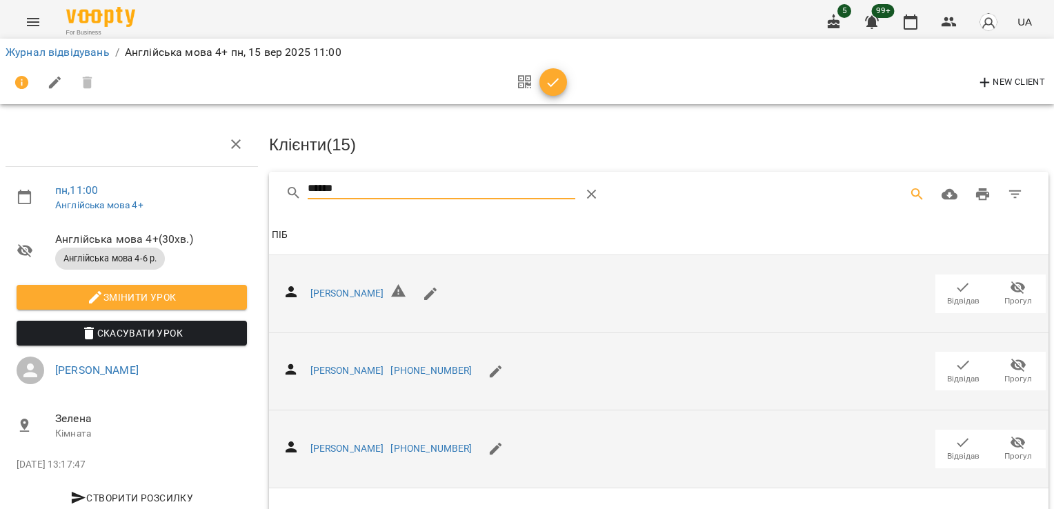
type input "******"
click at [955, 444] on icon "button" at bounding box center [963, 443] width 17 height 17
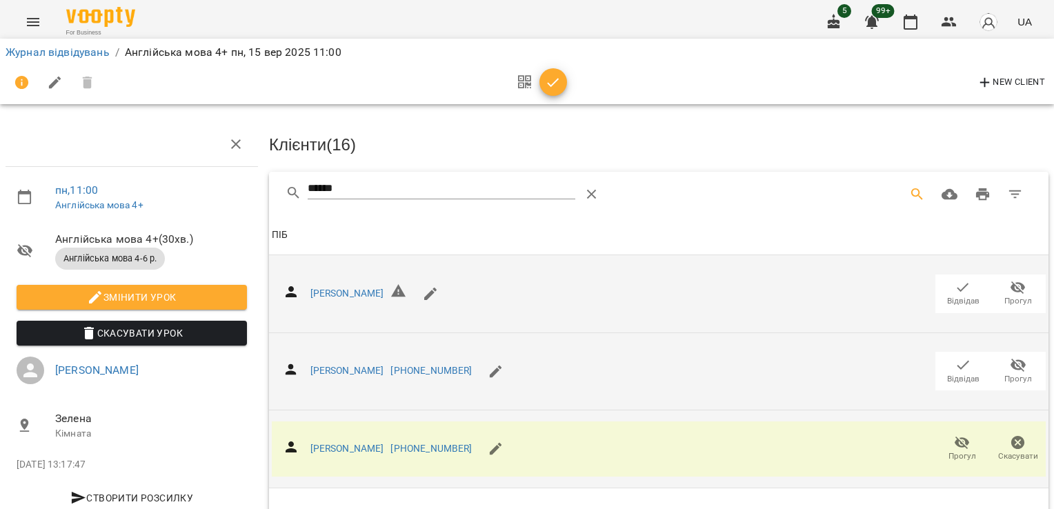
click at [549, 86] on icon "button" at bounding box center [553, 83] width 17 height 17
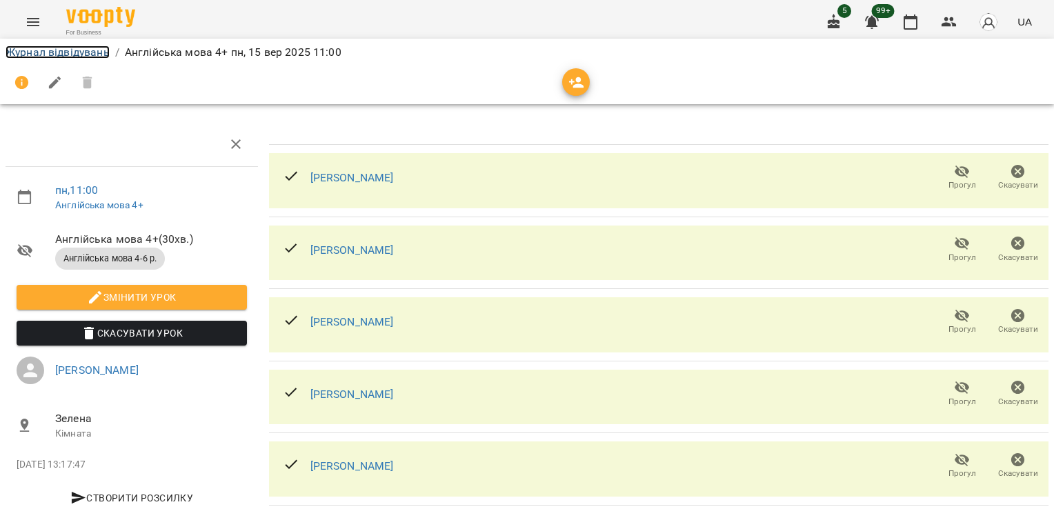
click at [101, 48] on link "Журнал відвідувань" at bounding box center [58, 52] width 104 height 13
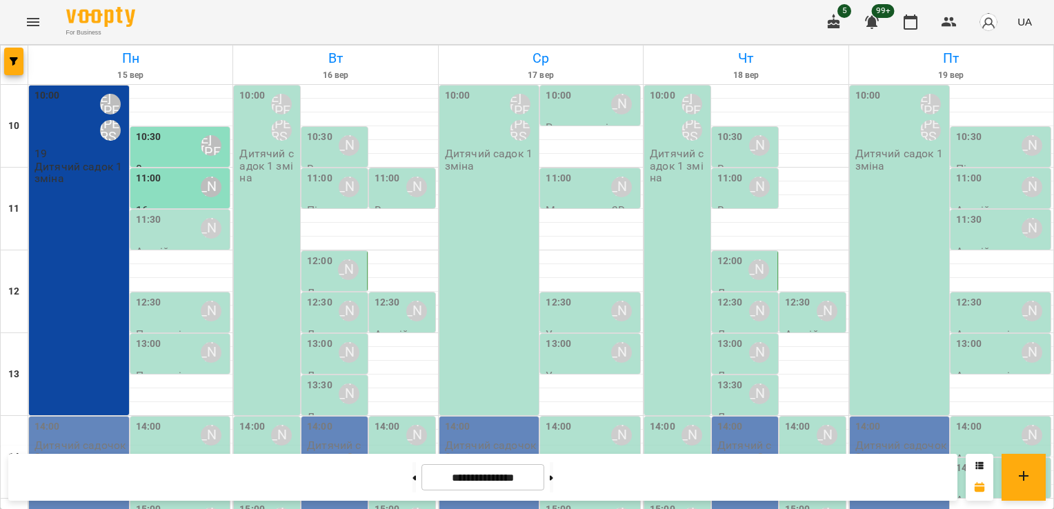
click at [176, 235] on div "11:30 [PERSON_NAME]" at bounding box center [182, 228] width 92 height 32
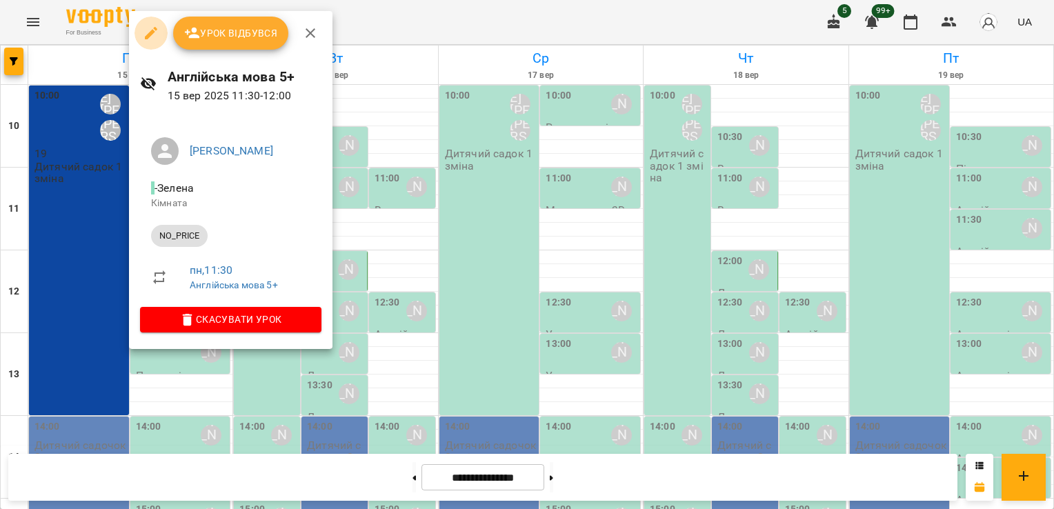
click at [146, 32] on icon "button" at bounding box center [151, 33] width 17 height 17
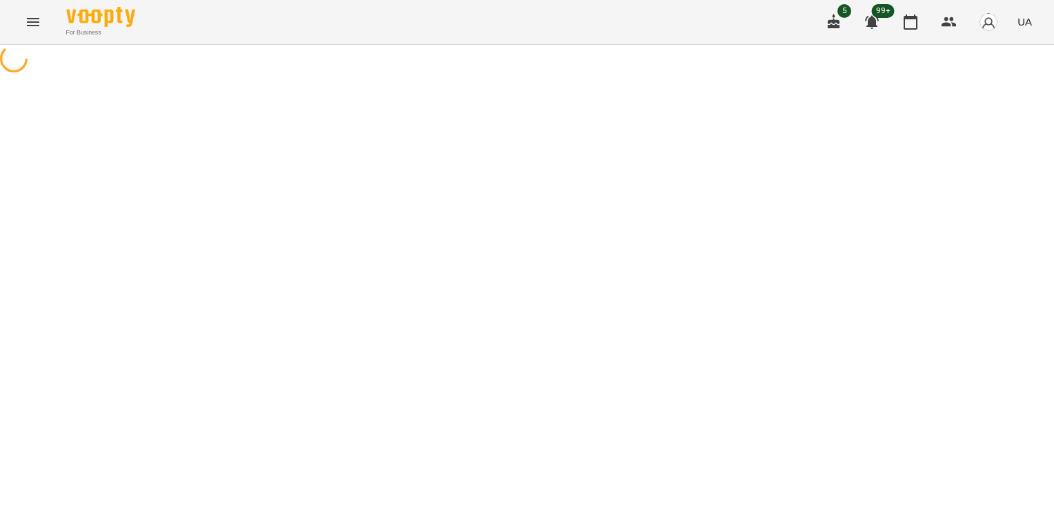
select select "********"
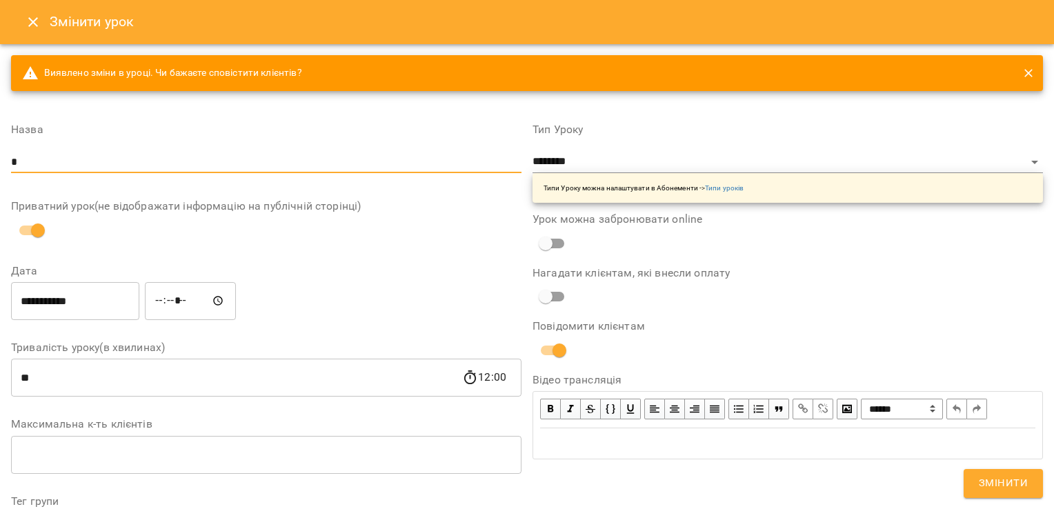
type input "********"
click at [724, 164] on select "**********" at bounding box center [788, 162] width 511 height 22
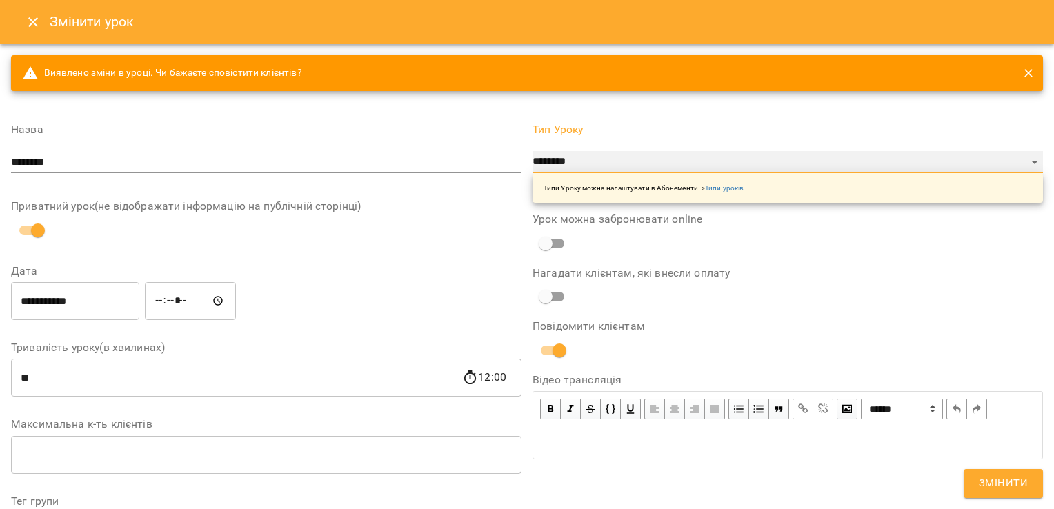
select select "**********"
click at [533, 151] on select "**********" at bounding box center [788, 162] width 511 height 22
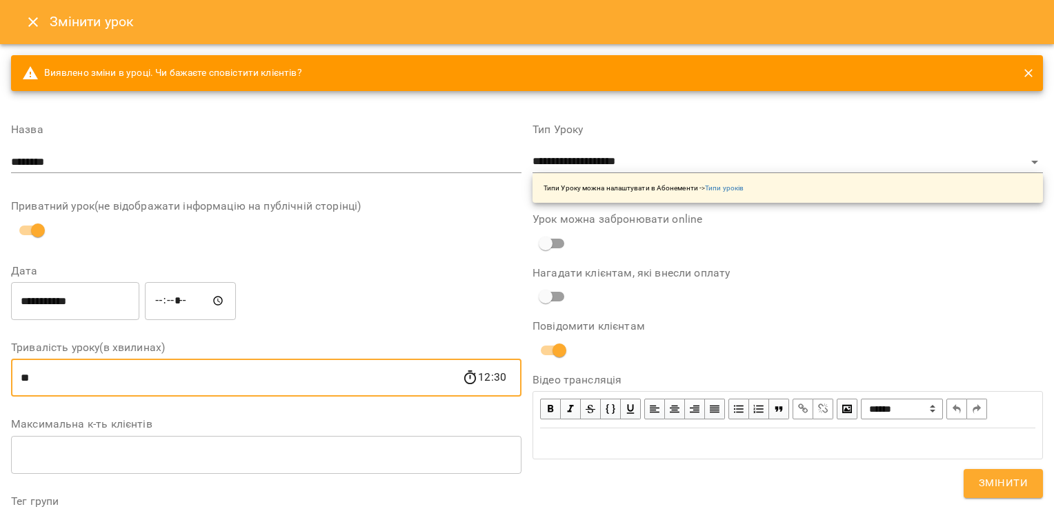
drag, startPoint x: 138, startPoint y: 364, endPoint x: -3, endPoint y: 367, distance: 140.8
type input "**"
click at [474, 280] on div "**********" at bounding box center [266, 301] width 516 height 44
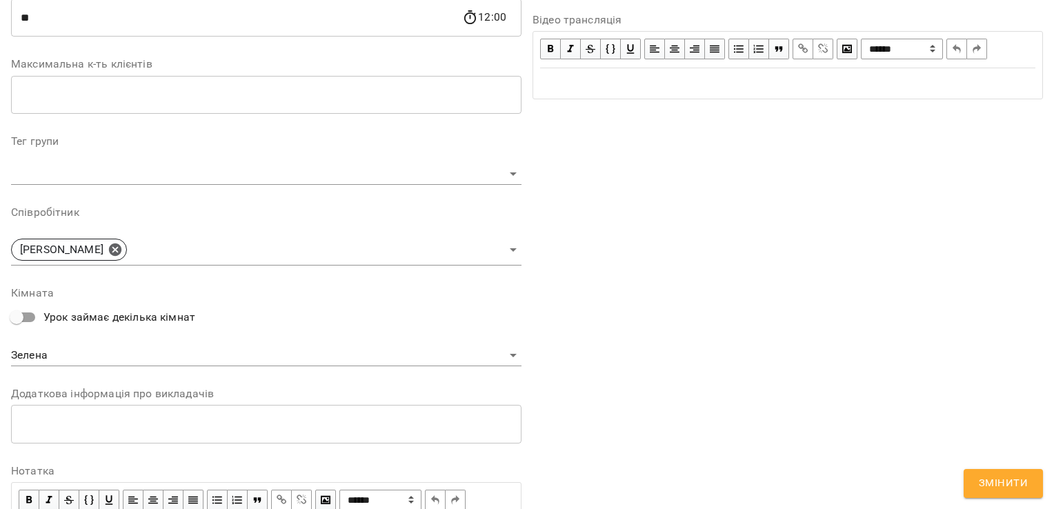
scroll to position [362, 0]
click at [121, 244] on icon at bounding box center [115, 247] width 12 height 12
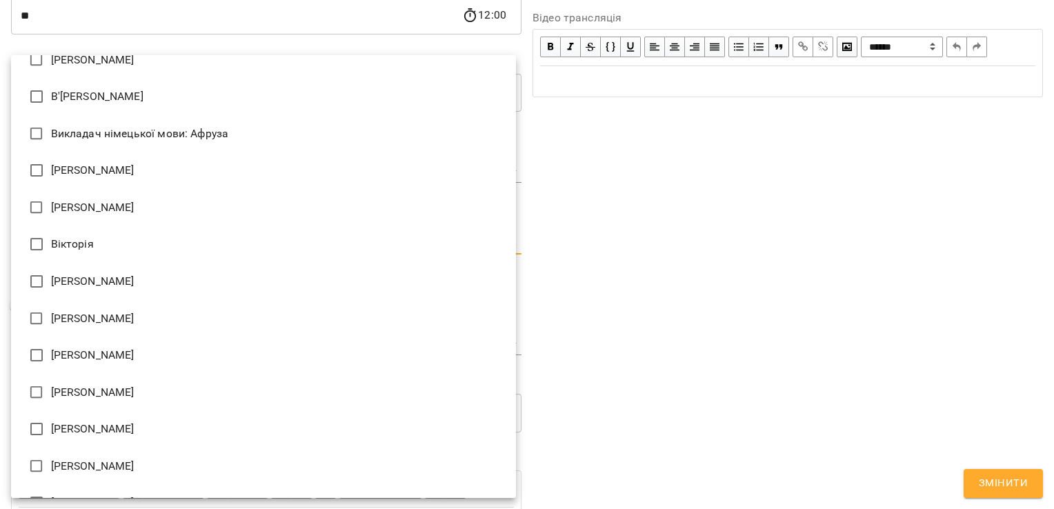
scroll to position [450, 0]
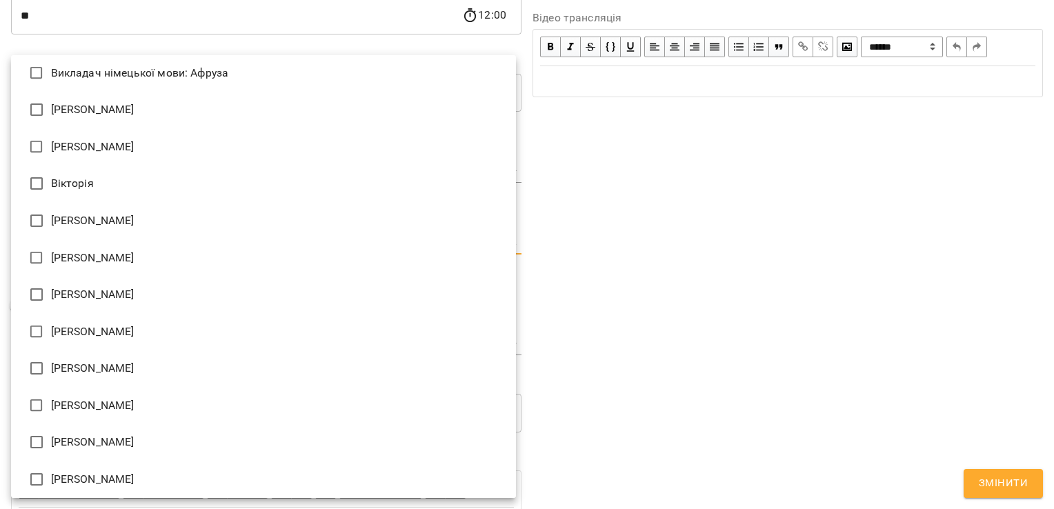
click at [77, 362] on li "[PERSON_NAME]" at bounding box center [263, 368] width 505 height 37
type input "**********"
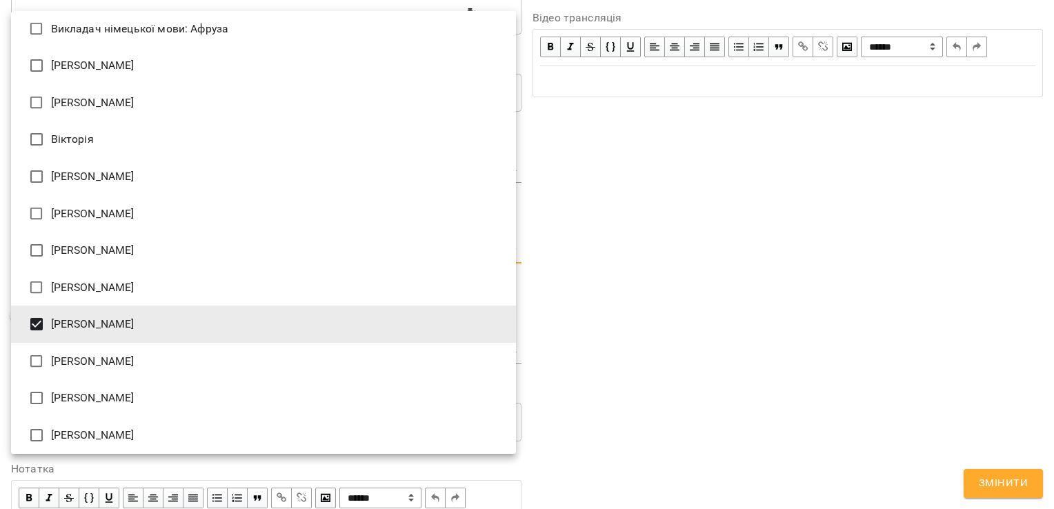
click at [690, 272] on div at bounding box center [527, 254] width 1054 height 509
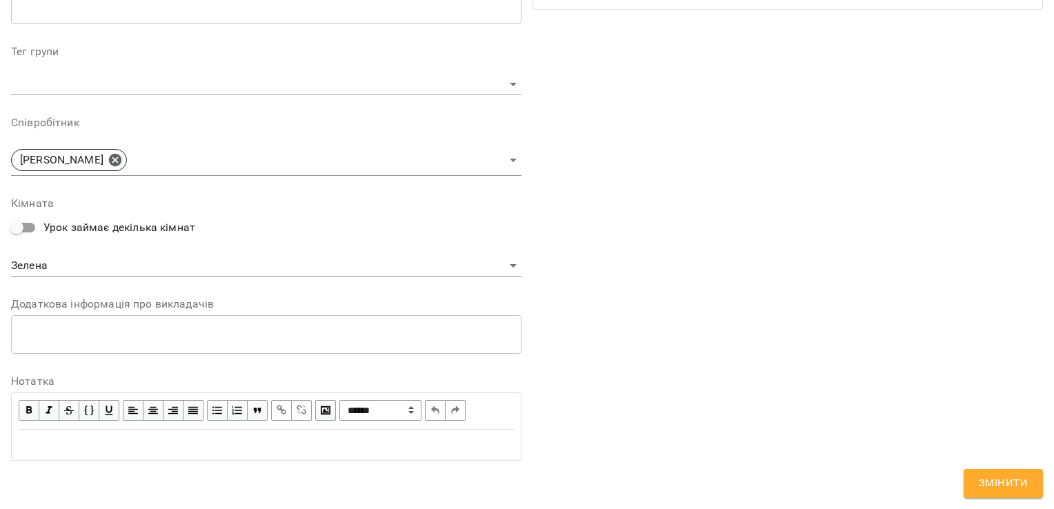
click at [991, 488] on span "Змінити" at bounding box center [1003, 484] width 49 height 18
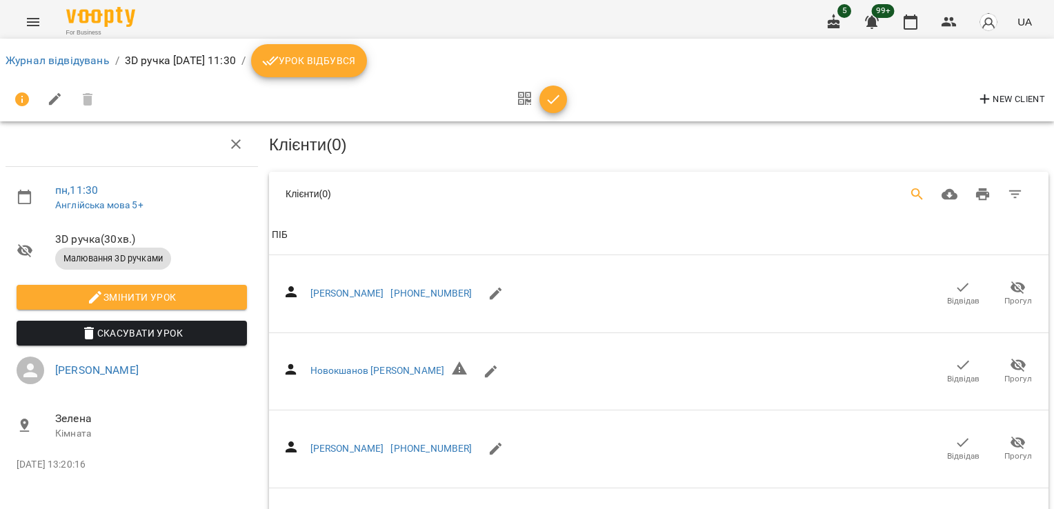
click at [909, 192] on icon "Search" at bounding box center [917, 194] width 17 height 17
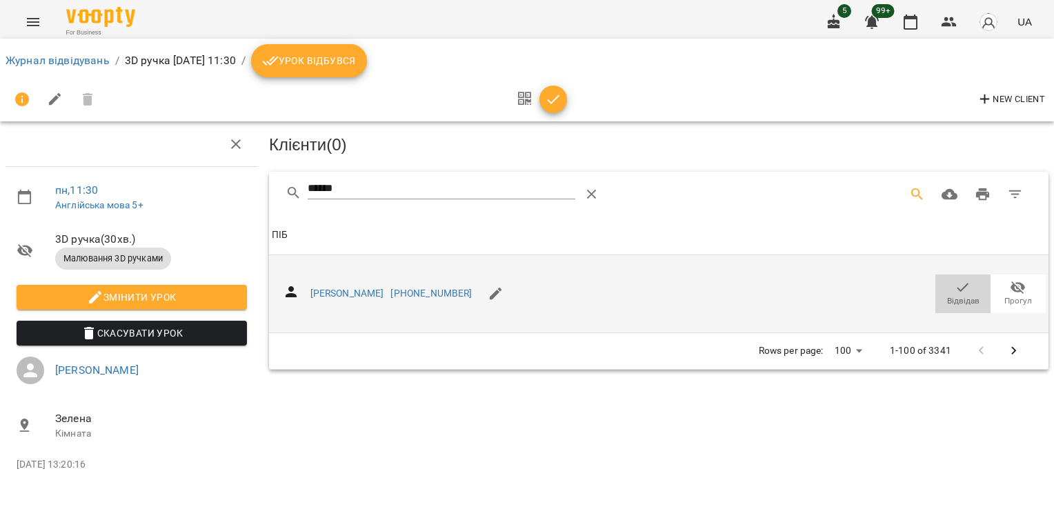
click at [958, 284] on icon "button" at bounding box center [963, 287] width 17 height 17
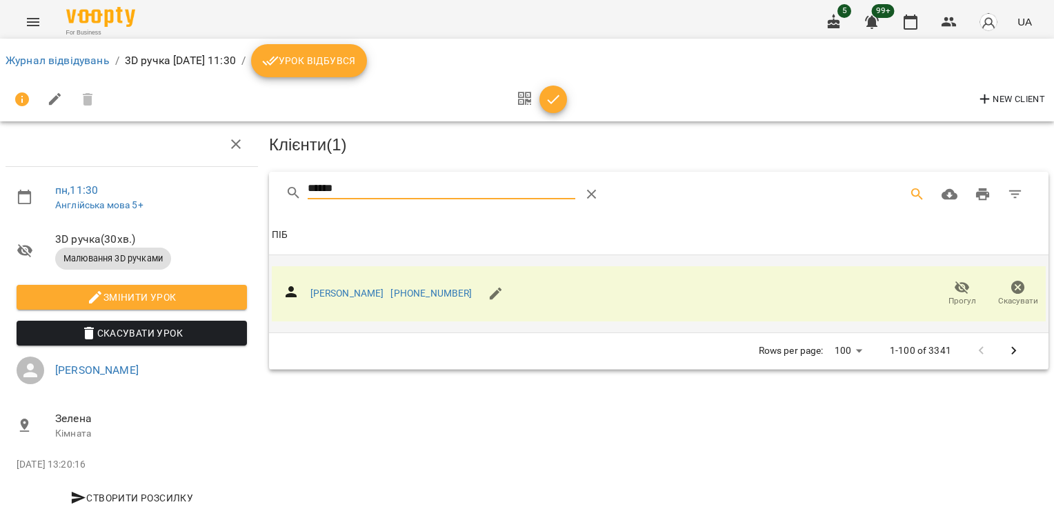
drag, startPoint x: 347, startPoint y: 192, endPoint x: 253, endPoint y: 190, distance: 94.5
click at [257, 191] on div "пн , 11:30 Англійська мова 5+ 3D ручка ( 30 хв. ) Малювання 3D ручками Змінити …" at bounding box center [526, 294] width 1065 height 477
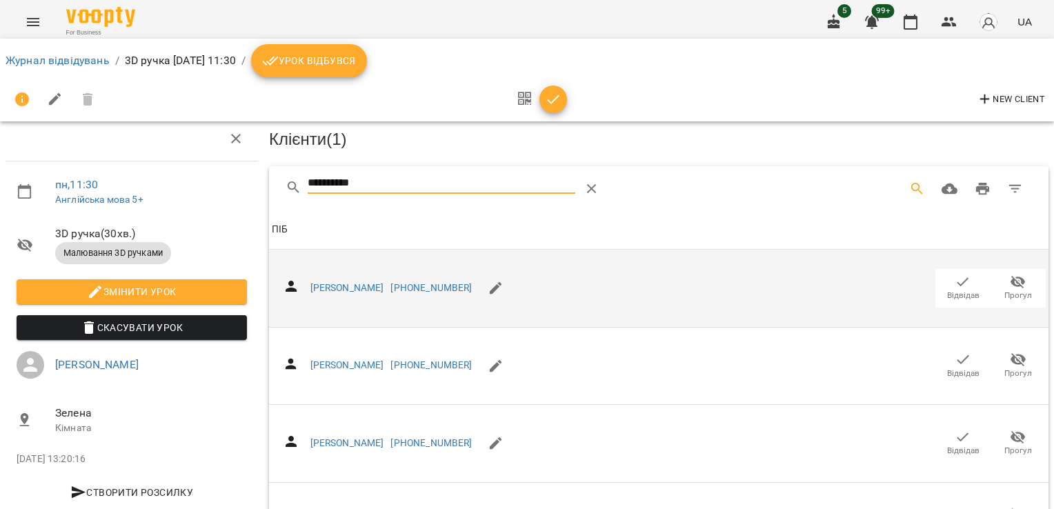
scroll to position [577, 0]
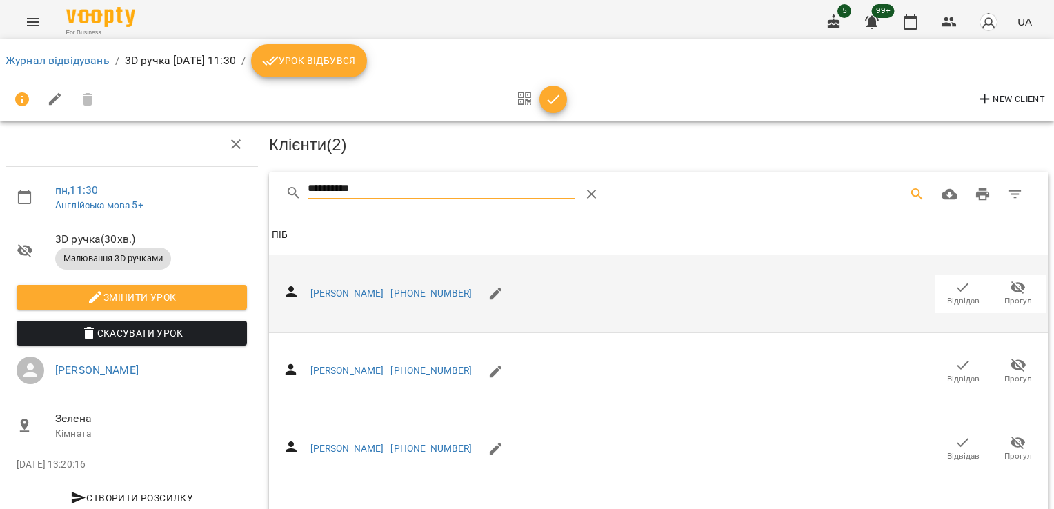
drag, startPoint x: 403, startPoint y: 184, endPoint x: 239, endPoint y: 189, distance: 164.3
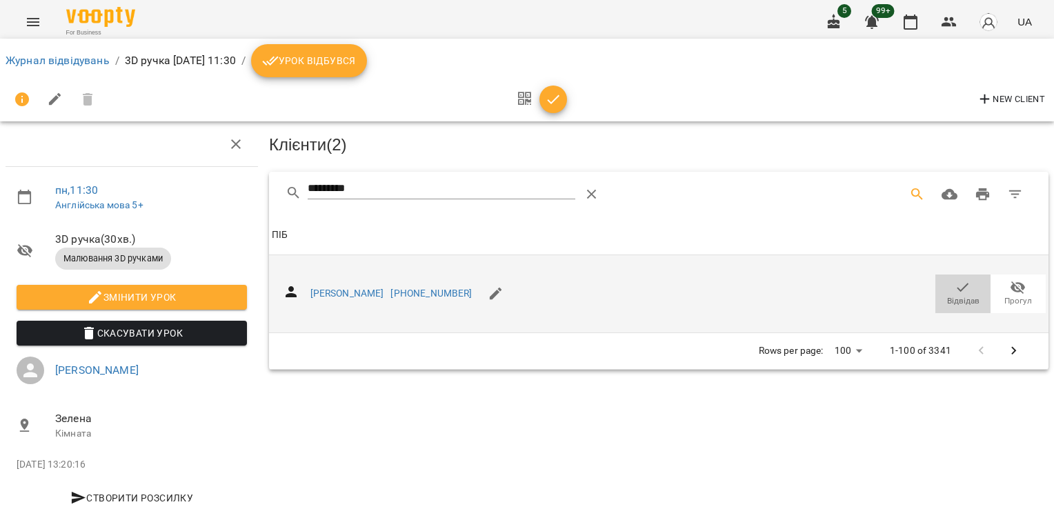
click at [944, 290] on span "Відвідав" at bounding box center [963, 293] width 39 height 28
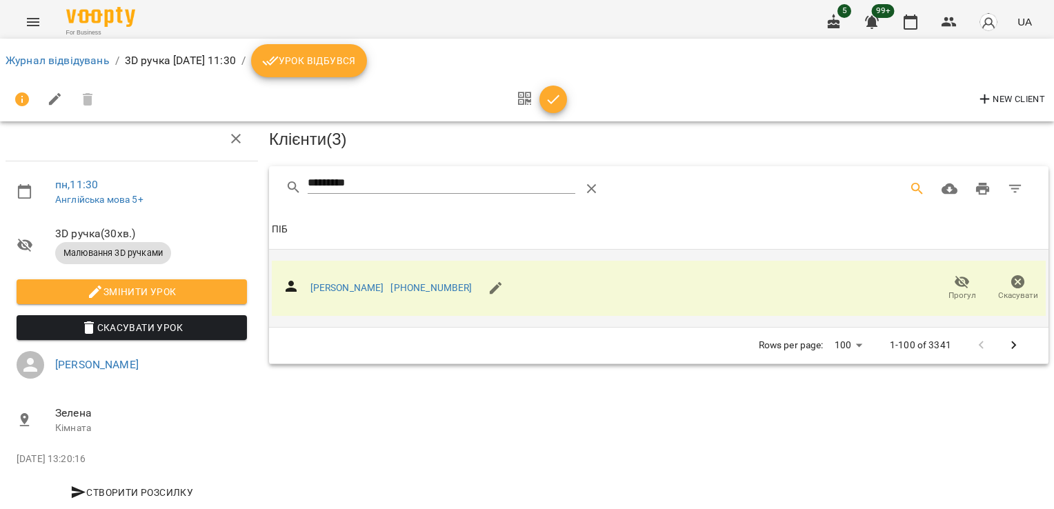
scroll to position [33, 0]
drag, startPoint x: 377, startPoint y: 155, endPoint x: 212, endPoint y: 164, distance: 165.8
click at [212, 164] on div "пн , 11:30 Англійська мова 5+ 3D ручка ( 30 хв. ) Малювання 3D ручками Змінити …" at bounding box center [526, 288] width 1065 height 477
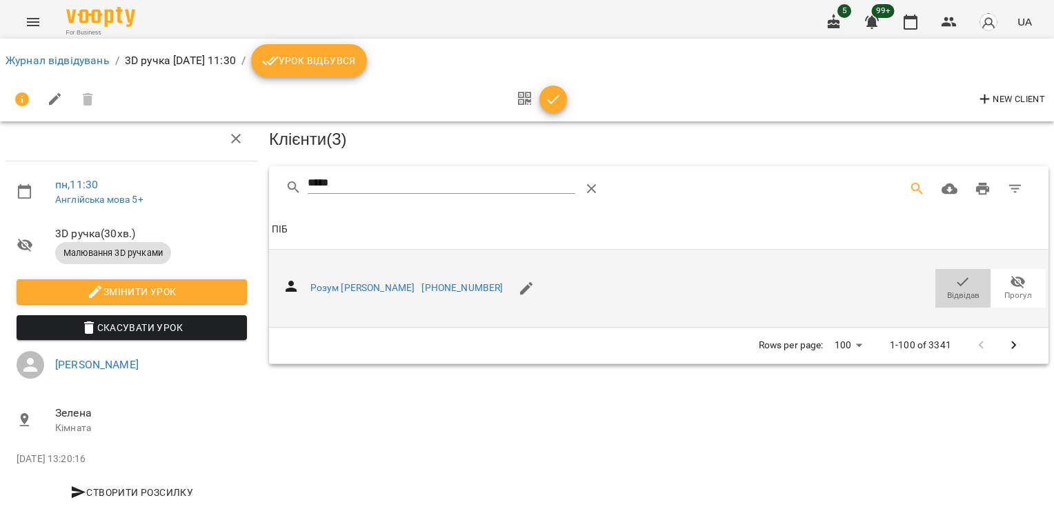
click at [955, 274] on icon "button" at bounding box center [963, 282] width 17 height 17
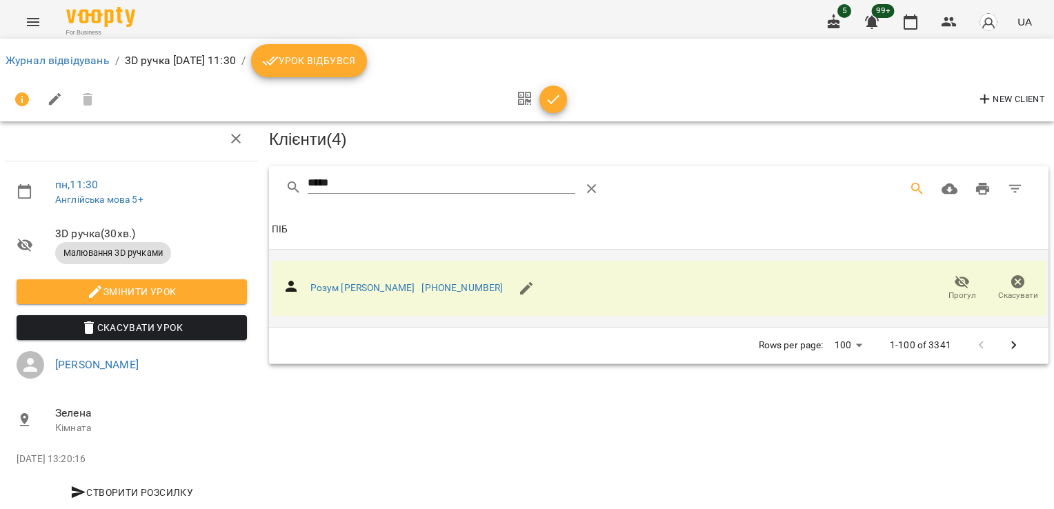
scroll to position [0, 0]
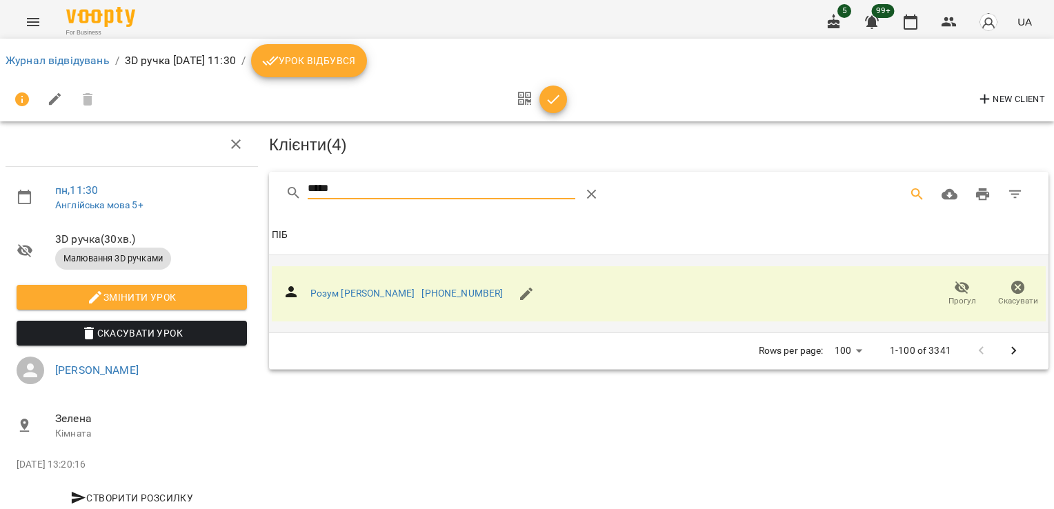
drag, startPoint x: 322, startPoint y: 186, endPoint x: 220, endPoint y: 186, distance: 102.1
click at [220, 186] on div "пн , 11:30 Англійська мова 5+ 3D ручка ( 30 хв. ) Малювання 3D ручками Змінити …" at bounding box center [526, 294] width 1065 height 477
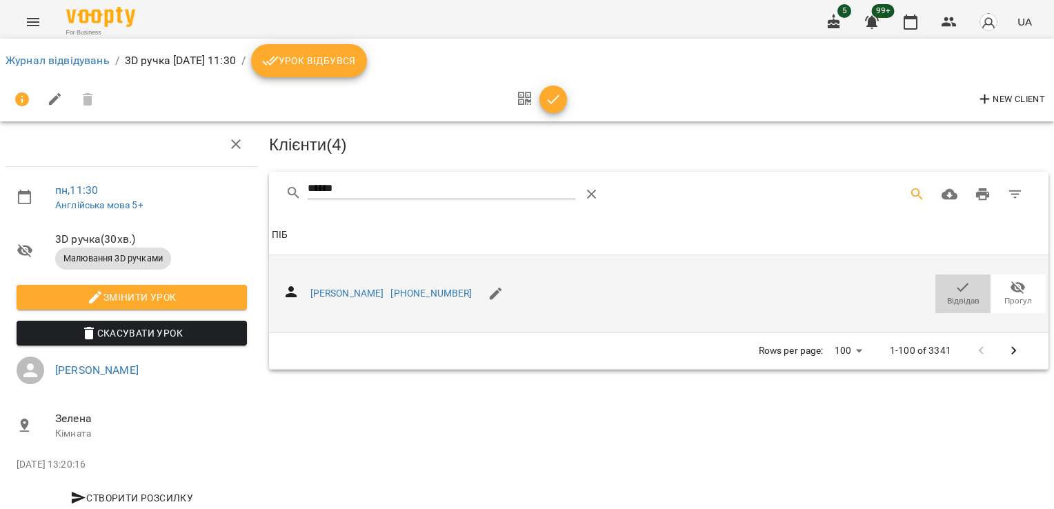
click at [955, 286] on icon "button" at bounding box center [963, 287] width 17 height 17
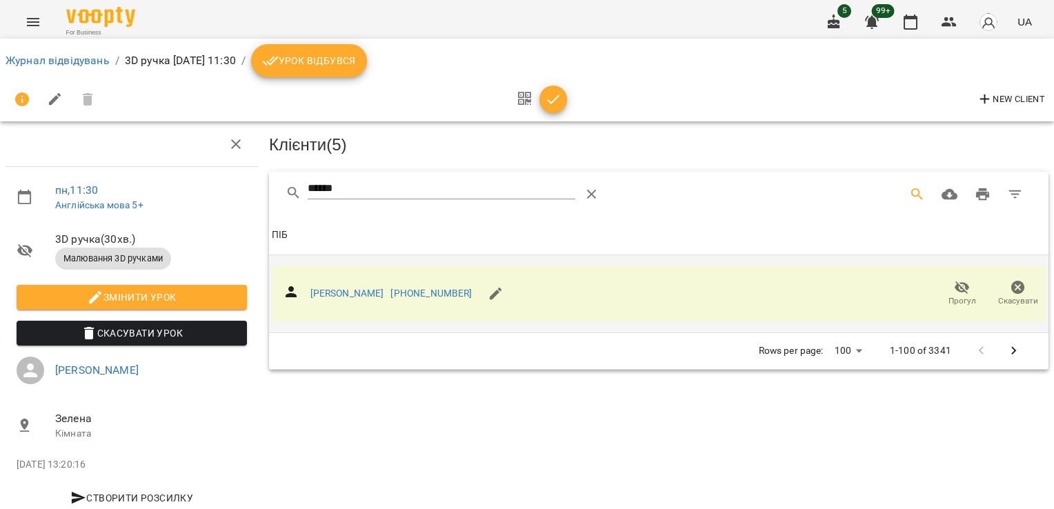
drag, startPoint x: 351, startPoint y: 188, endPoint x: 184, endPoint y: 186, distance: 167.7
click at [195, 190] on div "пн , 11:30 Англійська мова 5+ 3D ручка ( 30 хв. ) Малювання 3D ручками Змінити …" at bounding box center [526, 294] width 1065 height 477
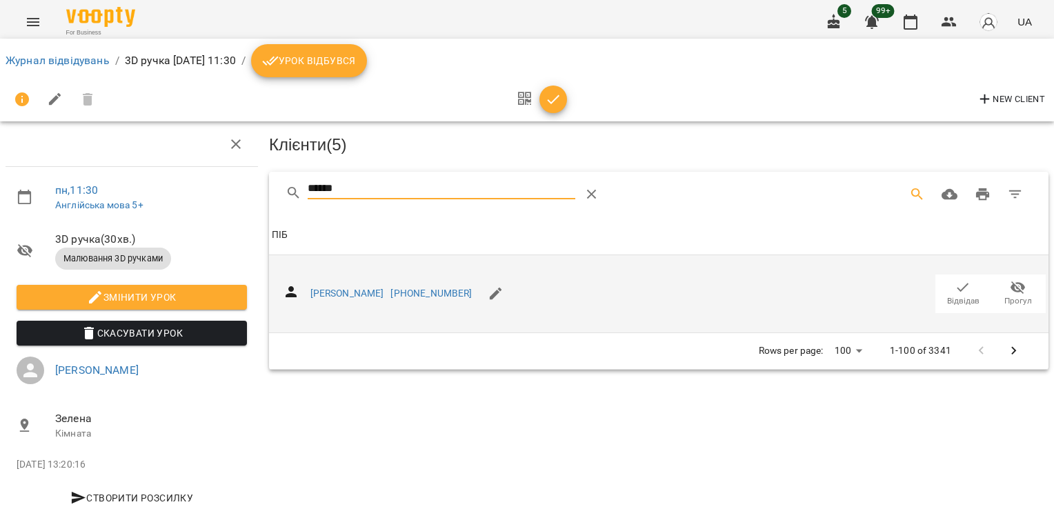
click at [960, 295] on span "Відвідав" at bounding box center [963, 301] width 32 height 12
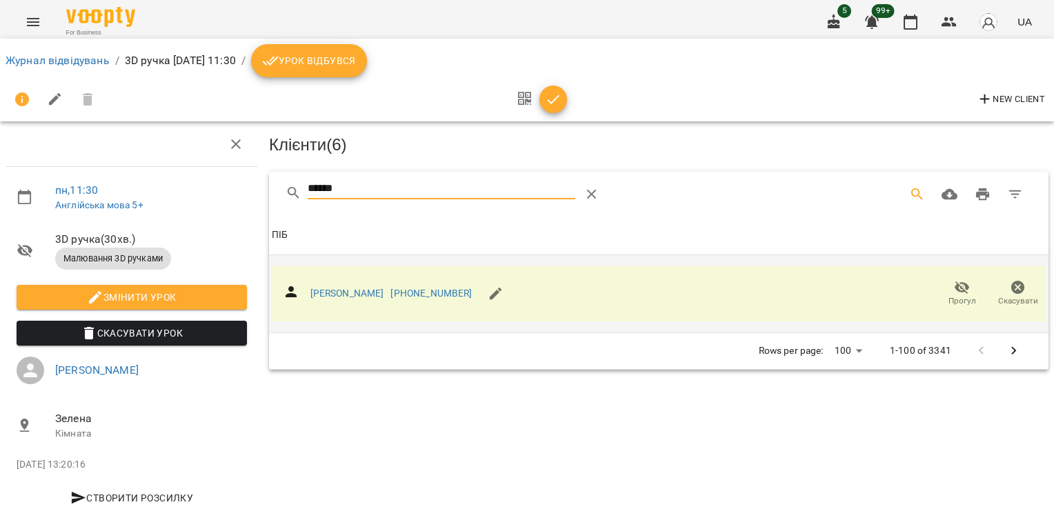
drag, startPoint x: 362, startPoint y: 194, endPoint x: 137, endPoint y: 177, distance: 225.6
click at [148, 189] on div "пн , 11:30 Англійська мова 5+ 3D ручка ( 30 хв. ) Малювання 3D ручками Змінити …" at bounding box center [526, 294] width 1065 height 477
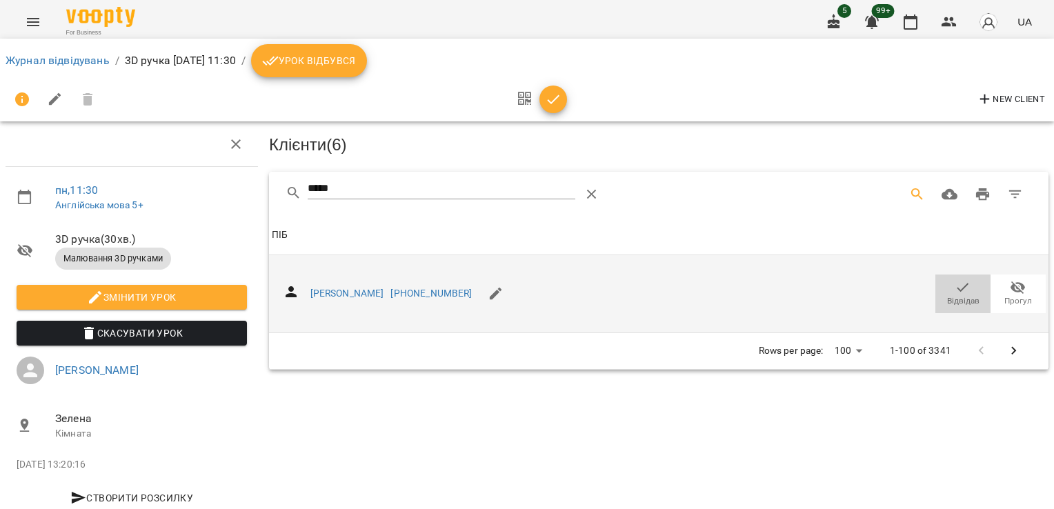
click at [955, 279] on icon "button" at bounding box center [963, 287] width 17 height 17
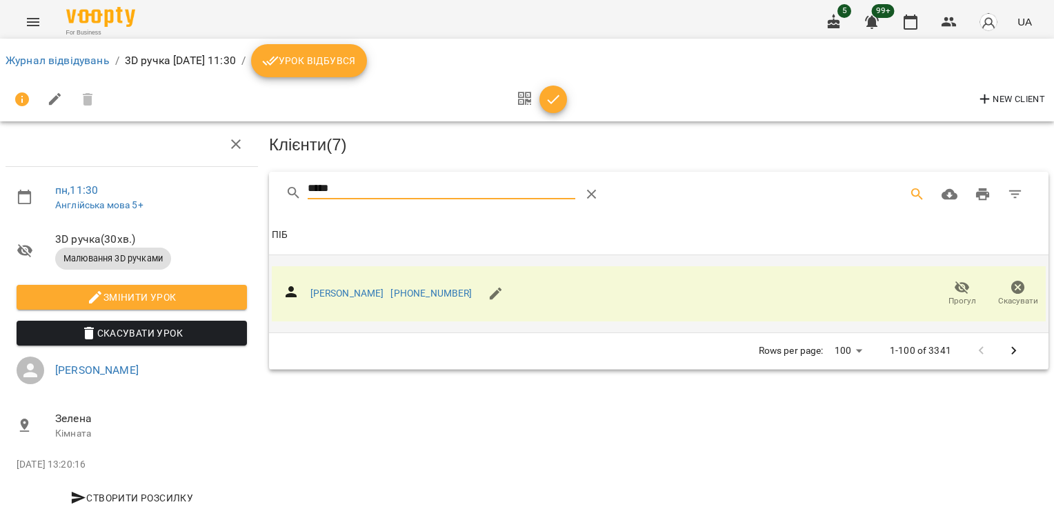
drag, startPoint x: 344, startPoint y: 188, endPoint x: 150, endPoint y: 189, distance: 193.9
click at [150, 189] on div "пн , 11:30 Англійська мова 5+ 3D ручка ( 30 хв. ) Малювання 3D ручками Змінити …" at bounding box center [526, 294] width 1065 height 477
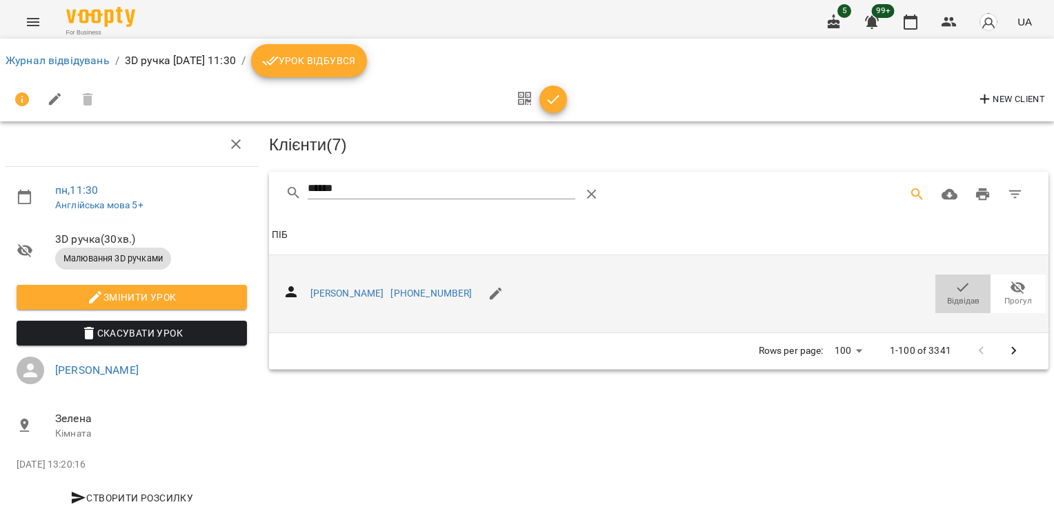
click at [958, 283] on icon "button" at bounding box center [964, 287] width 12 height 9
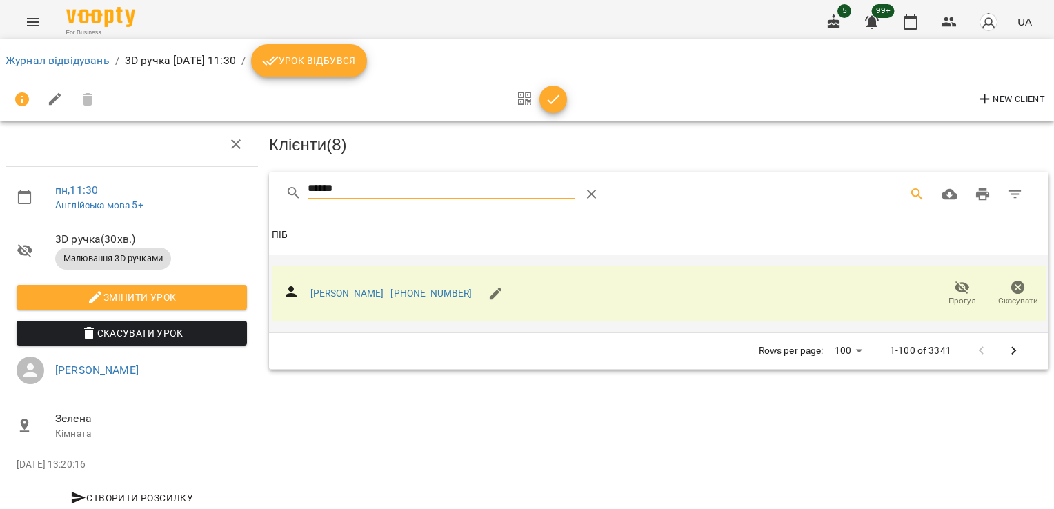
drag, startPoint x: 353, startPoint y: 182, endPoint x: 157, endPoint y: 167, distance: 196.5
click at [157, 176] on div "пн , 11:30 Англійська мова 5+ 3D ручка ( 30 хв. ) Малювання 3D ручками Змінити …" at bounding box center [526, 294] width 1065 height 477
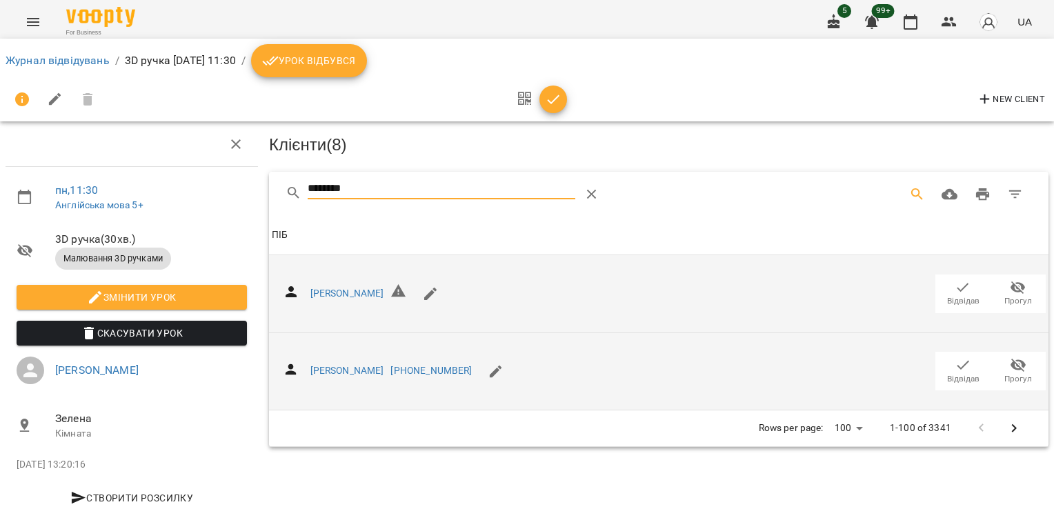
click at [959, 373] on span "Відвідав" at bounding box center [963, 379] width 32 height 12
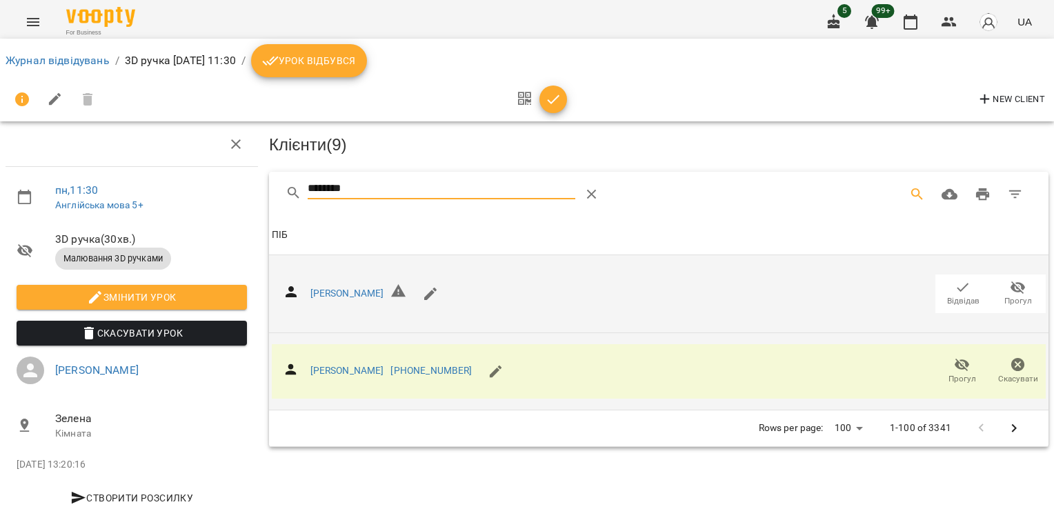
drag, startPoint x: 370, startPoint y: 184, endPoint x: 248, endPoint y: 172, distance: 122.0
click at [248, 172] on div "пн , 11:30 Англійська мова 5+ 3D ручка ( 30 хв. ) Малювання 3D ручками Змінити …" at bounding box center [526, 294] width 1065 height 477
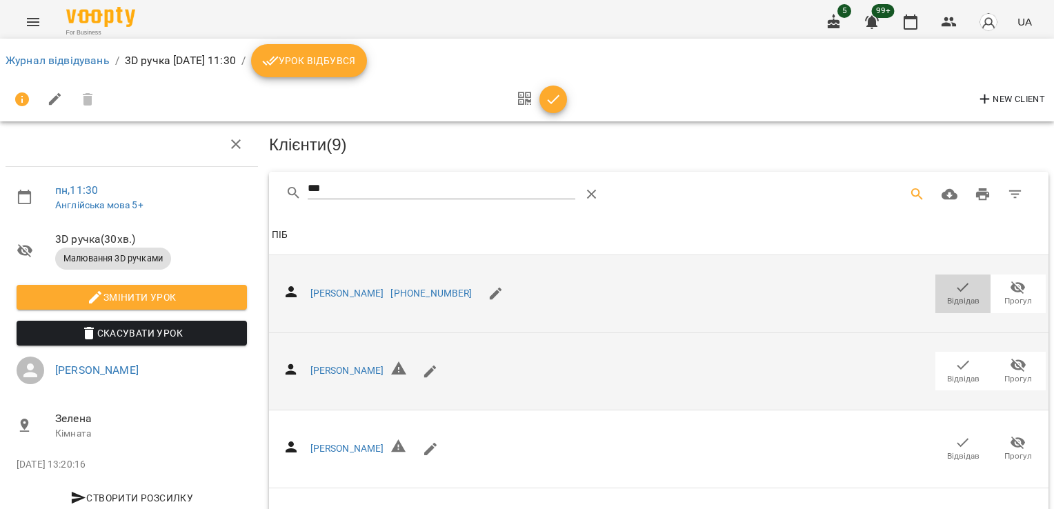
click at [955, 281] on icon "button" at bounding box center [963, 287] width 17 height 17
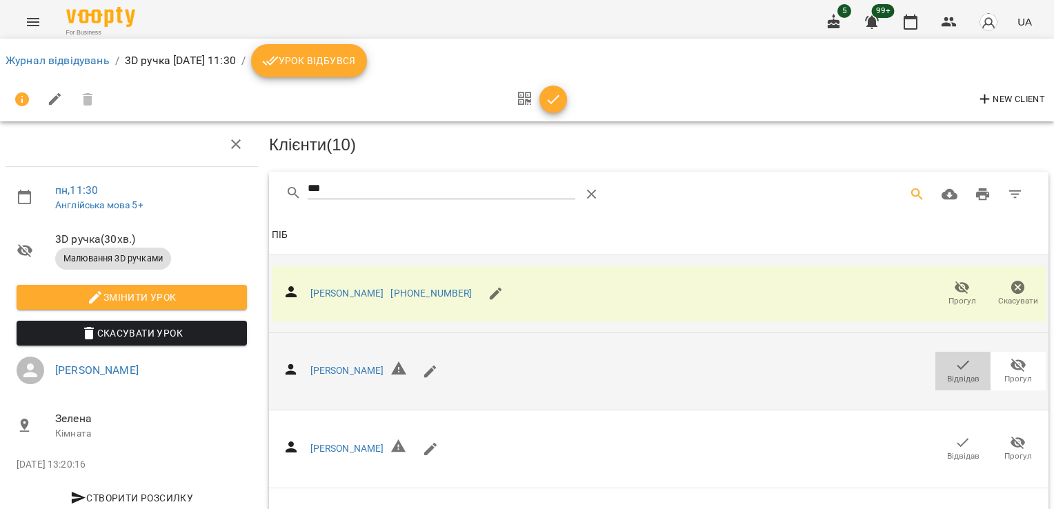
click at [955, 364] on icon "button" at bounding box center [963, 365] width 17 height 17
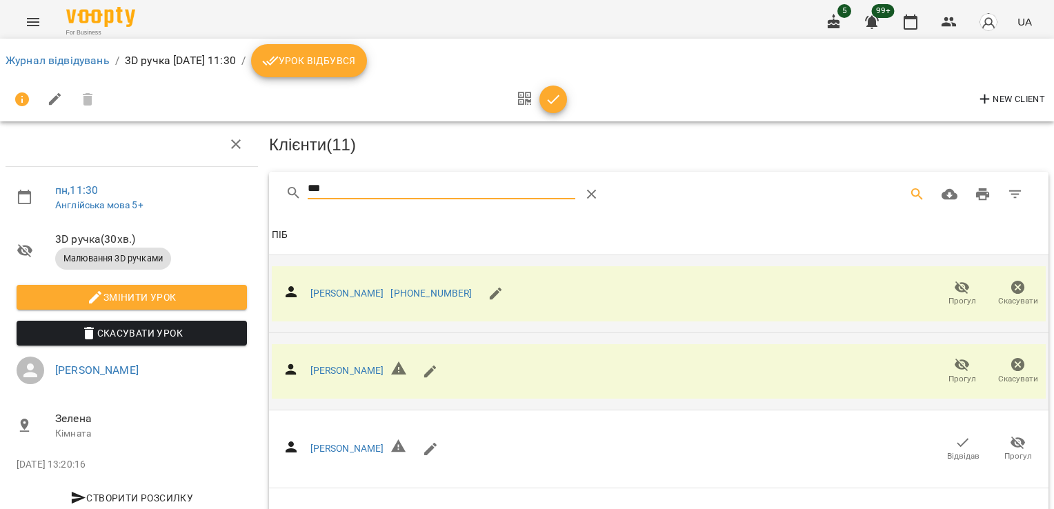
drag, startPoint x: 330, startPoint y: 184, endPoint x: 221, endPoint y: 186, distance: 108.4
click at [221, 186] on div "пн , 11:30 Англійська мова 5+ 3D ручка ( 30 хв. ) Малювання 3D ручками Змінити …" at bounding box center [526, 373] width 1065 height 635
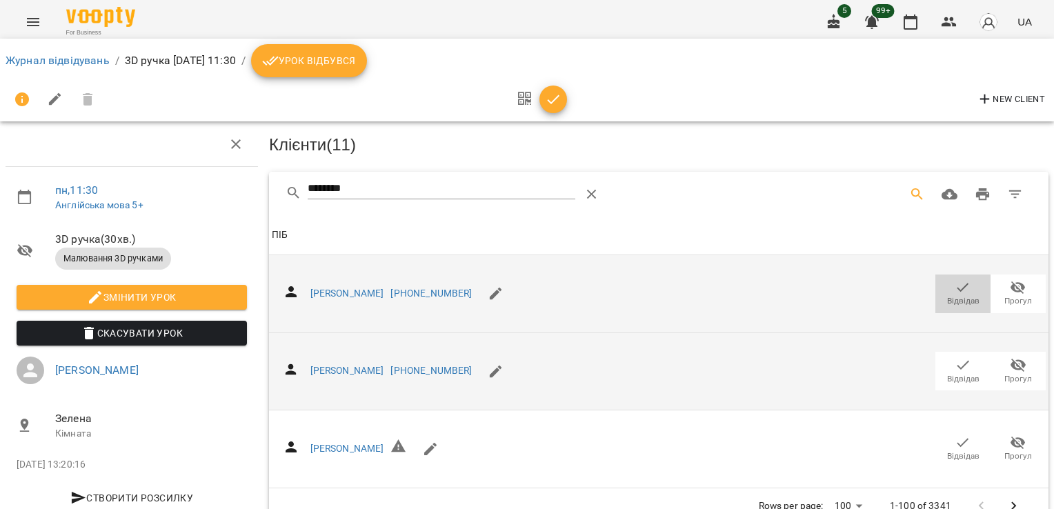
click at [956, 281] on icon "button" at bounding box center [963, 287] width 17 height 17
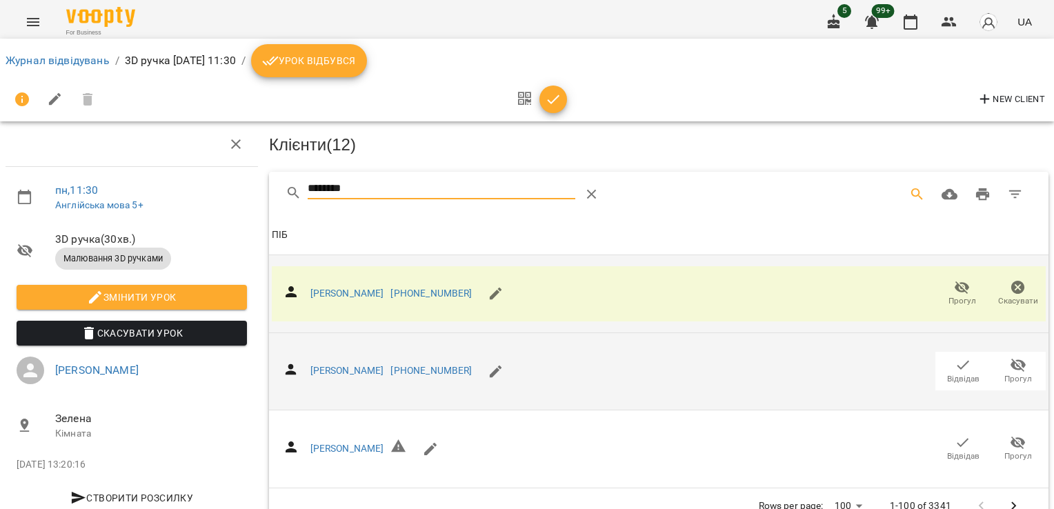
drag, startPoint x: 365, startPoint y: 192, endPoint x: 220, endPoint y: 191, distance: 144.9
click at [221, 195] on div "пн , 11:30 Англійська мова 5+ 3D ручка ( 30 хв. ) Малювання 3D ручками Змінити …" at bounding box center [526, 296] width 1065 height 480
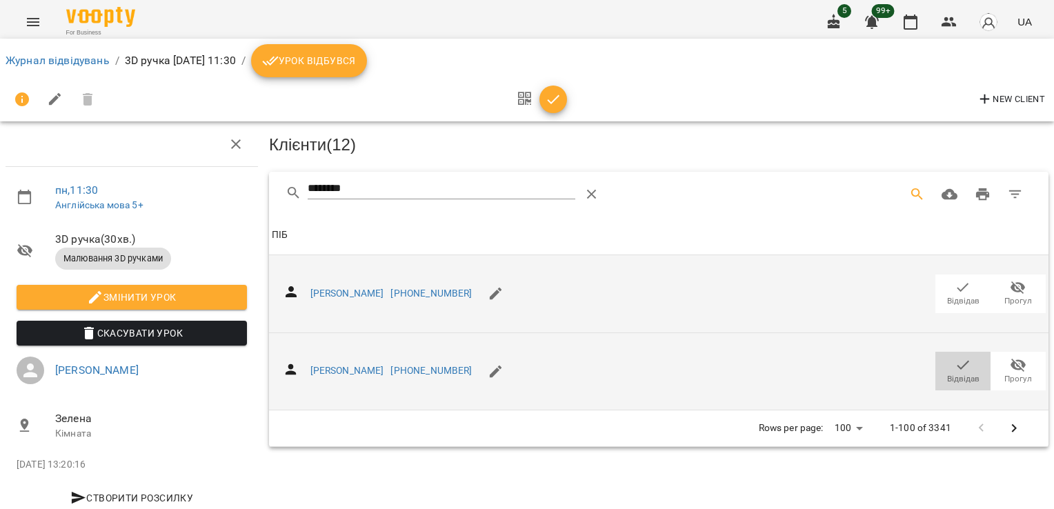
click at [947, 373] on span "Відвідав" at bounding box center [963, 379] width 32 height 12
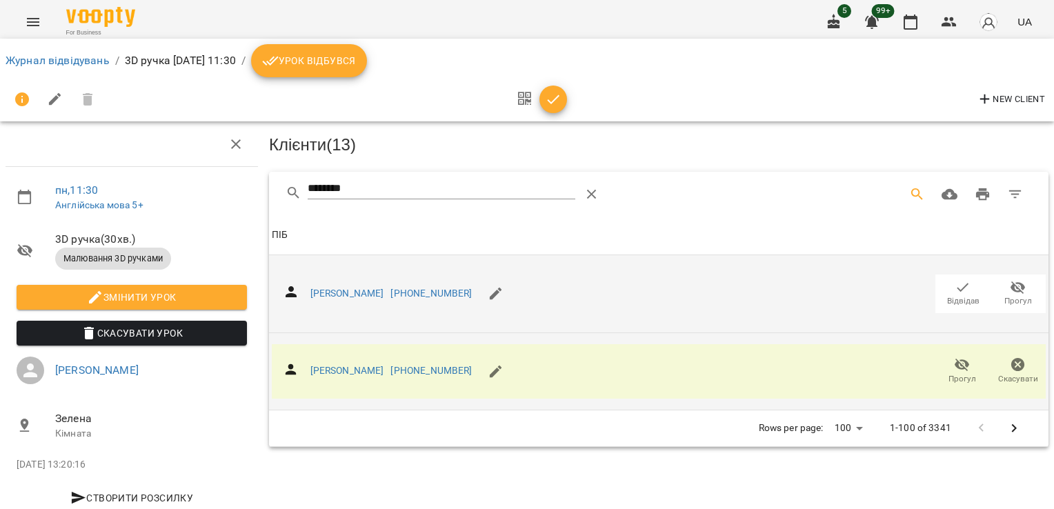
drag, startPoint x: 400, startPoint y: 182, endPoint x: 201, endPoint y: 181, distance: 198.7
click at [205, 184] on div "пн , 11:30 Англійська мова 5+ 3D ручка ( 30 хв. ) Малювання 3D ручками Змінити …" at bounding box center [526, 294] width 1065 height 477
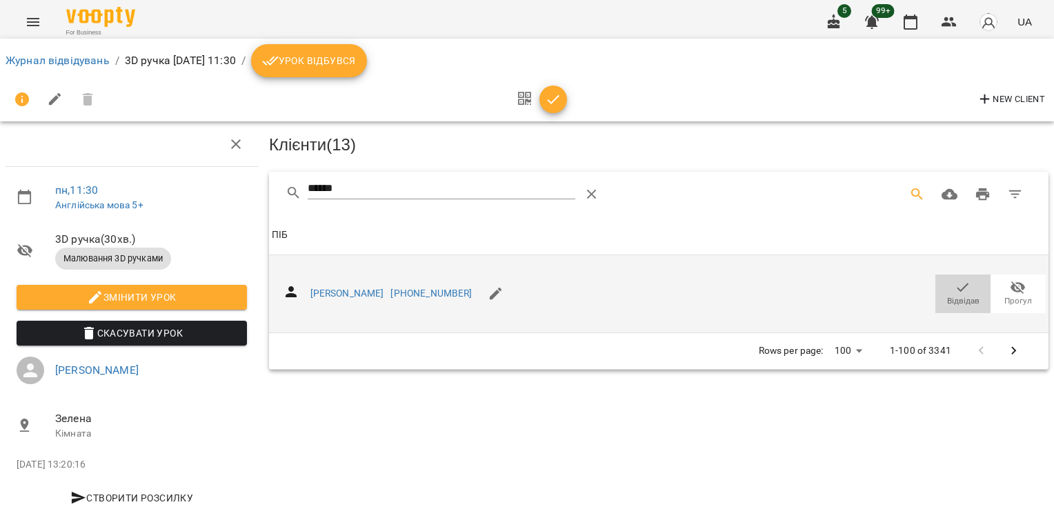
click at [955, 286] on icon "button" at bounding box center [963, 287] width 17 height 17
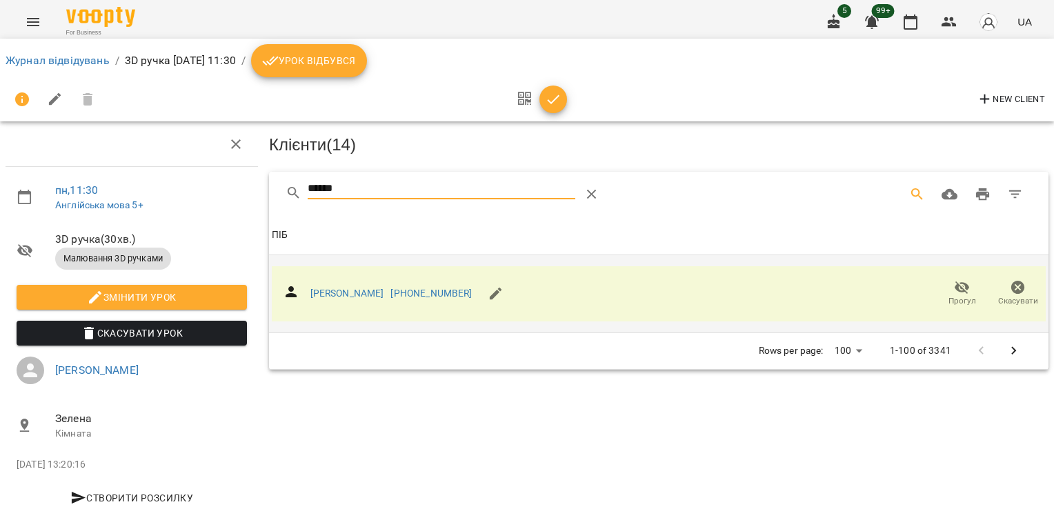
drag, startPoint x: 368, startPoint y: 184, endPoint x: 181, endPoint y: 181, distance: 187.7
click at [188, 184] on div "пн , 11:30 Англійська мова 5+ 3D ручка ( 30 хв. ) Малювання 3D ручками Змінити …" at bounding box center [526, 294] width 1065 height 477
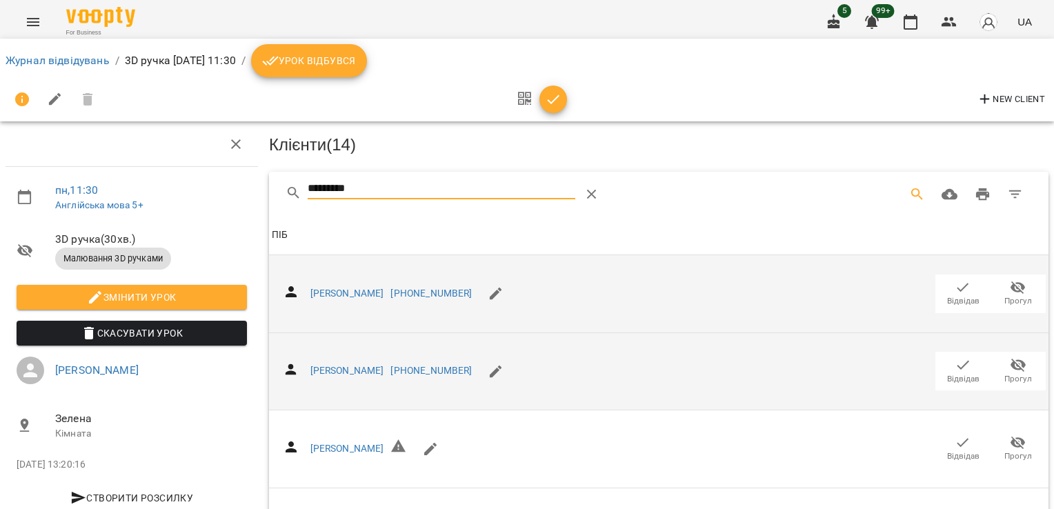
type input "*********"
click at [955, 369] on icon "button" at bounding box center [963, 365] width 17 height 17
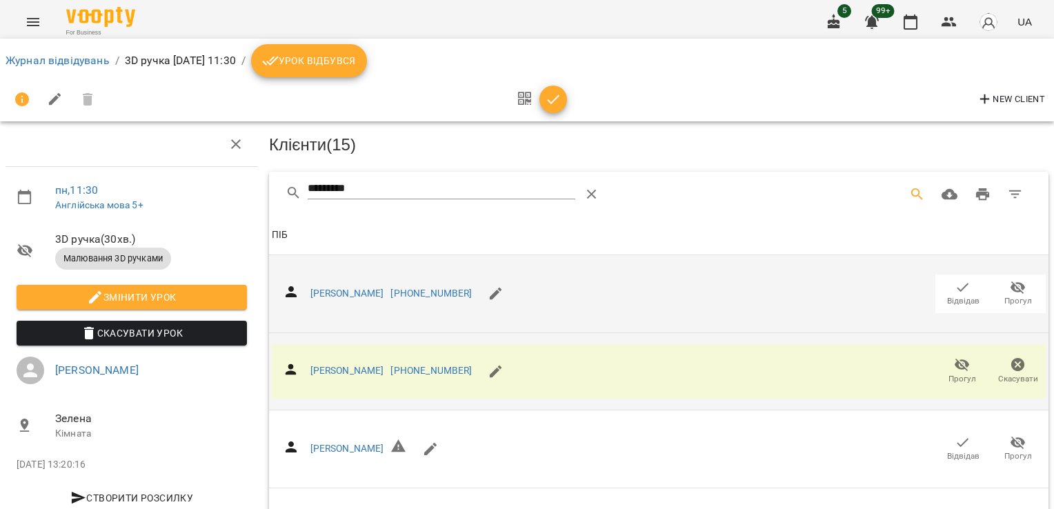
click at [557, 107] on button "button" at bounding box center [554, 100] width 28 height 28
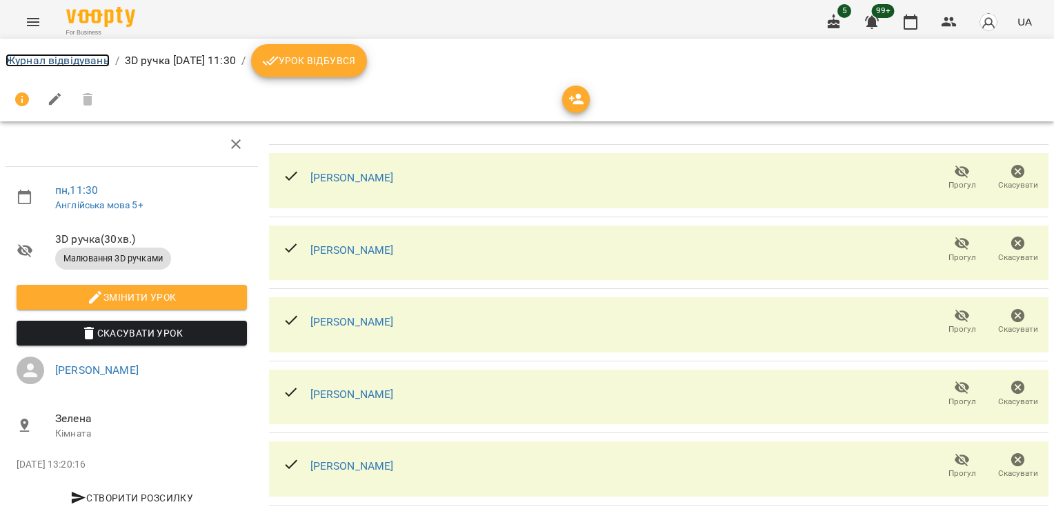
click at [33, 59] on link "Журнал відвідувань" at bounding box center [58, 60] width 104 height 13
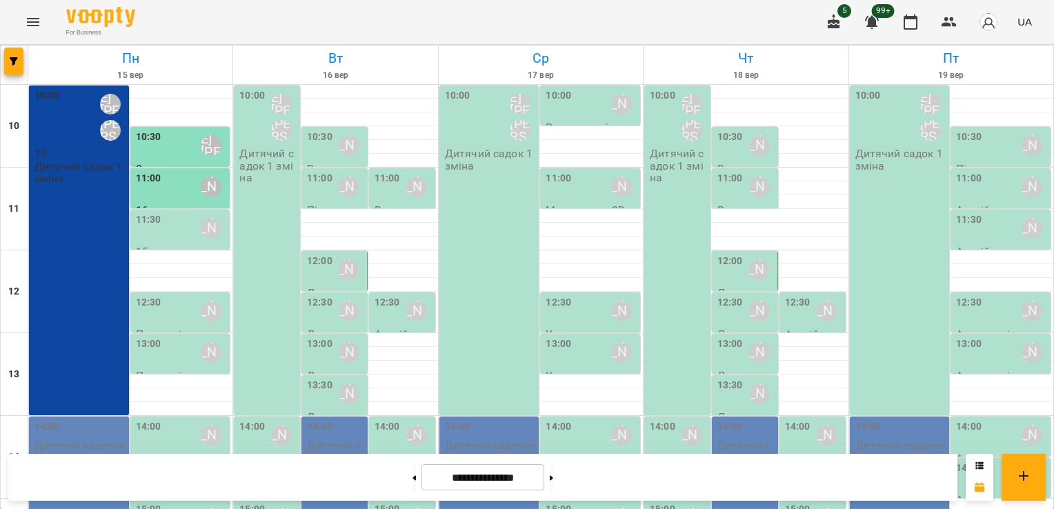
click at [168, 222] on div "11:30 [PERSON_NAME]" at bounding box center [182, 228] width 92 height 32
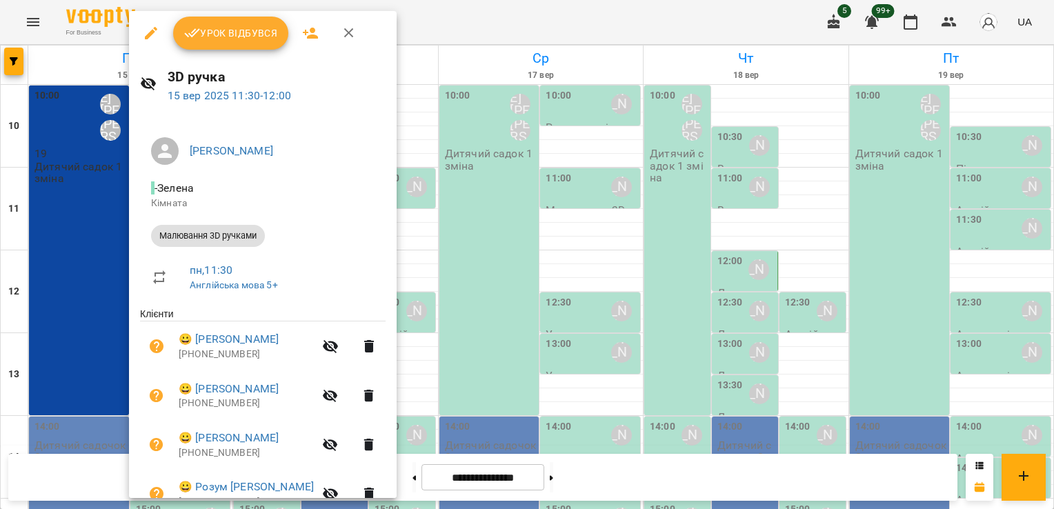
click at [244, 43] on button "Урок відбувся" at bounding box center [231, 33] width 116 height 33
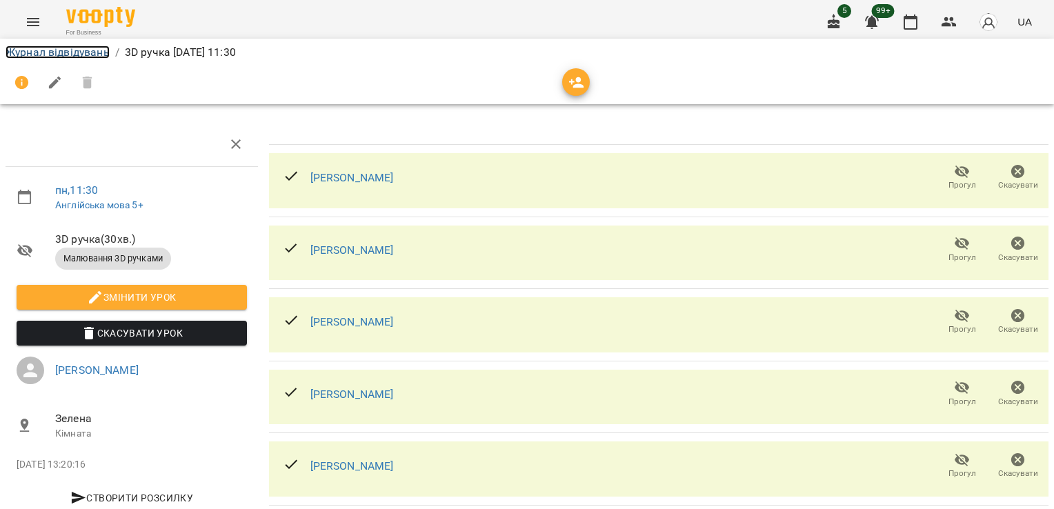
click at [95, 52] on link "Журнал відвідувань" at bounding box center [58, 52] width 104 height 13
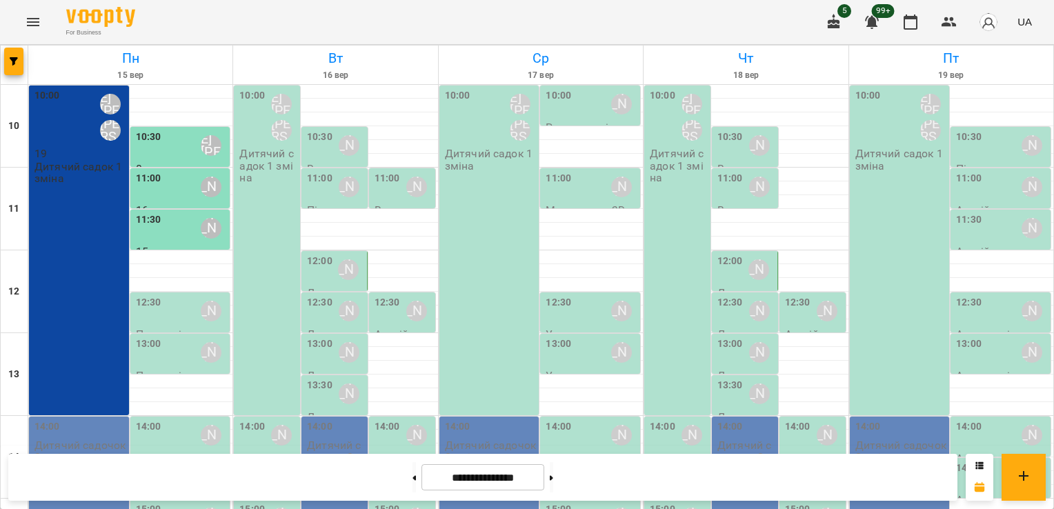
click at [174, 317] on div "12:30 [PERSON_NAME]" at bounding box center [182, 311] width 92 height 32
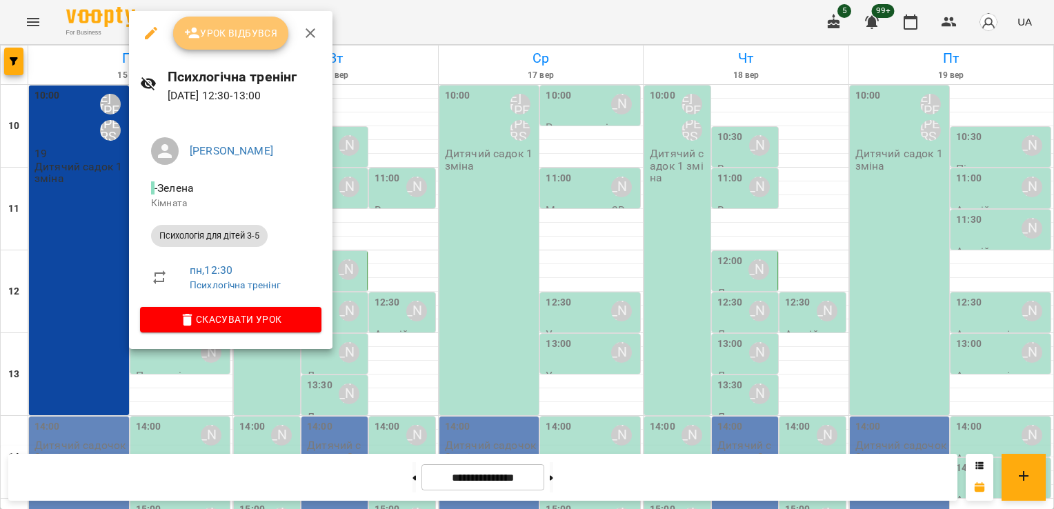
click at [228, 32] on span "Урок відбувся" at bounding box center [231, 33] width 94 height 17
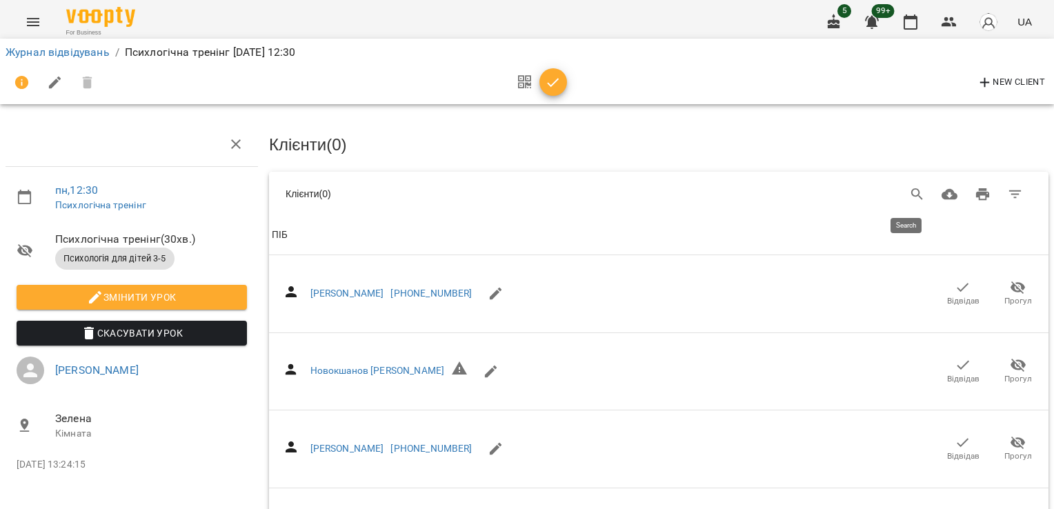
click at [901, 188] on button "Search" at bounding box center [917, 194] width 33 height 33
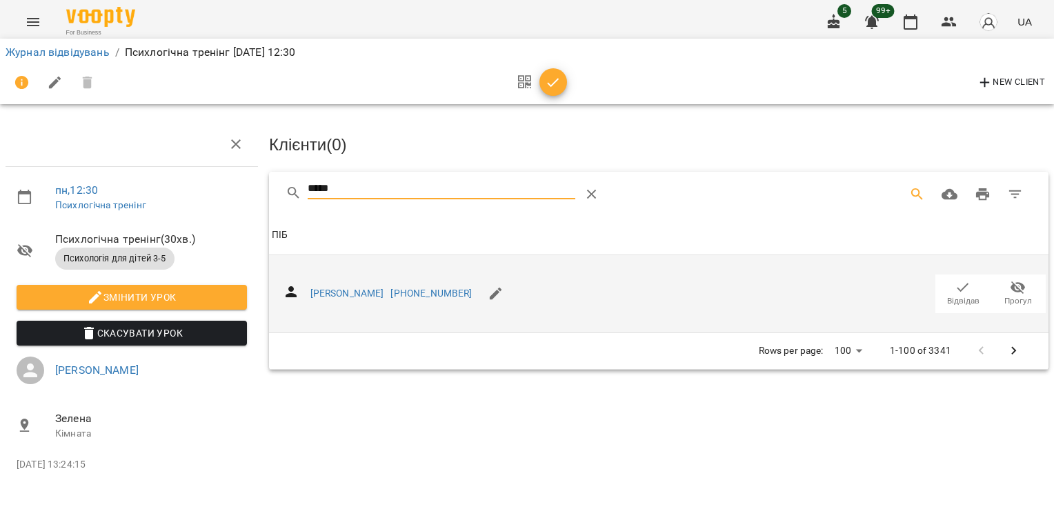
click at [962, 290] on icon "button" at bounding box center [963, 287] width 17 height 17
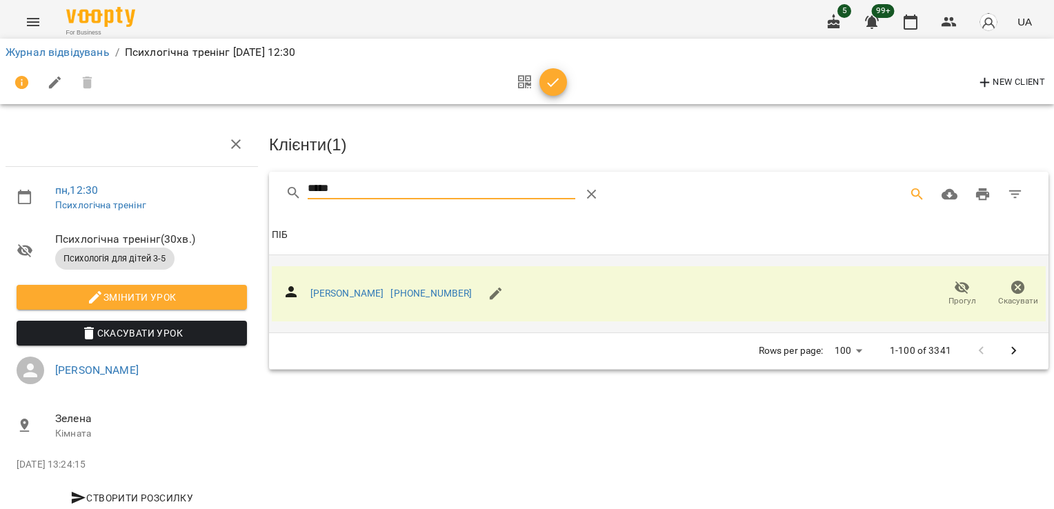
drag, startPoint x: 339, startPoint y: 186, endPoint x: 241, endPoint y: 201, distance: 98.6
click at [241, 201] on div "пн , 12:30 Психлогічна тренінг Психлогічна тренінг ( 30 хв. ) Психологія для ді…" at bounding box center [526, 294] width 1065 height 477
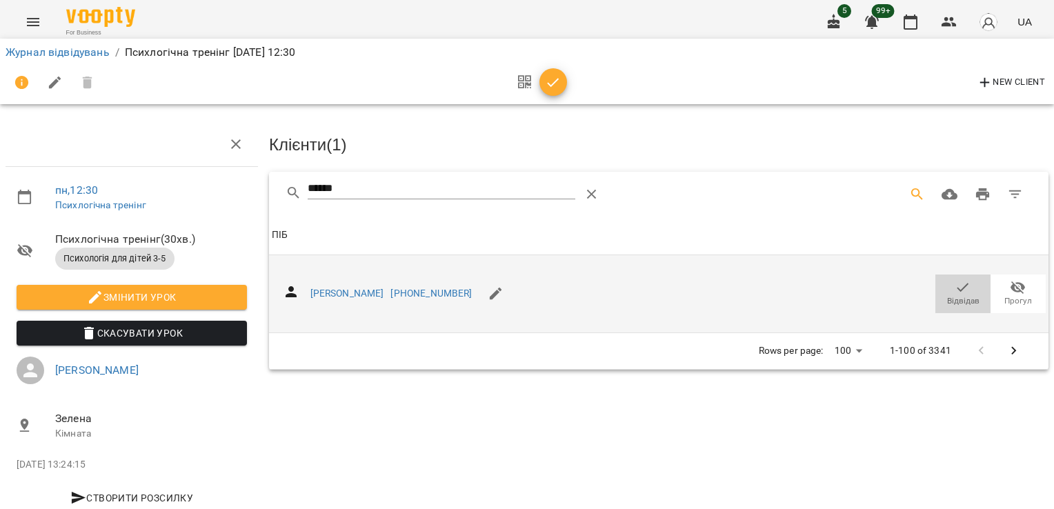
click at [947, 297] on span "Відвідав" at bounding box center [963, 301] width 32 height 12
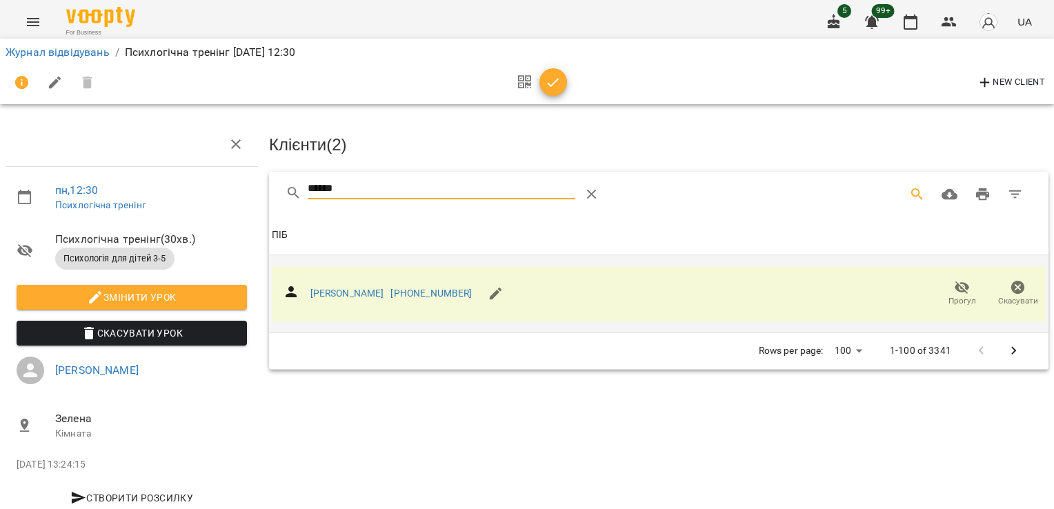
drag, startPoint x: 387, startPoint y: 192, endPoint x: 224, endPoint y: 189, distance: 163.5
click at [224, 189] on div "пн , 12:30 Психлогічна тренінг Психлогічна тренінг ( 30 хв. ) Психологія для ді…" at bounding box center [526, 294] width 1065 height 477
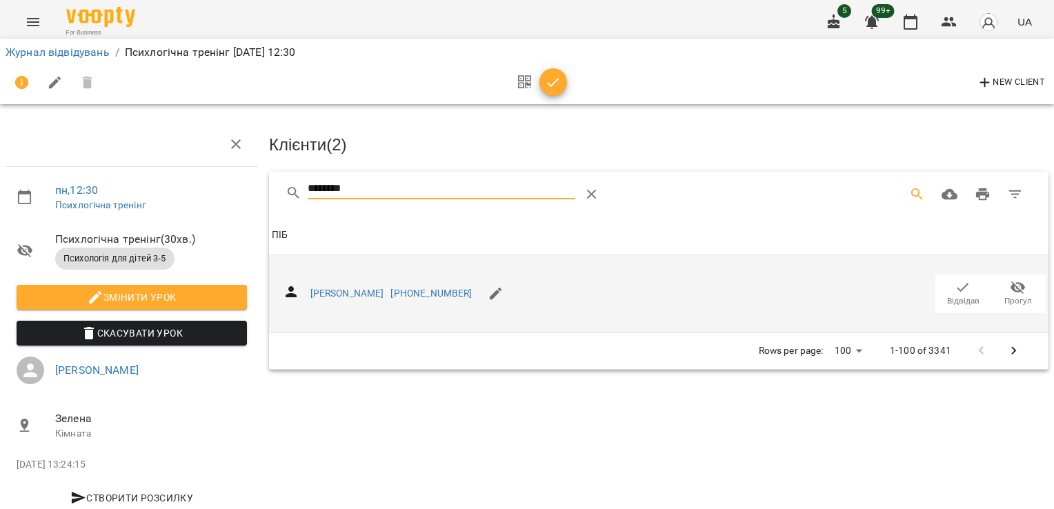
click at [955, 291] on icon "button" at bounding box center [963, 287] width 17 height 17
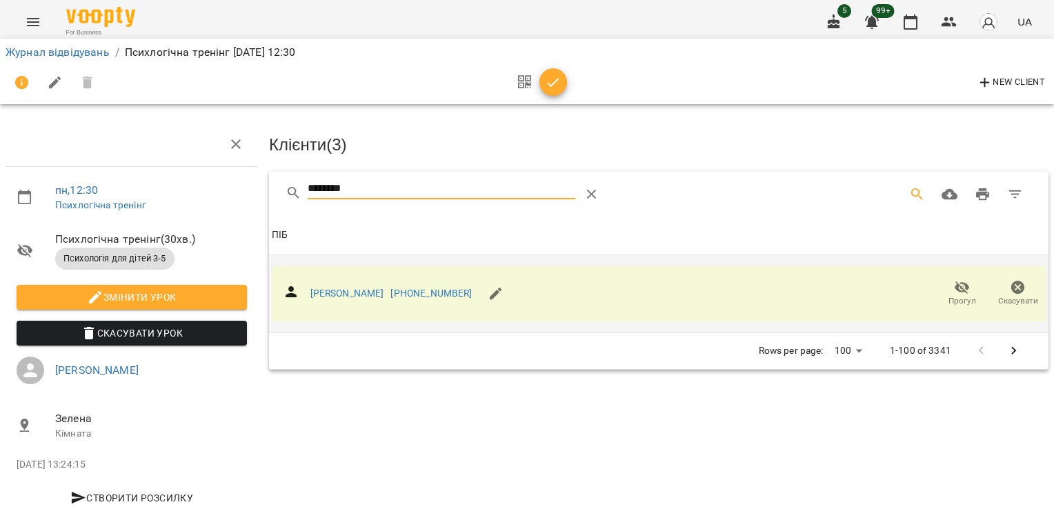
drag, startPoint x: 369, startPoint y: 186, endPoint x: 219, endPoint y: 197, distance: 150.1
click at [219, 197] on div "пн , 12:30 Психлогічна тренінг Психлогічна тренінг ( 30 хв. ) Психологія для ді…" at bounding box center [526, 294] width 1065 height 477
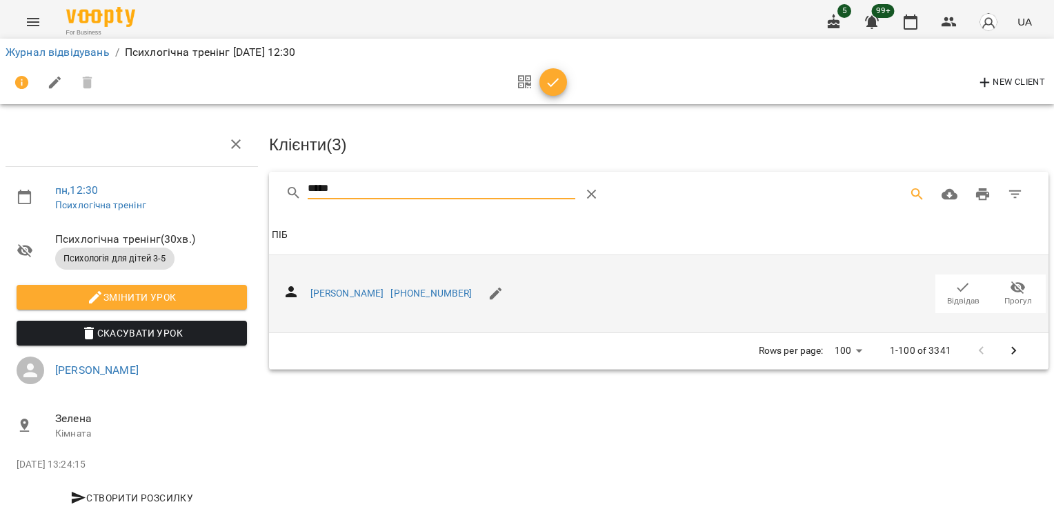
click at [952, 296] on span "Відвідав" at bounding box center [963, 301] width 32 height 12
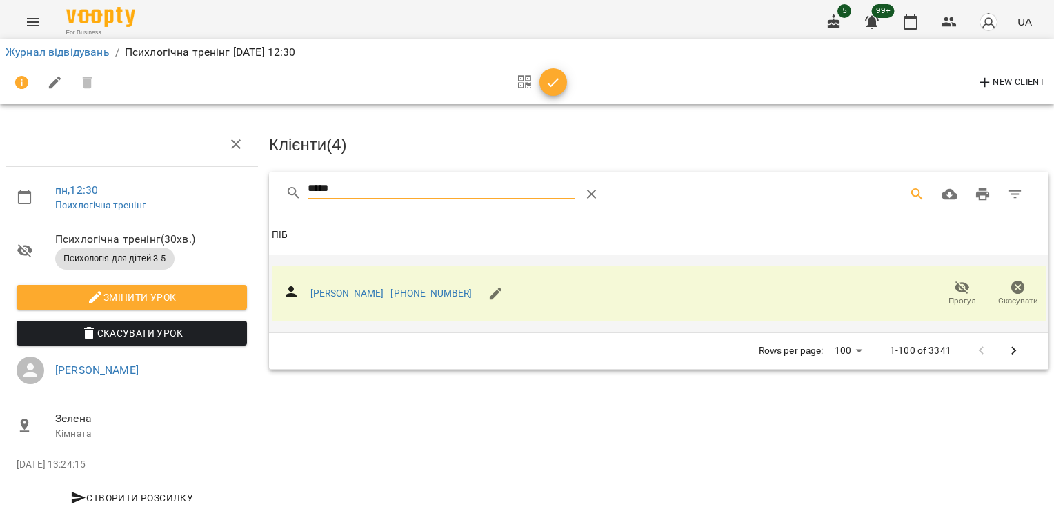
drag, startPoint x: 337, startPoint y: 184, endPoint x: 198, endPoint y: 186, distance: 139.4
click at [198, 186] on div "пн , 12:30 Психлогічна тренінг Психлогічна тренінг ( 30 хв. ) Психологія для ді…" at bounding box center [526, 294] width 1065 height 477
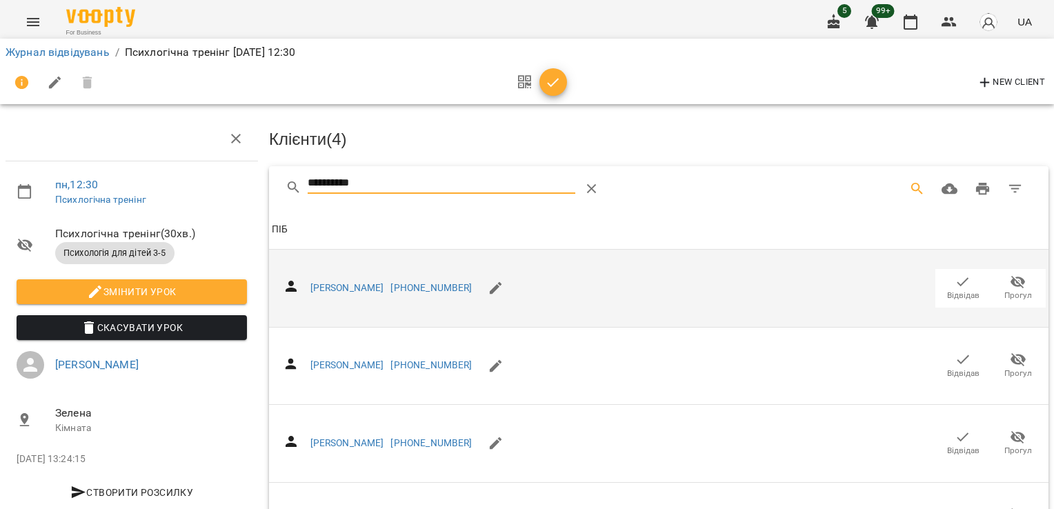
scroll to position [544, 0]
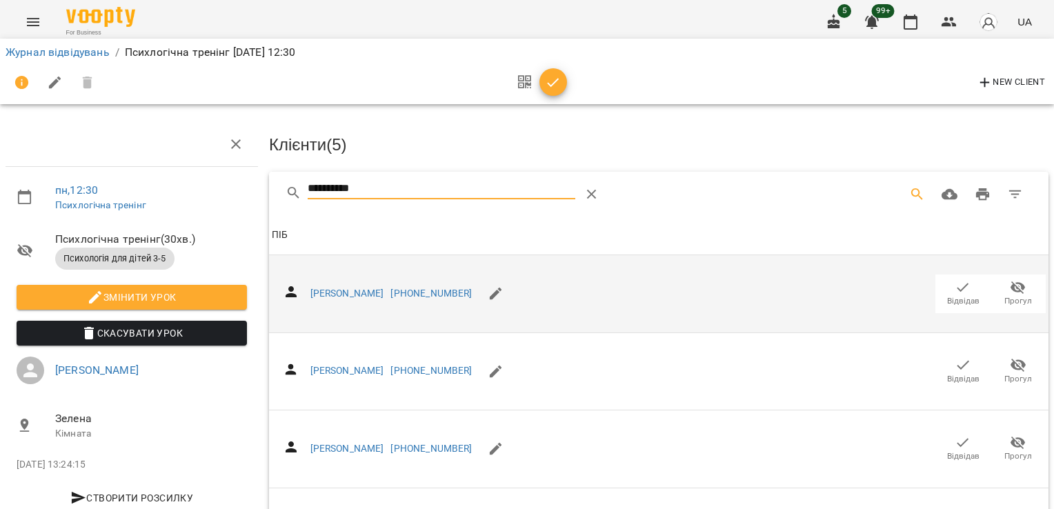
drag, startPoint x: 384, startPoint y: 184, endPoint x: 230, endPoint y: 170, distance: 154.5
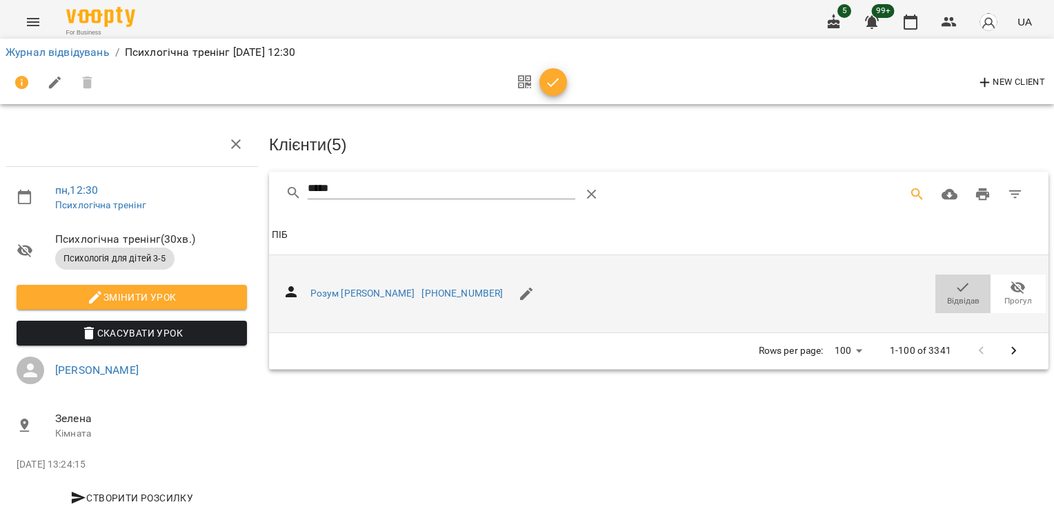
click at [955, 287] on icon "button" at bounding box center [963, 287] width 17 height 17
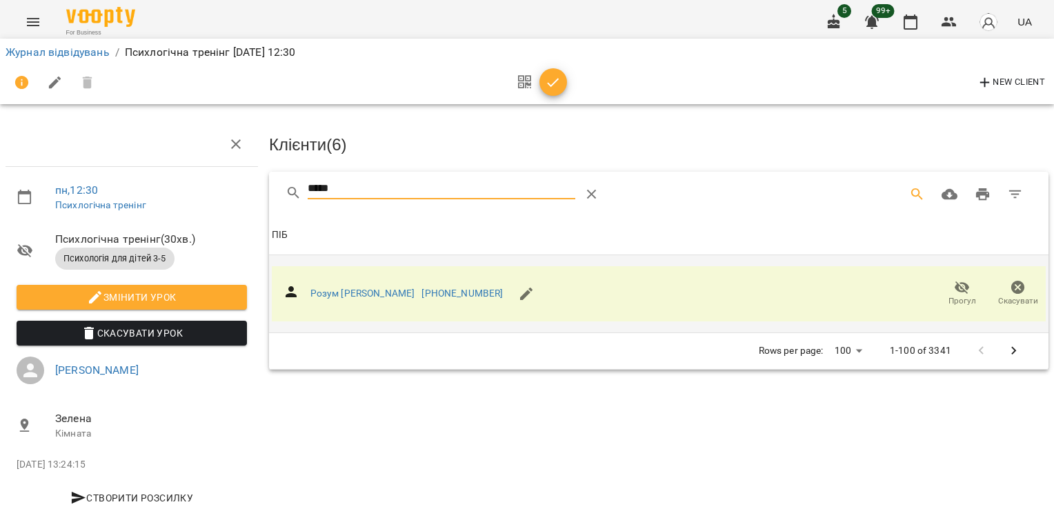
drag, startPoint x: 373, startPoint y: 184, endPoint x: 192, endPoint y: 184, distance: 180.8
click at [195, 186] on div "пн , 12:30 Психлогічна тренінг Психлогічна тренінг ( 30 хв. ) Психологія для ді…" at bounding box center [526, 294] width 1065 height 477
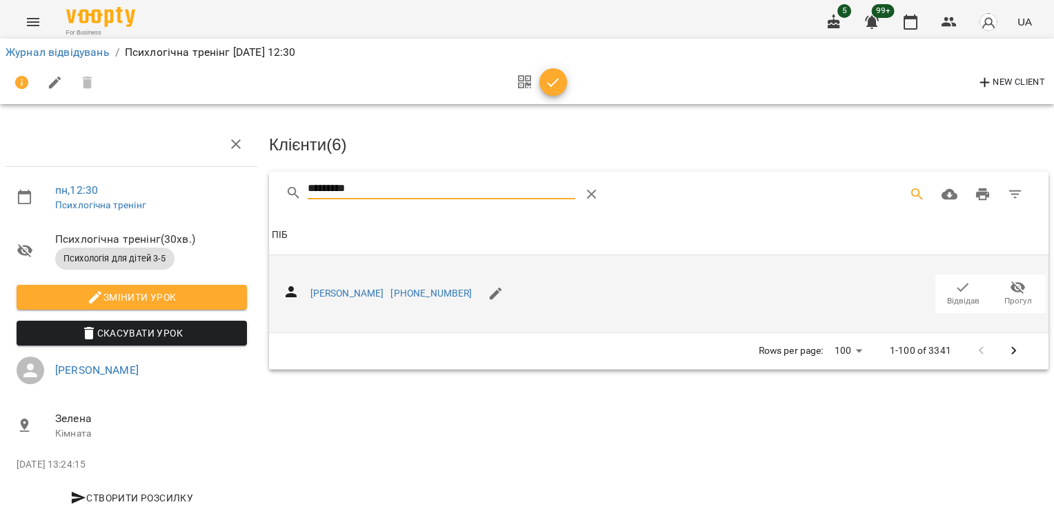
click at [958, 286] on icon "button" at bounding box center [964, 287] width 12 height 9
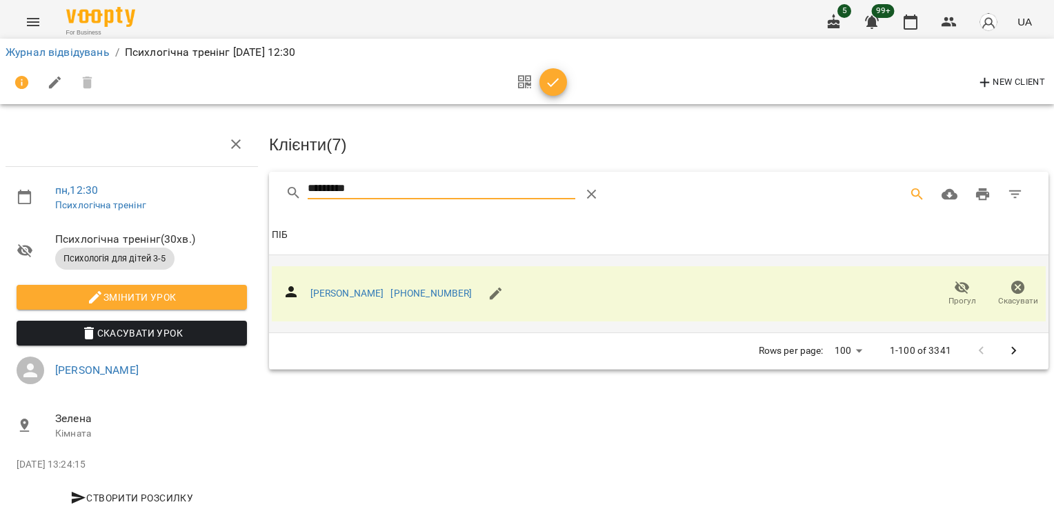
drag, startPoint x: 368, startPoint y: 182, endPoint x: 160, endPoint y: 186, distance: 207.7
click at [164, 186] on div "пн , 12:30 Психлогічна тренінг Психлогічна тренінг ( 30 хв. ) Психологія для ді…" at bounding box center [526, 294] width 1065 height 477
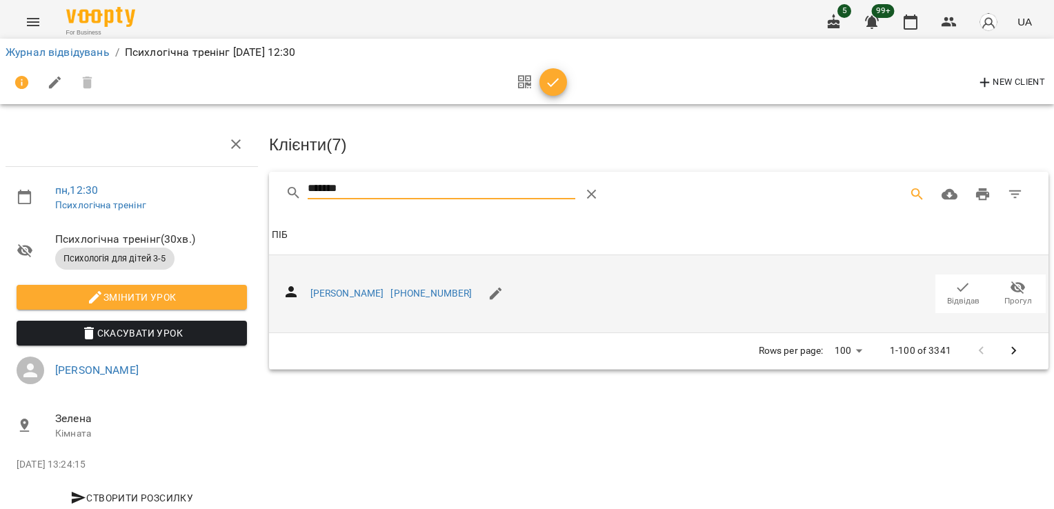
click at [955, 289] on icon "button" at bounding box center [963, 287] width 17 height 17
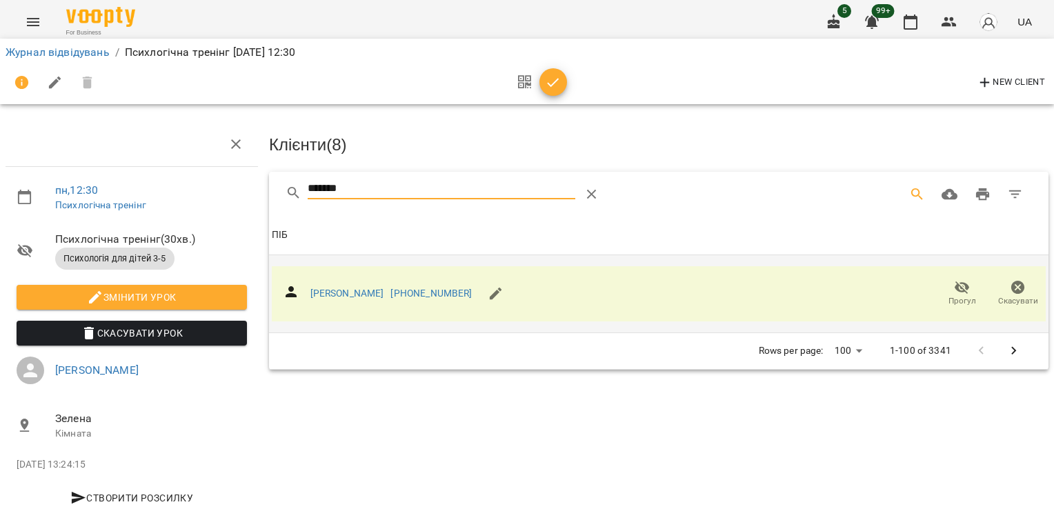
drag, startPoint x: 357, startPoint y: 185, endPoint x: 255, endPoint y: 179, distance: 102.3
click at [256, 180] on div "пн , 12:30 Психлогічна тренінг Психлогічна тренінг ( 30 хв. ) Психологія для ді…" at bounding box center [526, 294] width 1065 height 477
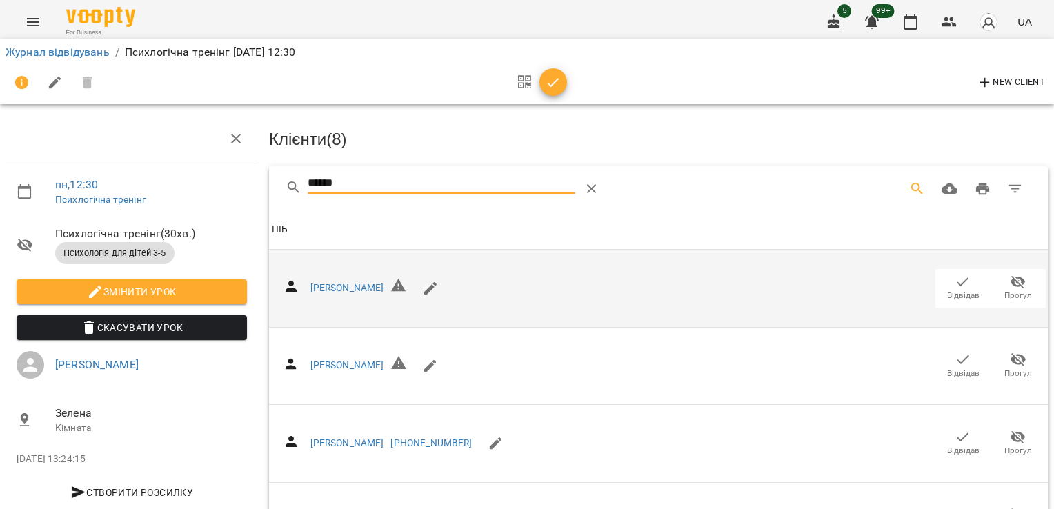
scroll to position [189, 0]
type input "******"
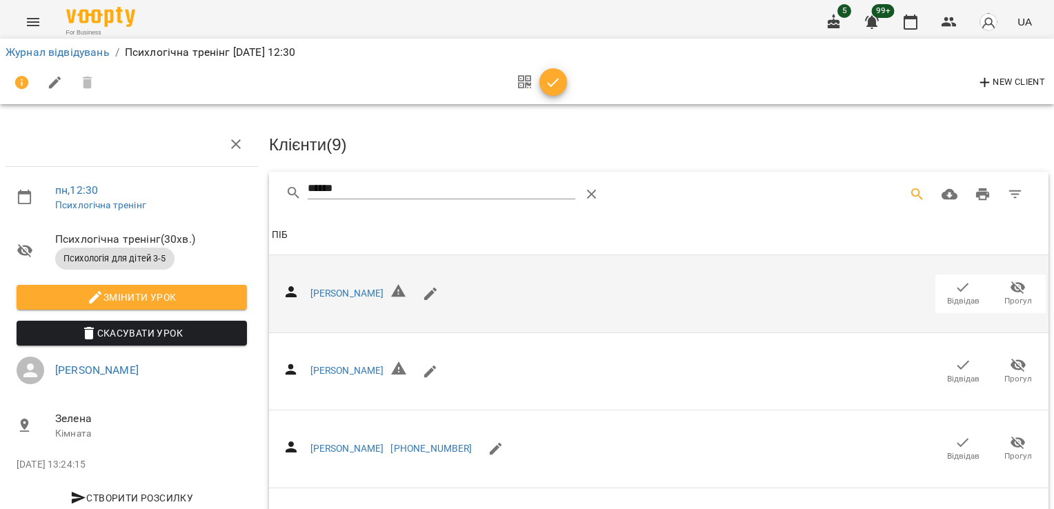
click at [552, 77] on button "button" at bounding box center [554, 82] width 28 height 28
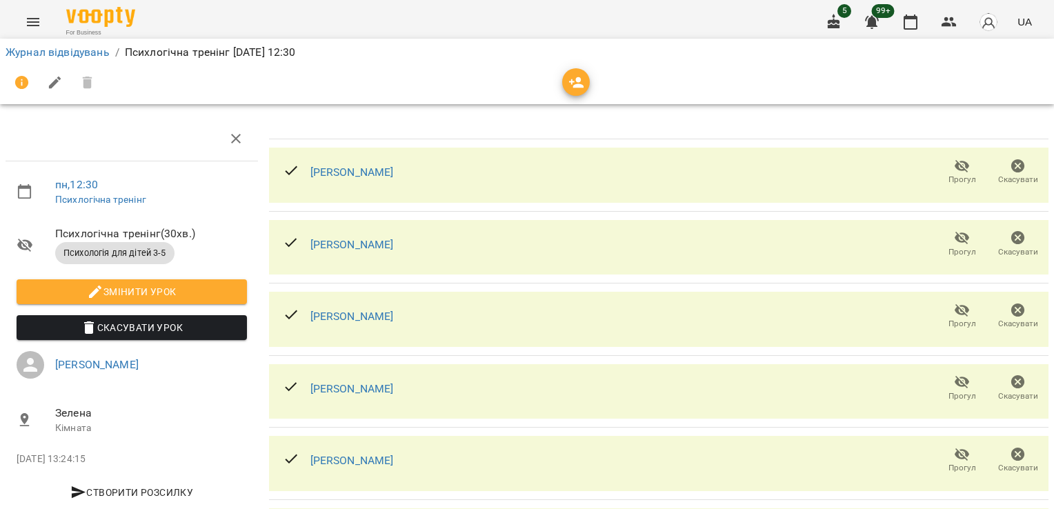
scroll to position [304, 0]
click at [80, 49] on link "Журнал відвідувань" at bounding box center [58, 52] width 104 height 13
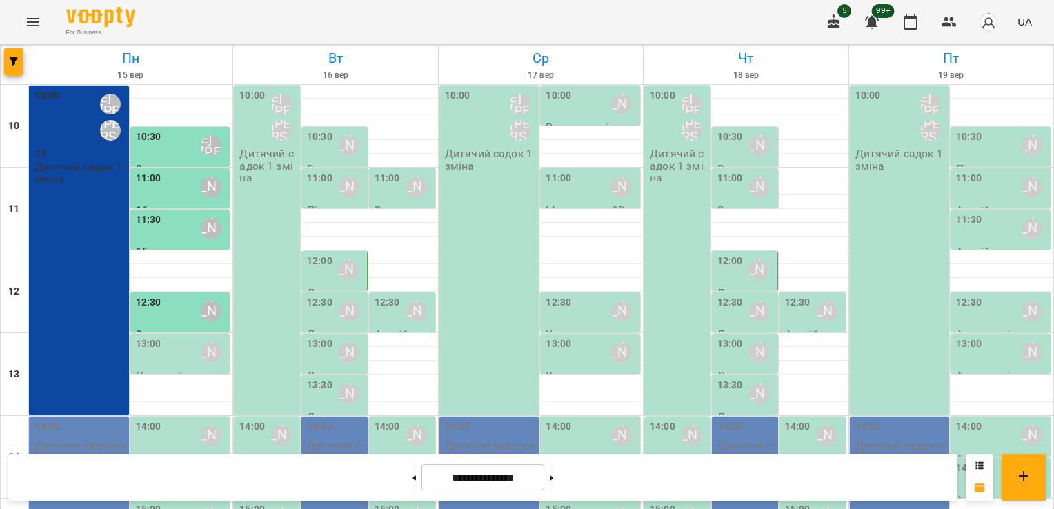
click at [181, 350] on div "13:00 [PERSON_NAME]" at bounding box center [182, 353] width 92 height 32
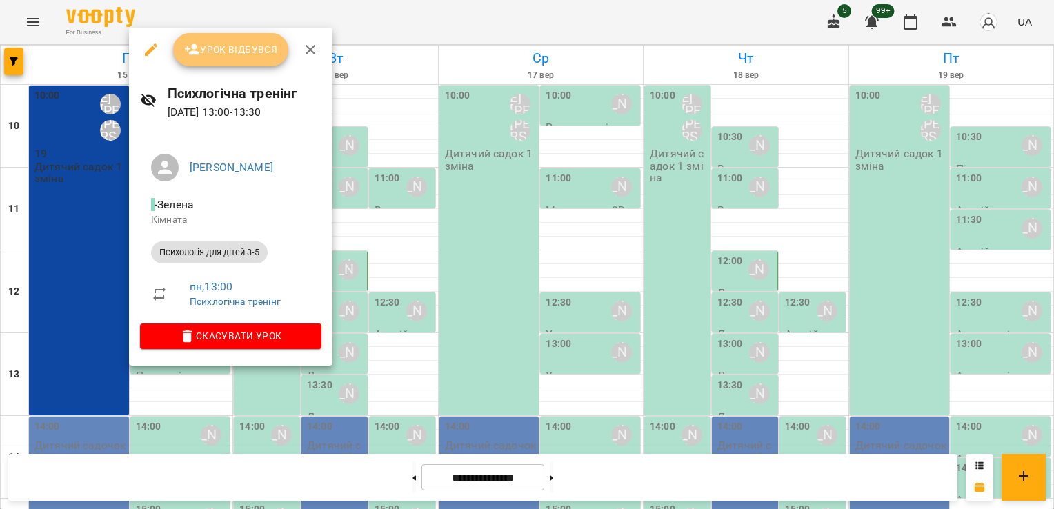
click at [232, 58] on button "Урок відбувся" at bounding box center [231, 49] width 116 height 33
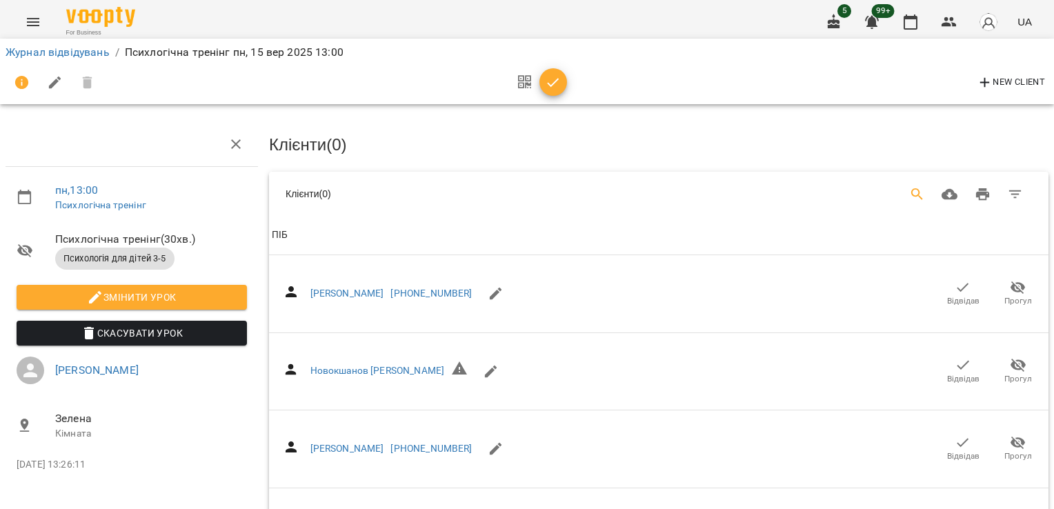
click at [909, 192] on icon "Search" at bounding box center [917, 194] width 17 height 17
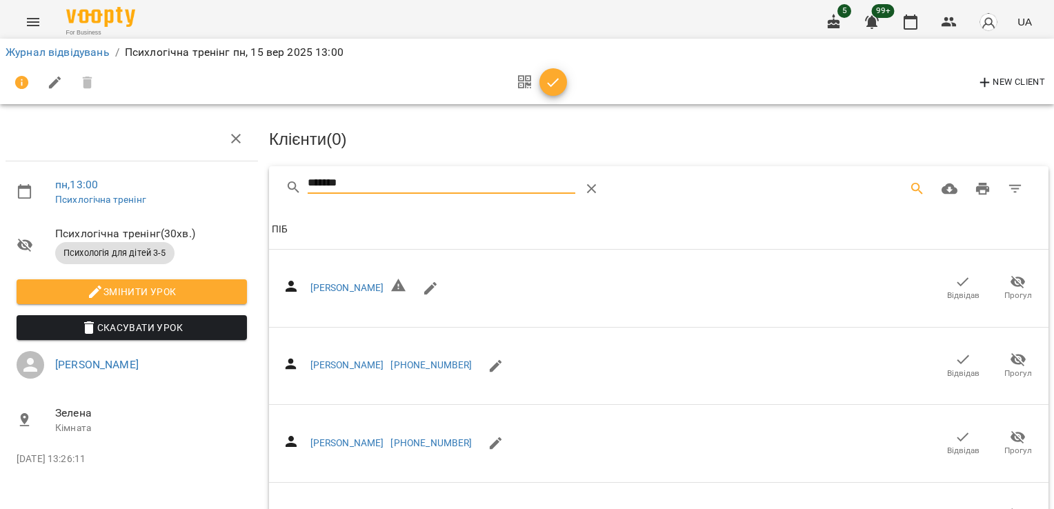
scroll to position [189, 0]
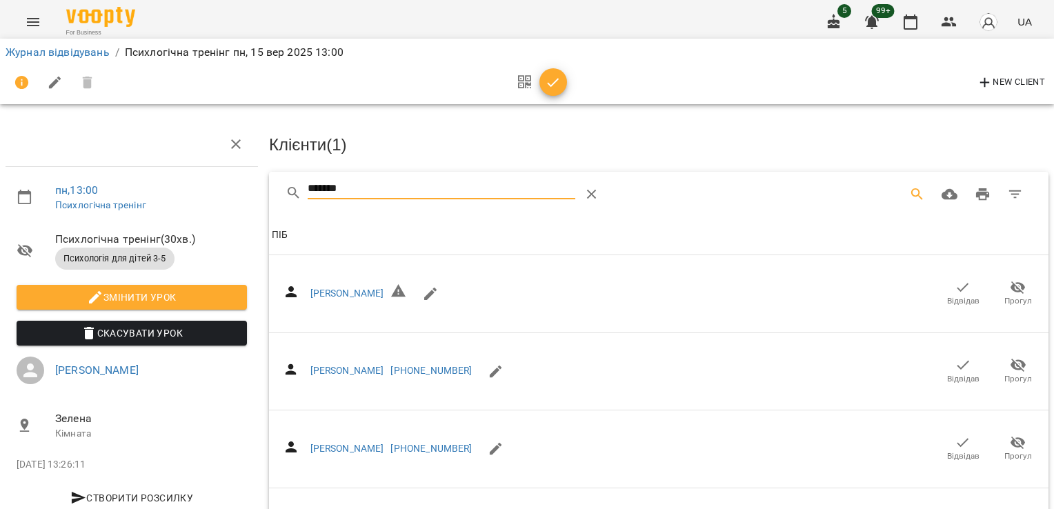
drag, startPoint x: 392, startPoint y: 189, endPoint x: 132, endPoint y: 173, distance: 259.9
click at [144, 175] on div "пн , 13:00 Психлогічна тренінг Психлогічна тренінг ( 30 хв. ) Психологія для ді…" at bounding box center [526, 373] width 1065 height 635
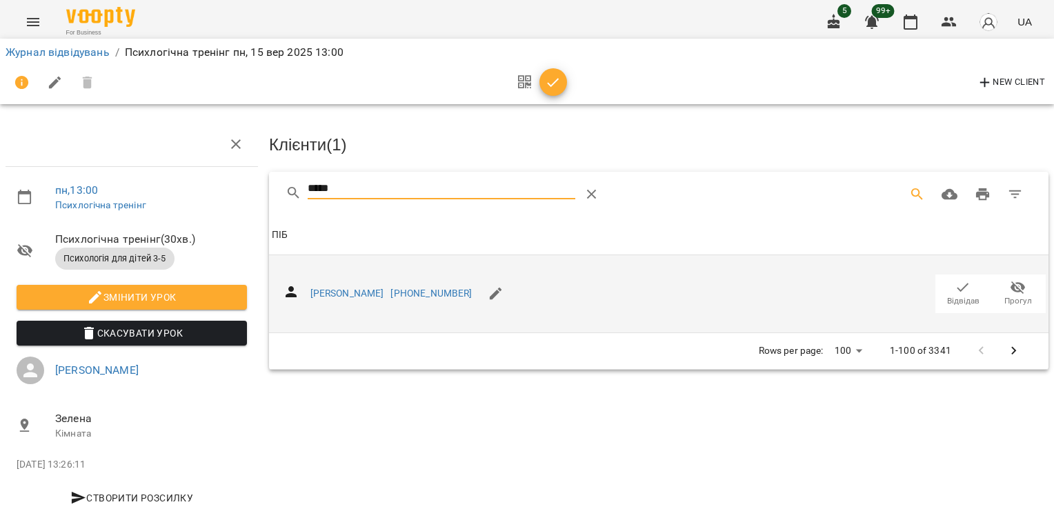
click at [944, 286] on span "Відвідав" at bounding box center [963, 293] width 39 height 28
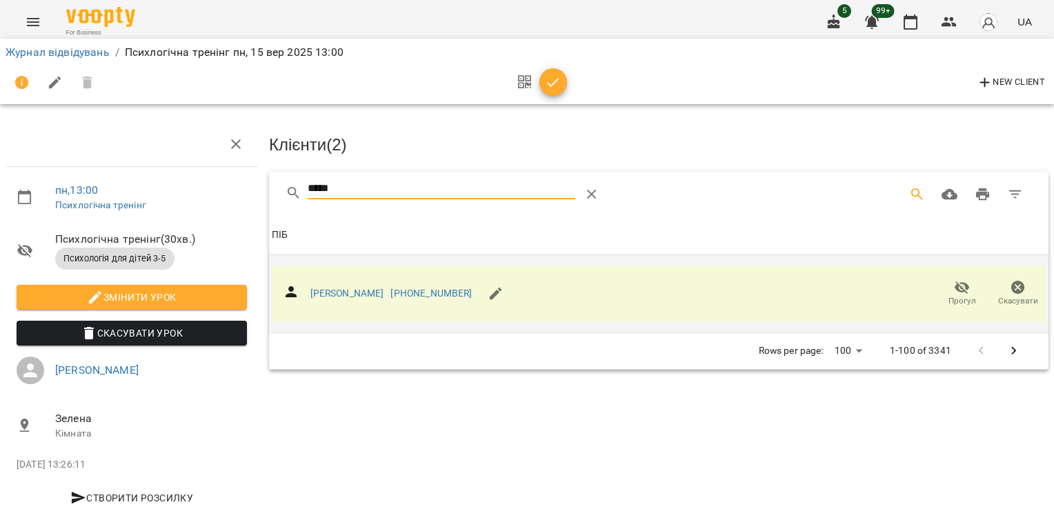
drag, startPoint x: 355, startPoint y: 192, endPoint x: 194, endPoint y: 200, distance: 160.9
click at [194, 200] on div "пн , 13:00 Психлогічна тренінг Психлогічна тренінг ( 30 хв. ) Психологія для ді…" at bounding box center [526, 294] width 1065 height 477
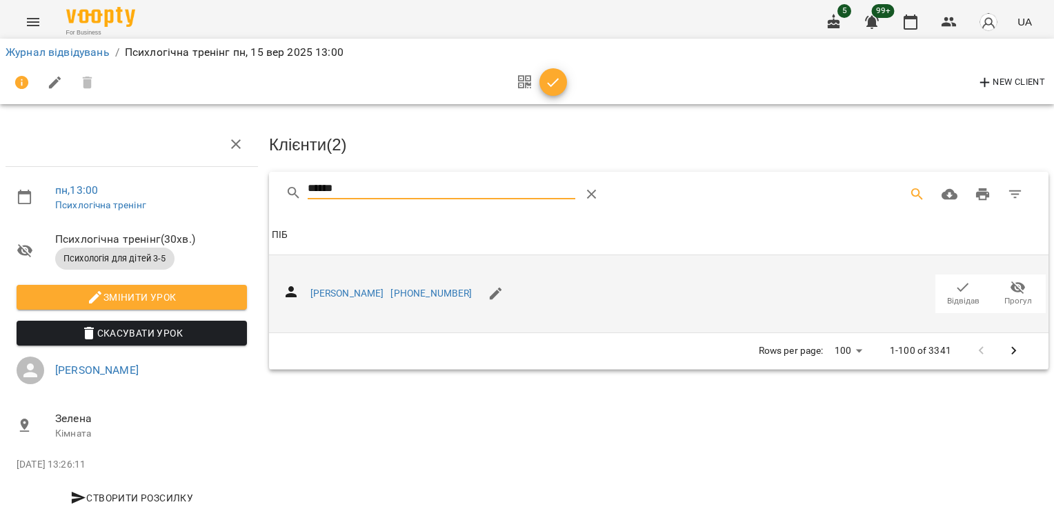
click at [944, 284] on span "Відвідав" at bounding box center [963, 293] width 39 height 28
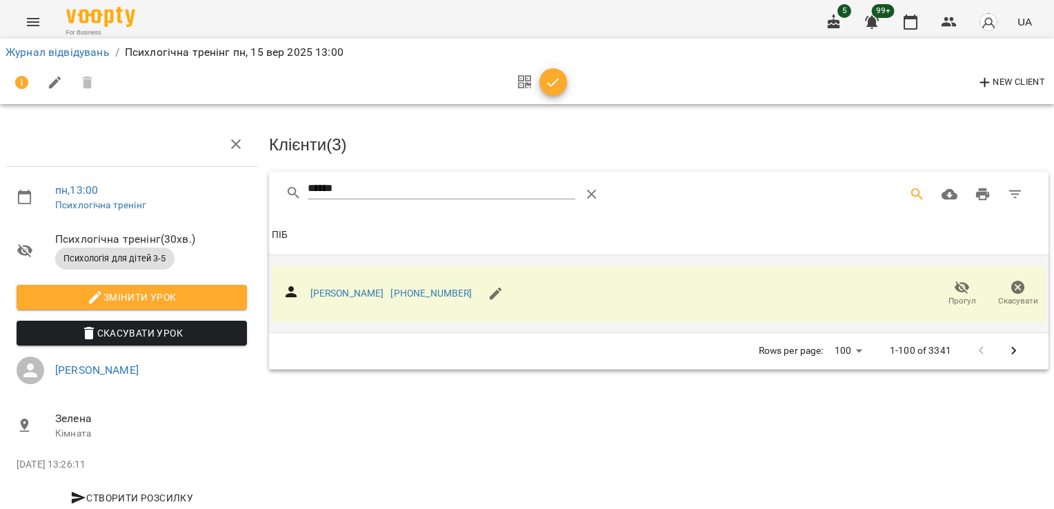
drag, startPoint x: 393, startPoint y: 188, endPoint x: 175, endPoint y: 186, distance: 218.7
click at [175, 186] on div "пн , 13:00 Психлогічна тренінг Психлогічна тренінг ( 30 хв. ) Психологія для ді…" at bounding box center [526, 294] width 1065 height 477
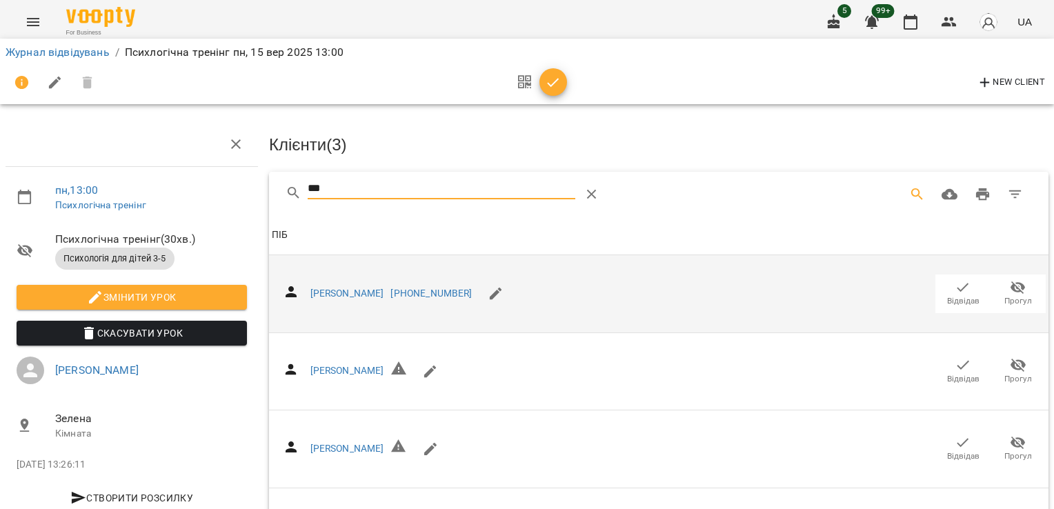
click at [944, 286] on span "Відвідав" at bounding box center [963, 293] width 39 height 28
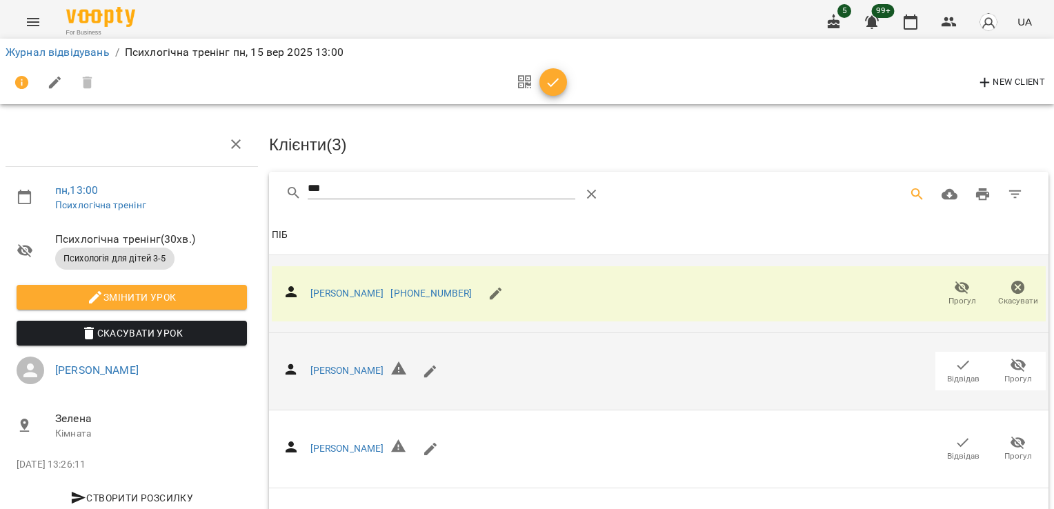
click at [955, 370] on icon "button" at bounding box center [963, 365] width 17 height 17
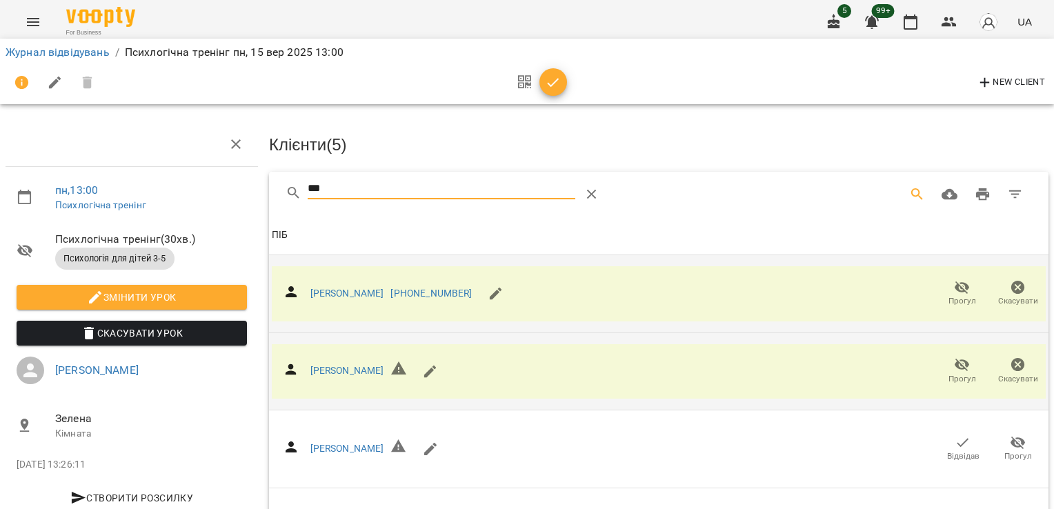
drag, startPoint x: 335, startPoint y: 195, endPoint x: 239, endPoint y: 197, distance: 95.9
click at [239, 197] on div "пн , 13:00 Психлогічна тренінг Психлогічна тренінг ( 30 хв. ) Психологія для ді…" at bounding box center [526, 373] width 1065 height 635
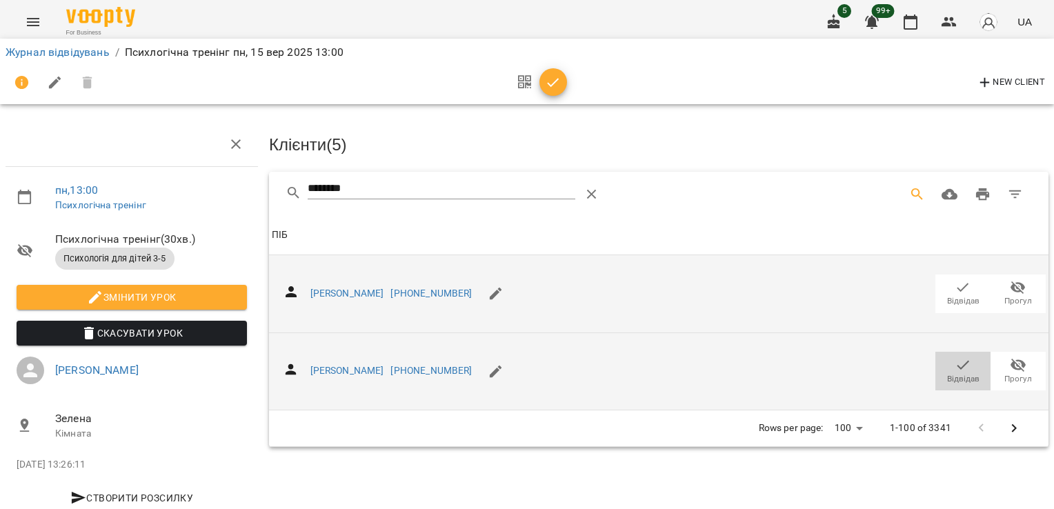
click at [955, 367] on icon "button" at bounding box center [963, 365] width 17 height 17
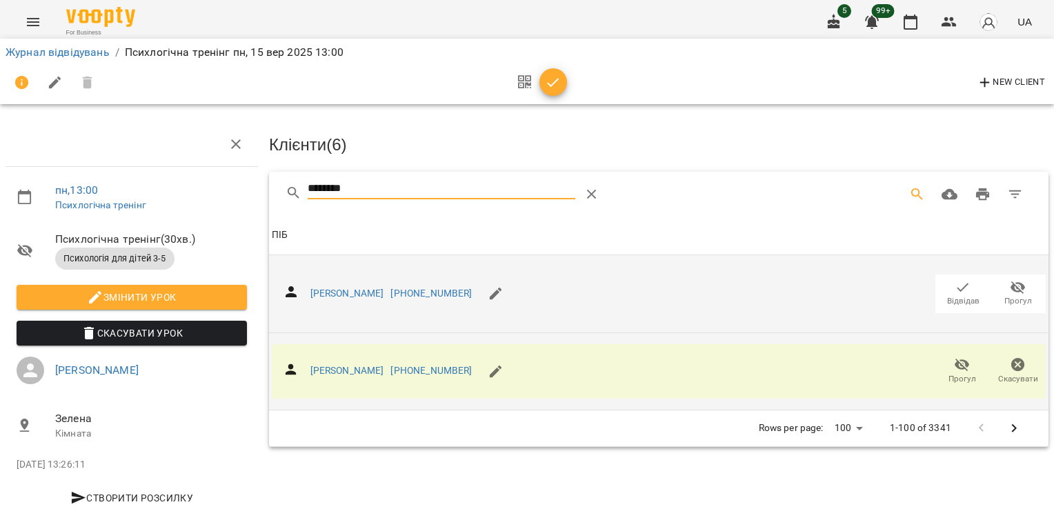
drag, startPoint x: 369, startPoint y: 181, endPoint x: 171, endPoint y: 200, distance: 198.9
click at [179, 200] on div "пн , 13:00 Психлогічна тренінг Психлогічна тренінг ( 30 хв. ) Психологія для ді…" at bounding box center [526, 294] width 1065 height 477
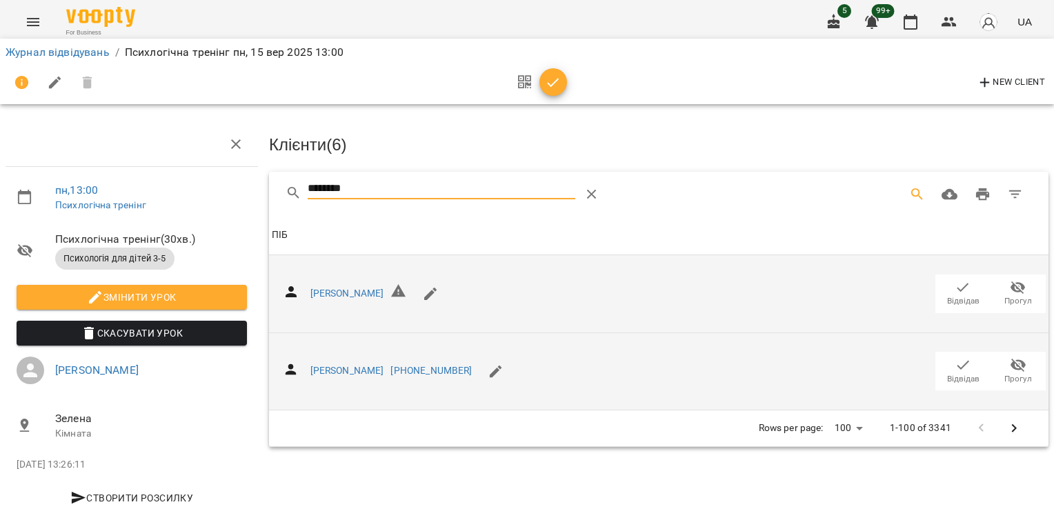
click at [955, 363] on icon "button" at bounding box center [963, 365] width 17 height 17
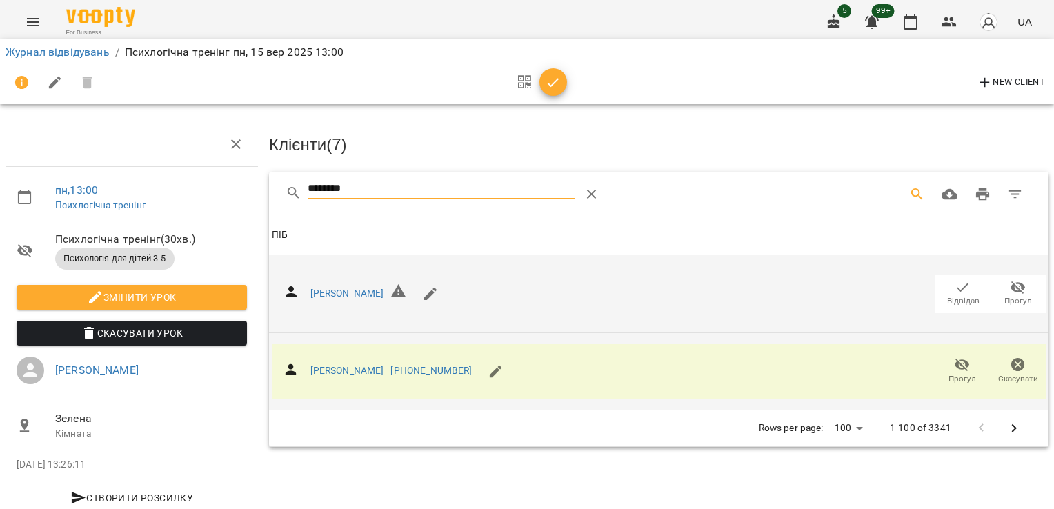
drag, startPoint x: 378, startPoint y: 188, endPoint x: 202, endPoint y: 192, distance: 176.0
click at [202, 192] on div "пн , 13:00 Психлогічна тренінг Психлогічна тренінг ( 30 хв. ) Психологія для ді…" at bounding box center [526, 294] width 1065 height 477
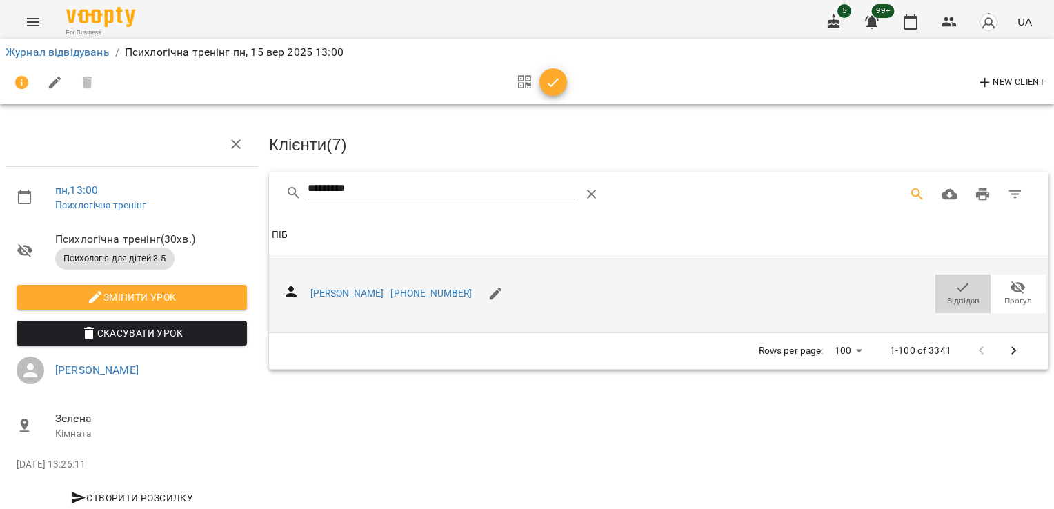
click at [955, 281] on icon "button" at bounding box center [963, 287] width 17 height 17
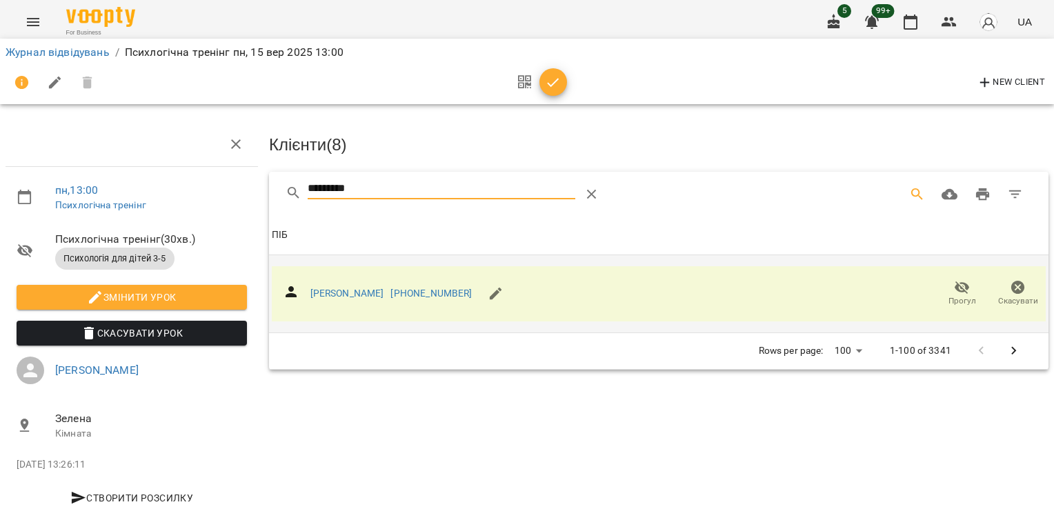
drag, startPoint x: 385, startPoint y: 186, endPoint x: 217, endPoint y: 184, distance: 168.4
click at [218, 192] on div "пн , 13:00 Психлогічна тренінг Психлогічна тренінг ( 30 хв. ) Психологія для ді…" at bounding box center [526, 294] width 1065 height 477
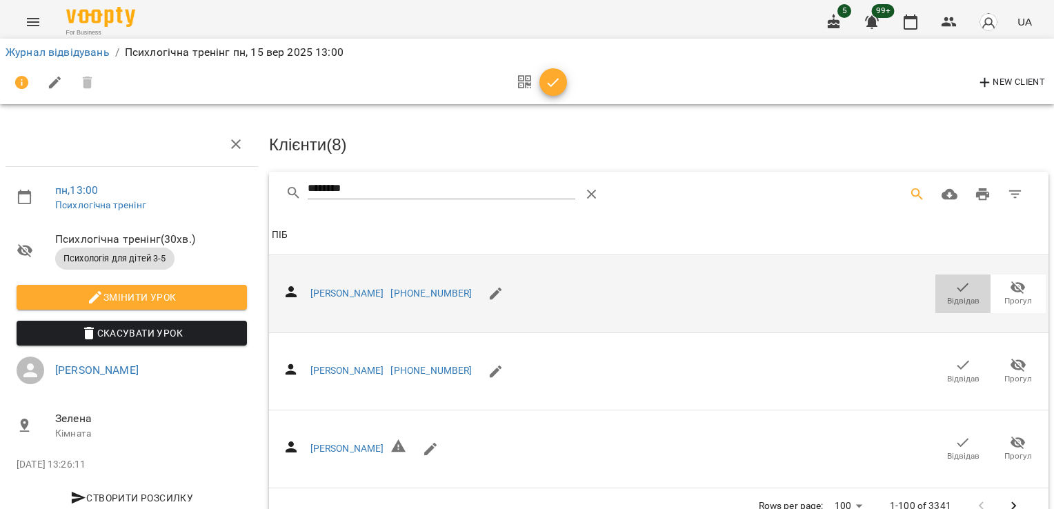
click at [955, 288] on icon "button" at bounding box center [963, 287] width 17 height 17
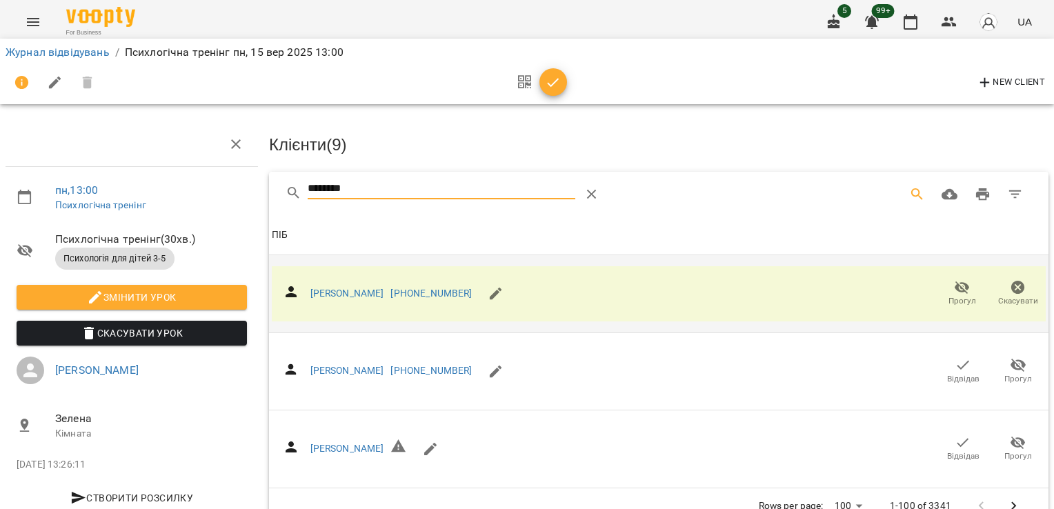
drag, startPoint x: 407, startPoint y: 192, endPoint x: 196, endPoint y: 208, distance: 211.8
click at [198, 208] on div "пн , 13:00 Психлогічна тренінг Психлогічна тренінг ( 30 хв. ) Психологія для ді…" at bounding box center [526, 296] width 1065 height 480
type input "*"
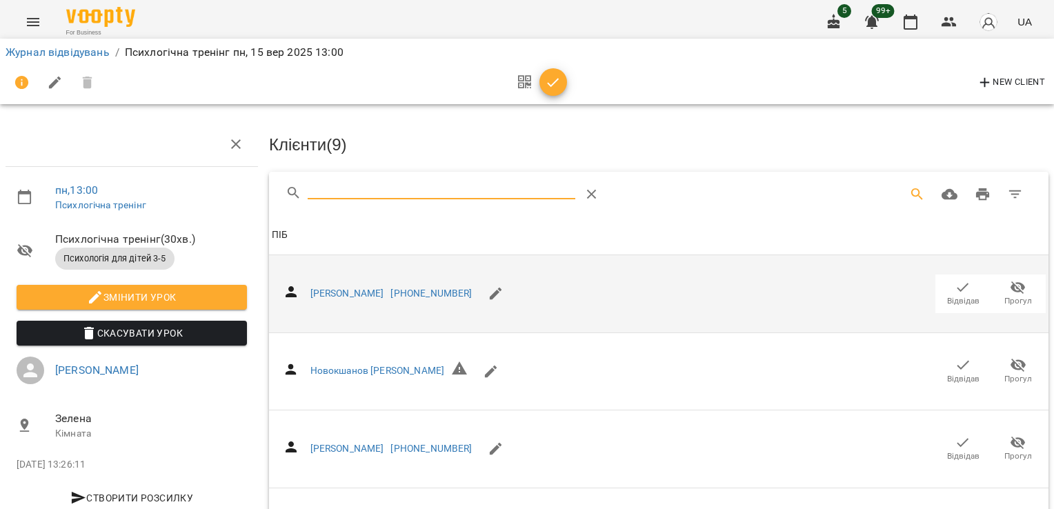
click at [563, 86] on span "button" at bounding box center [554, 83] width 28 height 17
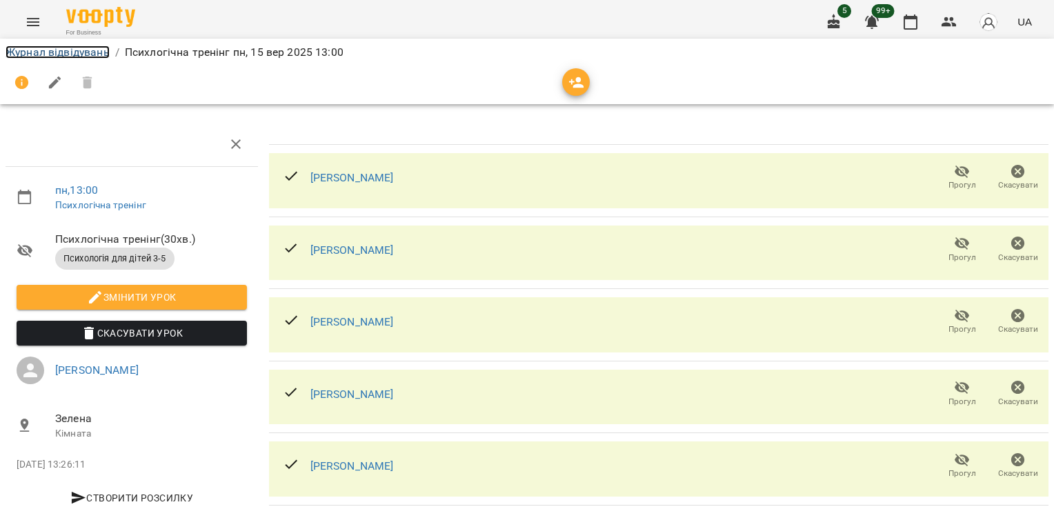
click at [56, 53] on link "Журнал відвідувань" at bounding box center [58, 52] width 104 height 13
